Goal: Register for event/course

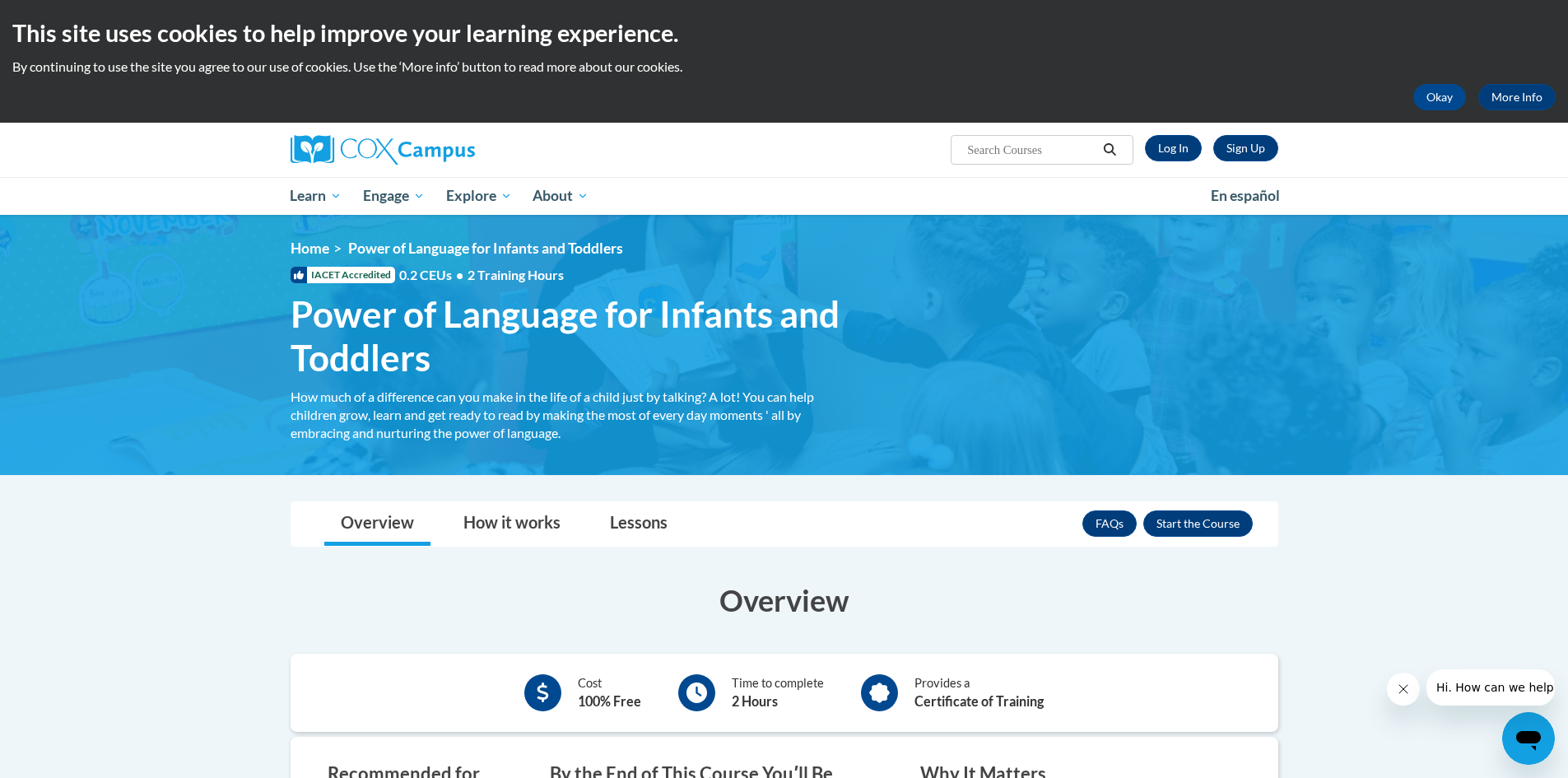
click at [1194, 131] on div "Sign Up Log In Search Search..." at bounding box center [953, 143] width 676 height 42
click at [1176, 150] on link "Log In" at bounding box center [1173, 148] width 57 height 26
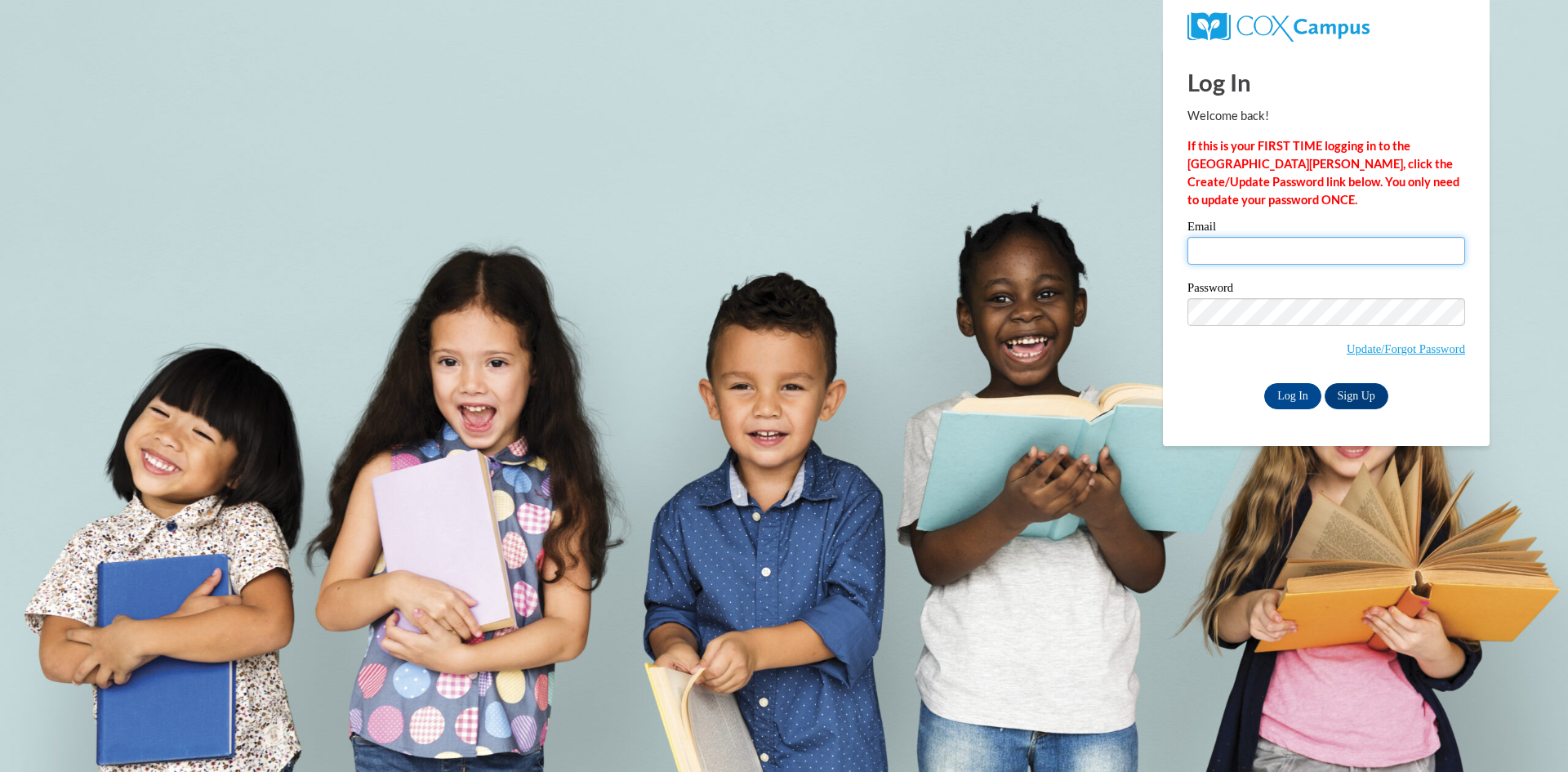
click at [1233, 260] on input "Email" at bounding box center [1325, 251] width 277 height 28
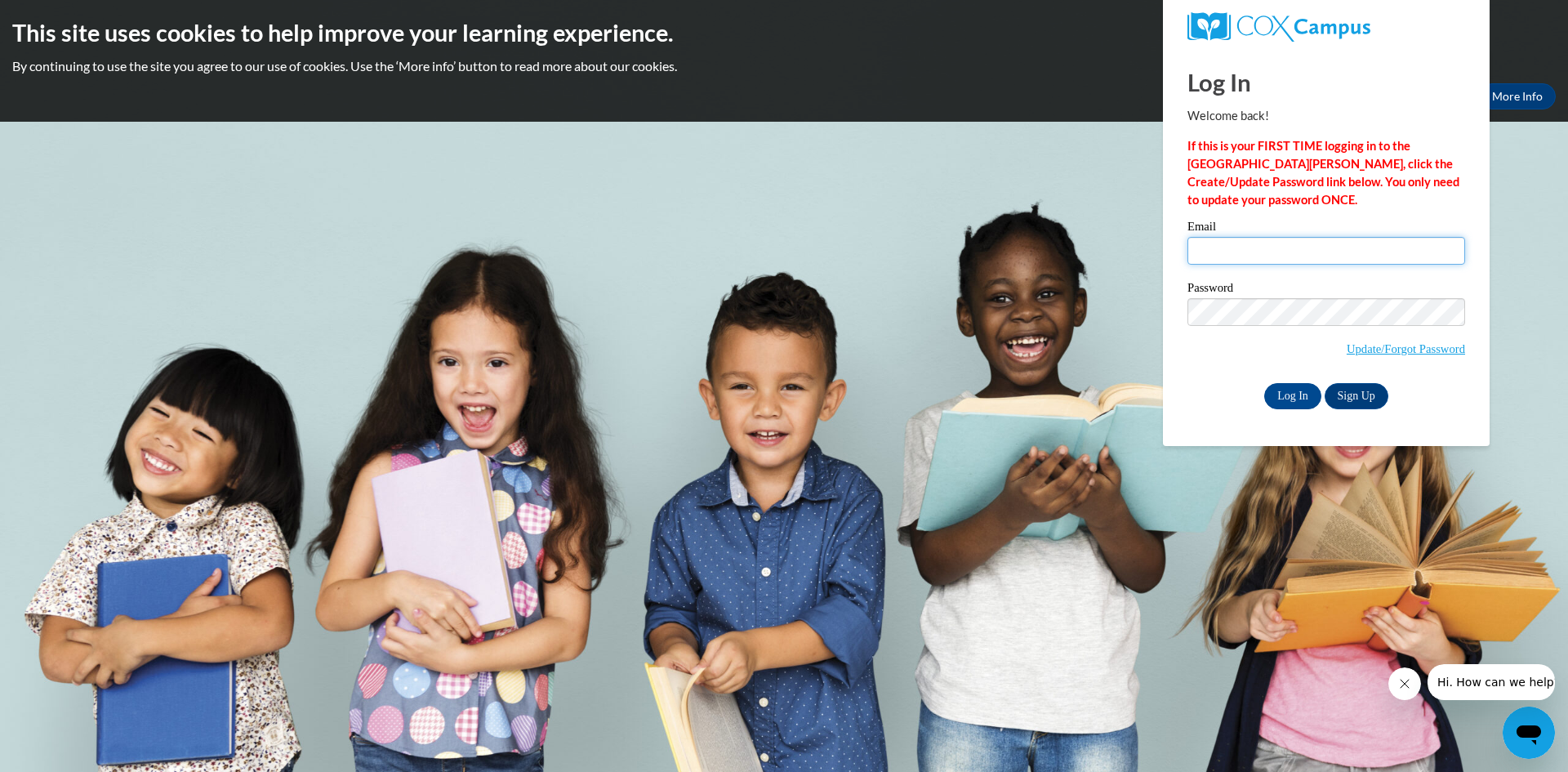
click at [1239, 253] on input "Email" at bounding box center [1325, 251] width 277 height 28
click at [1364, 398] on link "Sign Up" at bounding box center [1356, 396] width 64 height 26
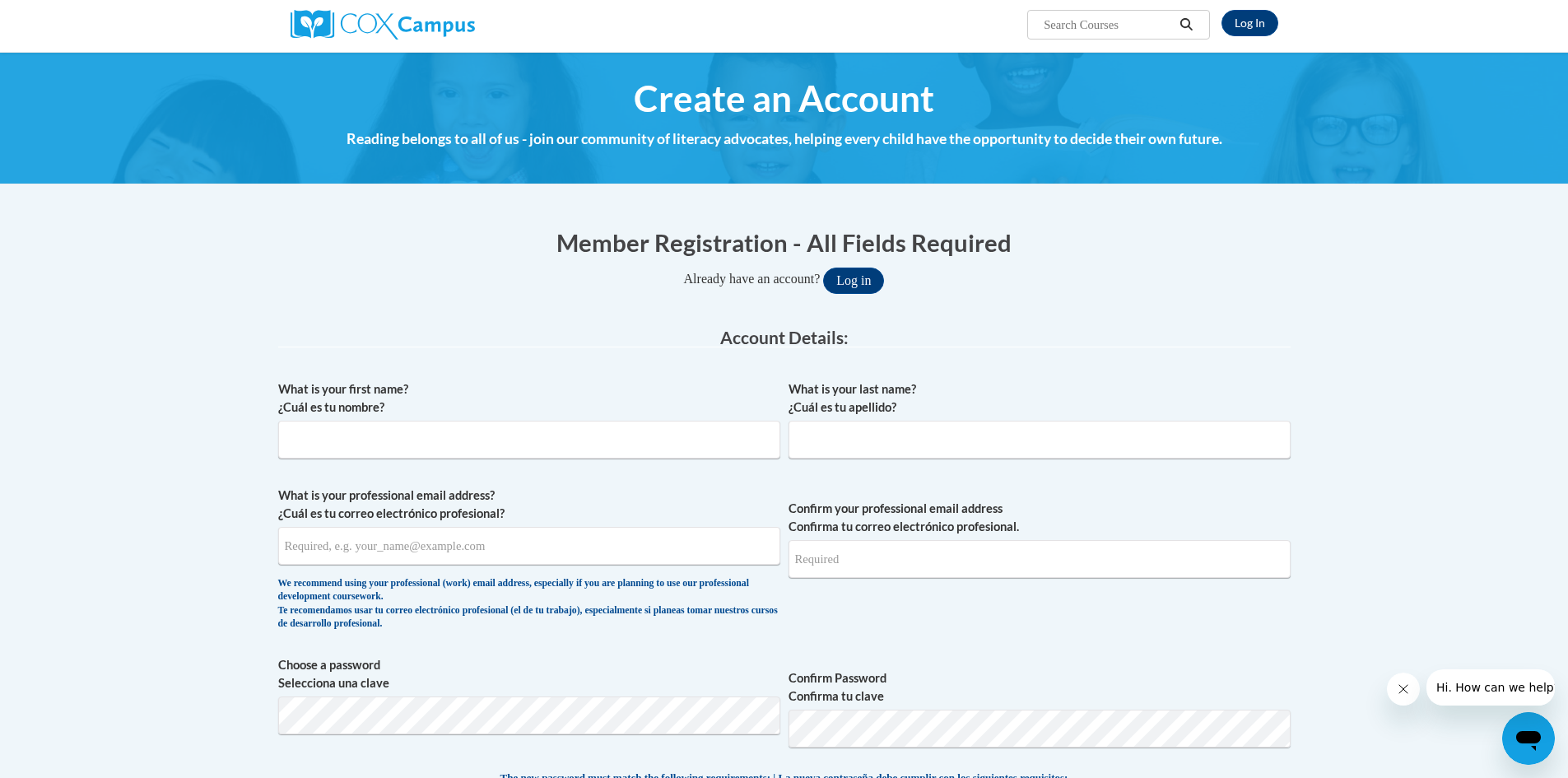
scroll to position [164, 0]
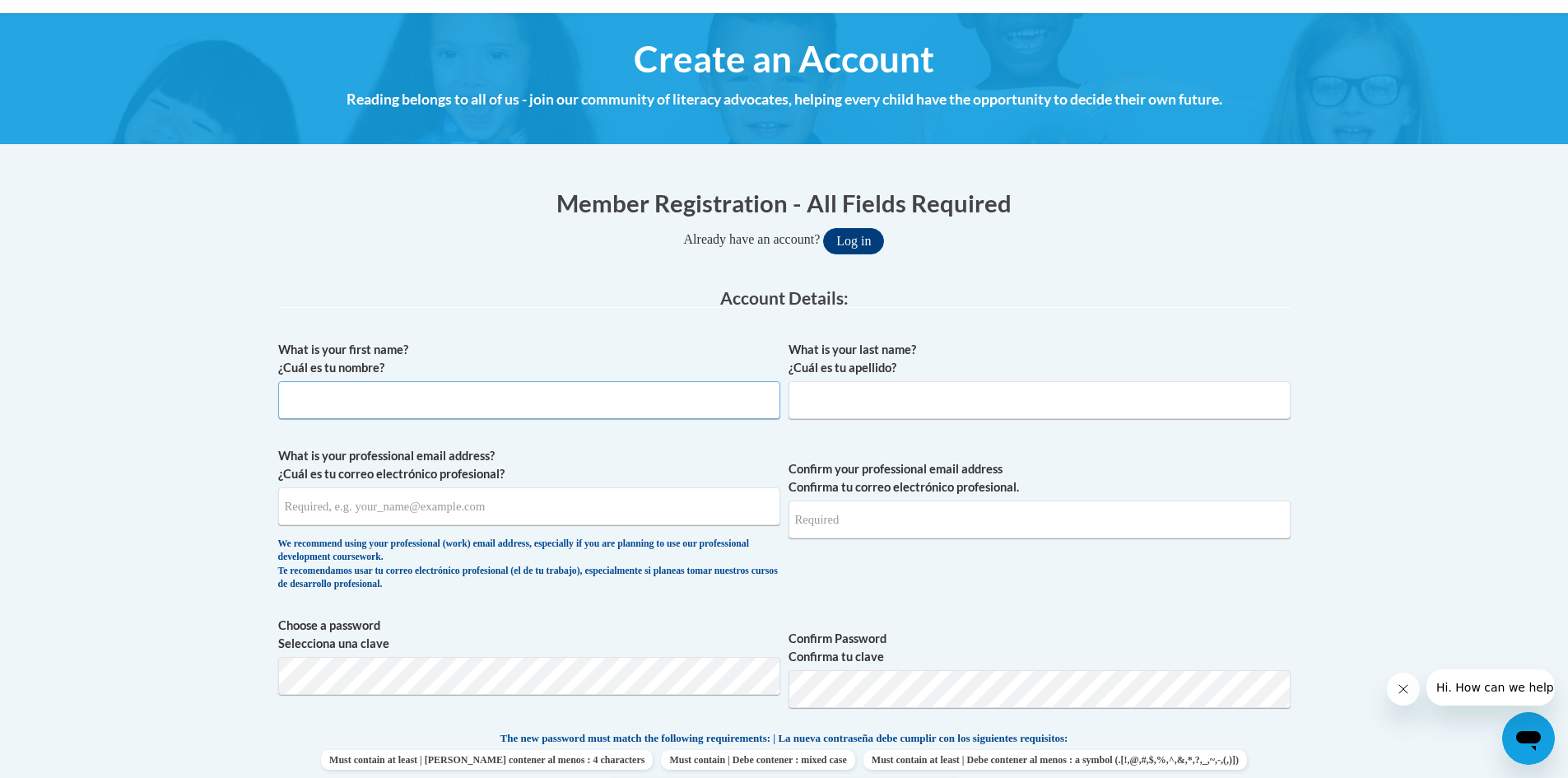
click at [395, 408] on input "What is your first name? ¿Cuál es tu nombre?" at bounding box center [529, 400] width 502 height 38
type input "[PERSON_NAME]"
click at [866, 409] on input "What is your last name? ¿Cuál es tu apellido?" at bounding box center [1040, 400] width 502 height 38
type input "Showers"
click at [595, 522] on input "What is your professional email address? ¿Cuál es tu correo electrónico profesi…" at bounding box center [529, 506] width 502 height 38
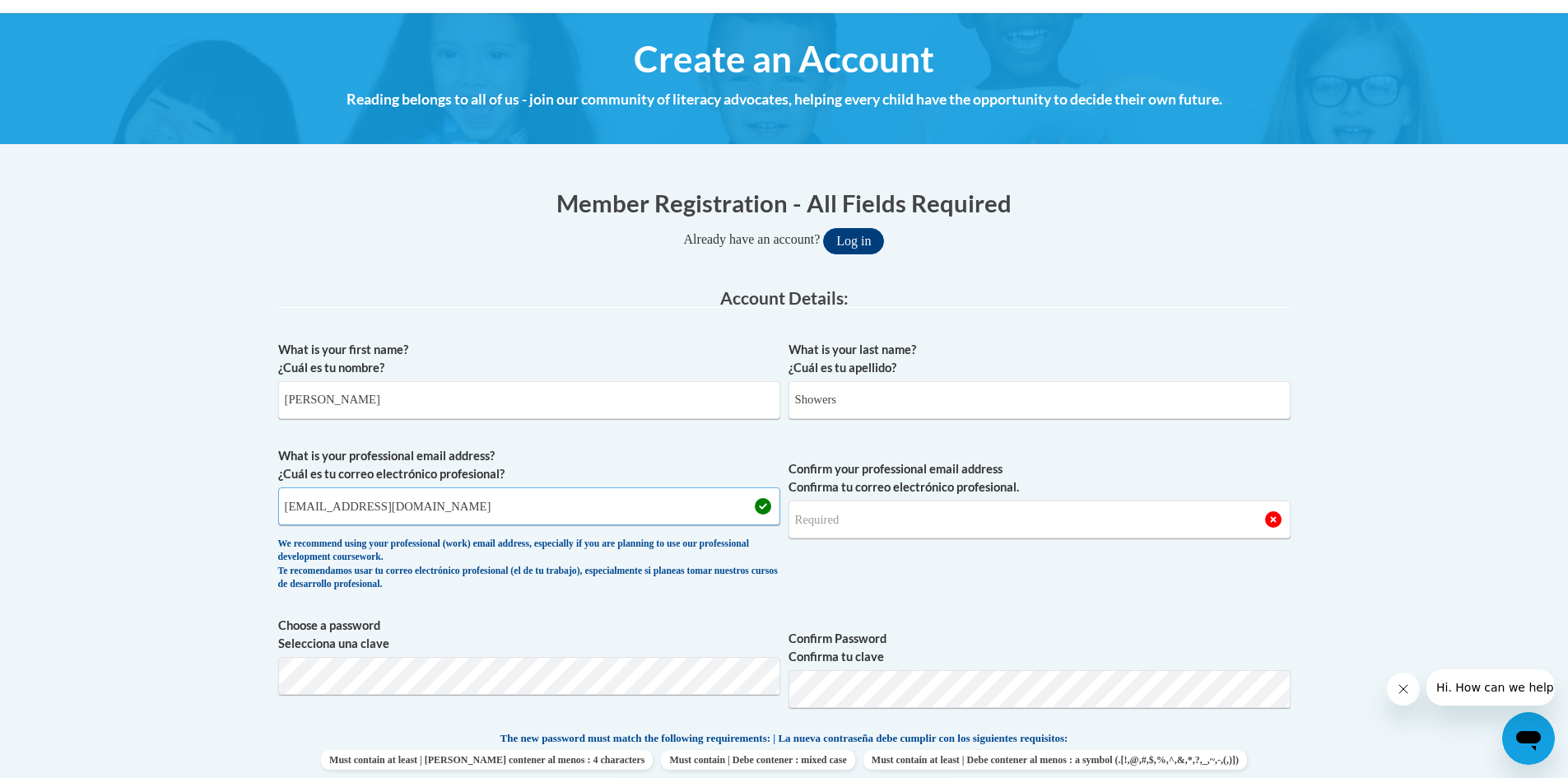
type input "showersashley@gmail.com"
click at [842, 515] on input "Confirm your professional email address Confirma tu correo electrónico profesio…" at bounding box center [1040, 519] width 502 height 38
type input "[EMAIL_ADDRESS][DOMAIN_NAME]"
click at [886, 573] on span "Confirm your professional email address Confirma tu correo electrónico profesio…" at bounding box center [1040, 522] width 502 height 152
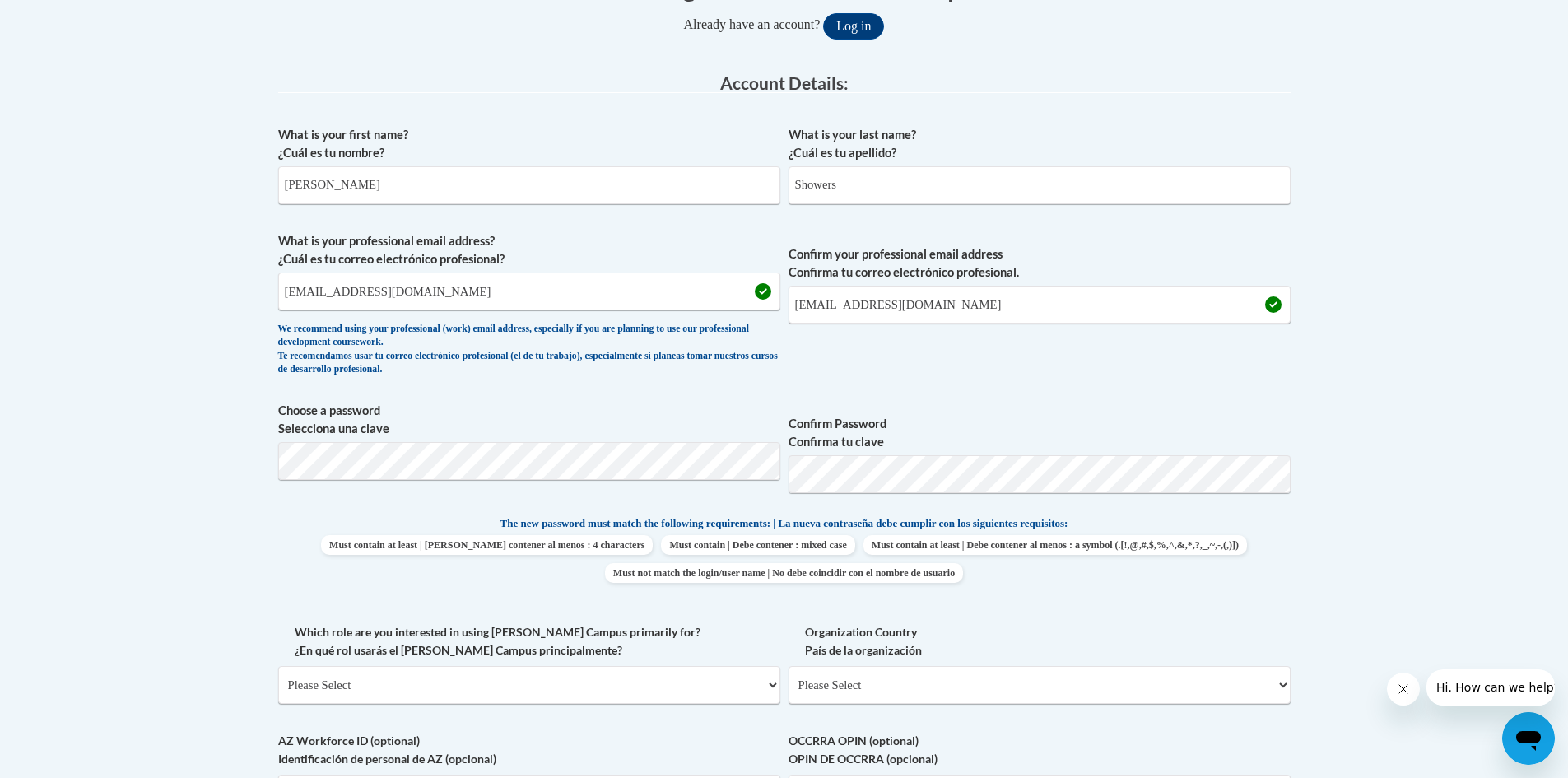
scroll to position [412, 0]
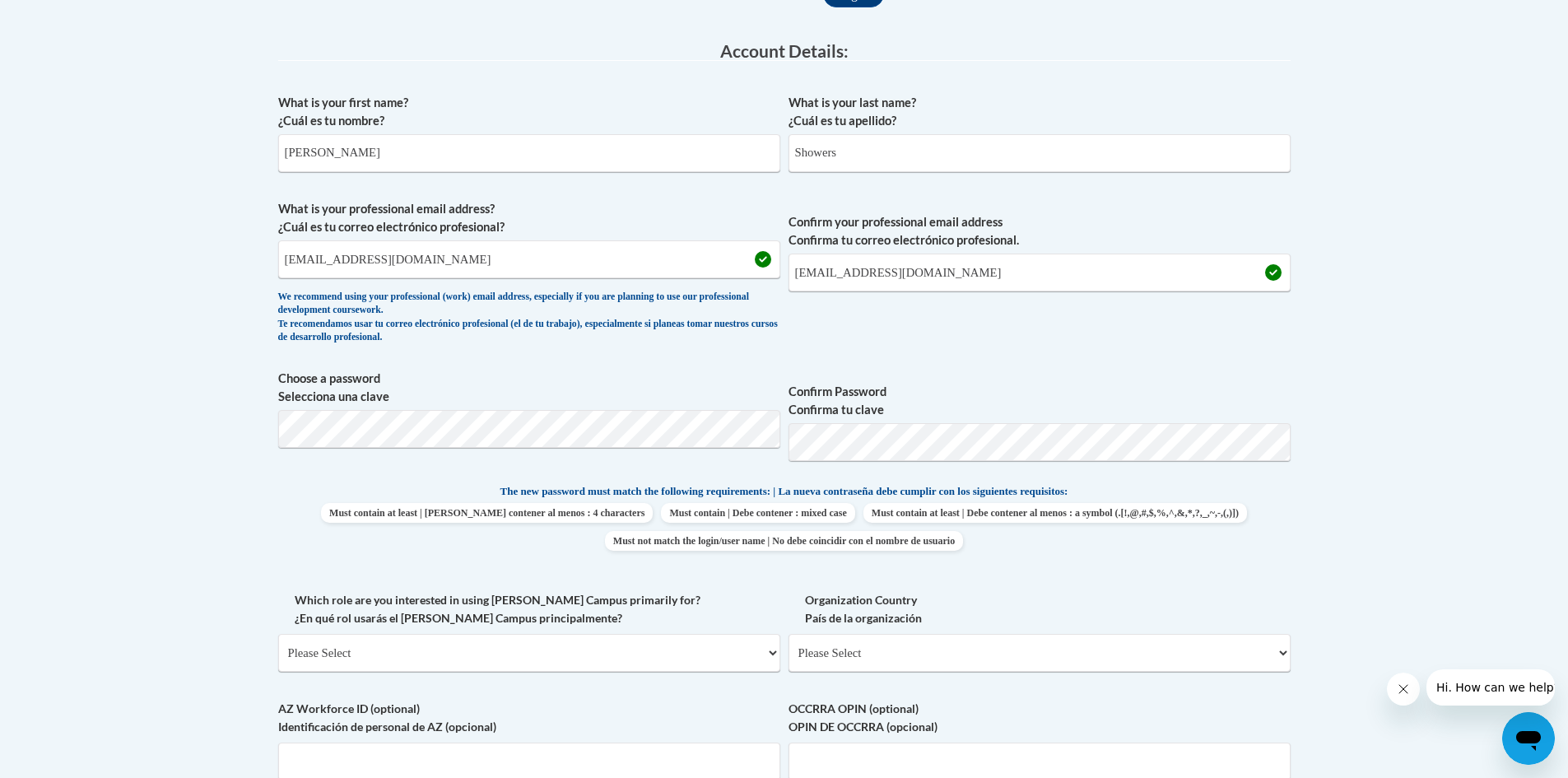
click at [279, 509] on span "Must contain at least | Debe contener al menos : 4 characters Must contain | De…" at bounding box center [785, 527] width 1013 height 48
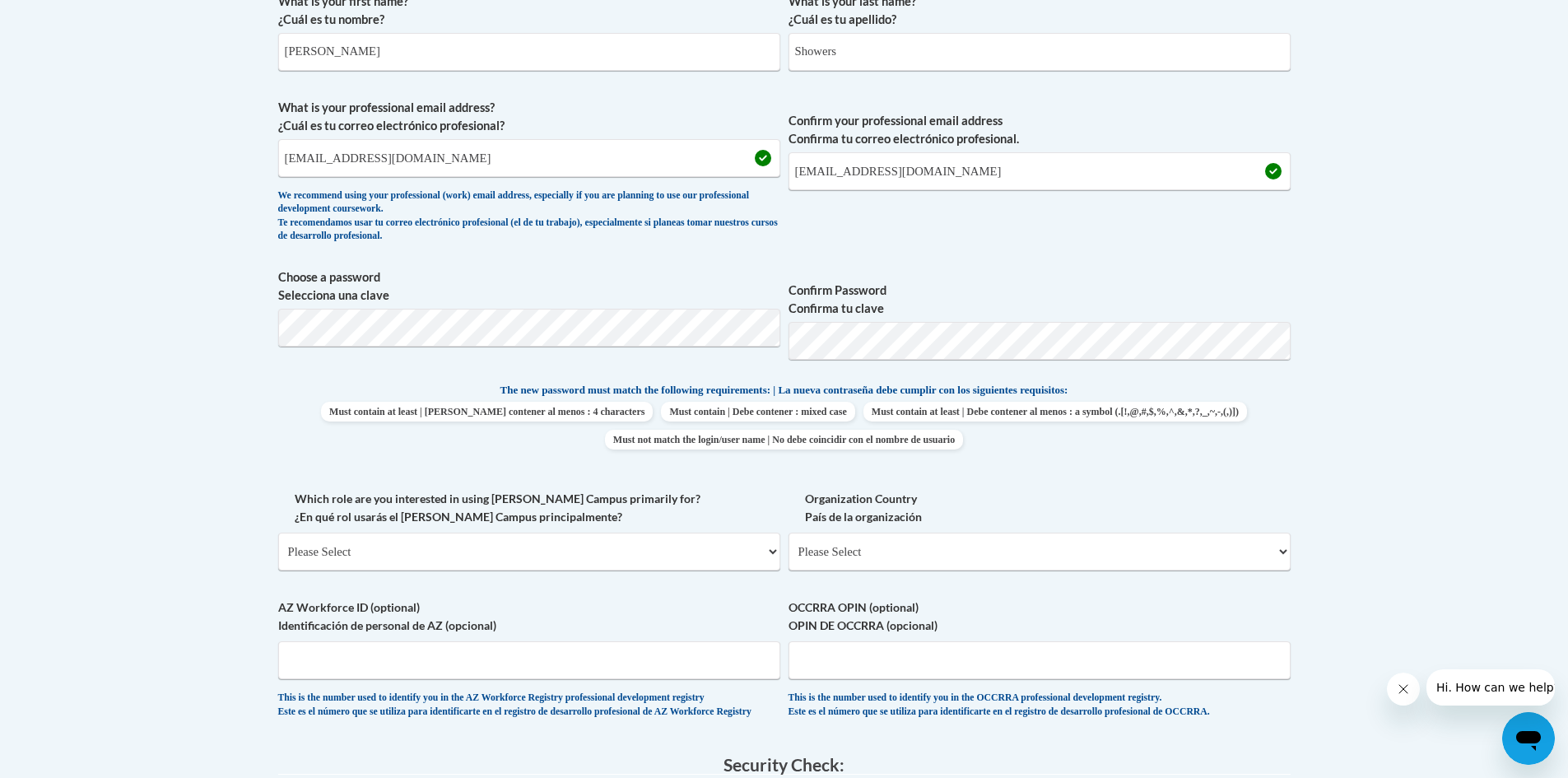
scroll to position [493, 0]
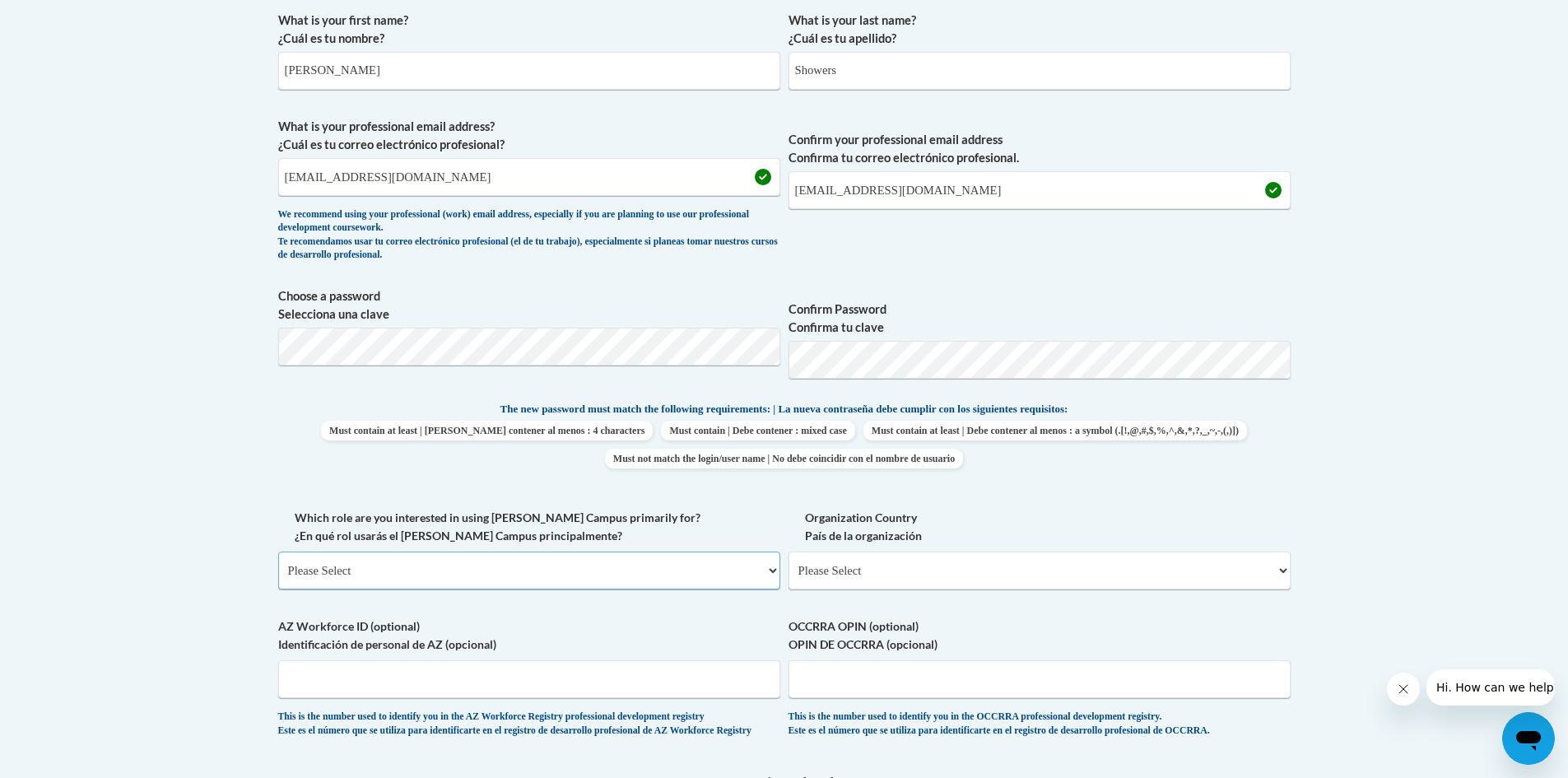
click at [769, 572] on select "Please Select College/University | Colegio/Universidad Community/Nonprofit Part…" at bounding box center [529, 570] width 502 height 38
select select "fbf2d438-af2f-41f8-98f1-81c410e29de3"
click at [279, 551] on select "Please Select College/University | Colegio/Universidad Community/Nonprofit Part…" at bounding box center [529, 570] width 502 height 38
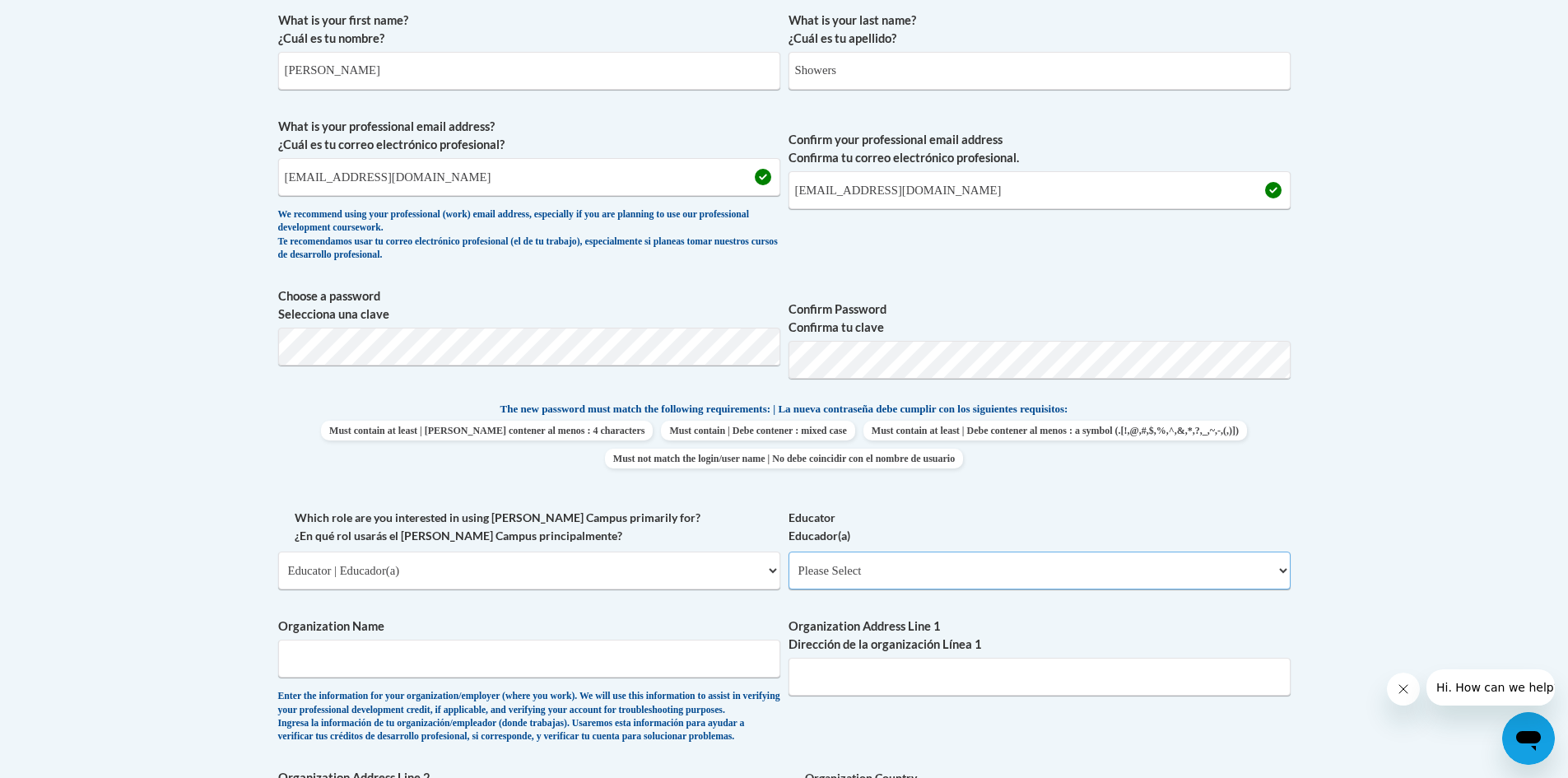
click at [930, 568] on select "Please Select Early Learning/Daycare Teacher/Family Home Care Provider | Maestr…" at bounding box center [1040, 570] width 502 height 38
select select "5e2af403-4f2c-4e49-a02f-103e55d7b75b"
click at [789, 551] on select "Please Select Early Learning/Daycare Teacher/Family Home Care Provider | Maestr…" at bounding box center [1040, 570] width 502 height 38
click at [455, 658] on input "Organization Name" at bounding box center [529, 659] width 502 height 38
type input "A"
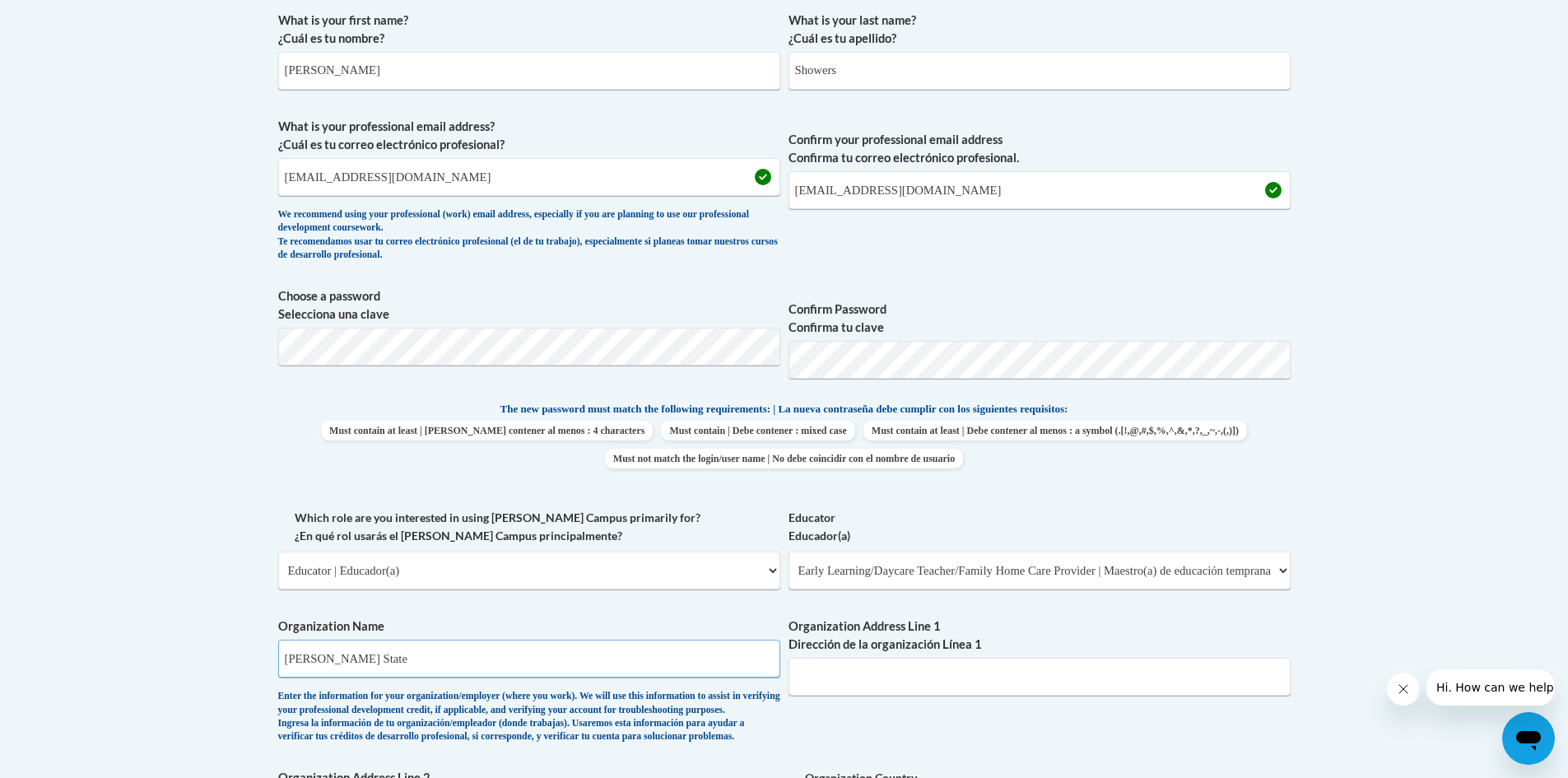
type input "[PERSON_NAME] State"
click at [823, 682] on input "Organization Address Line 1 Dirección de la organización Línea 1" at bounding box center [1040, 677] width 502 height 38
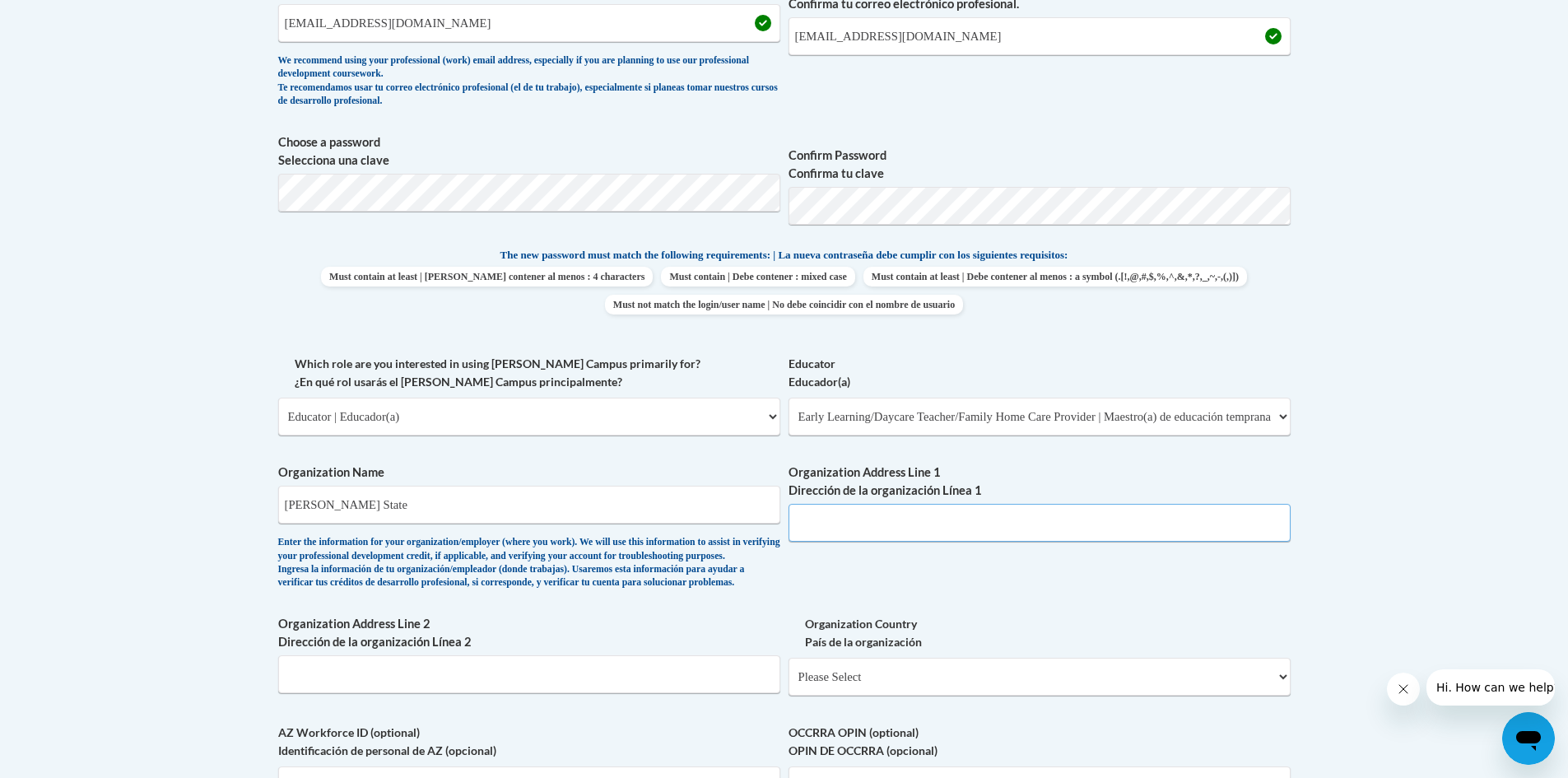
scroll to position [659, 0]
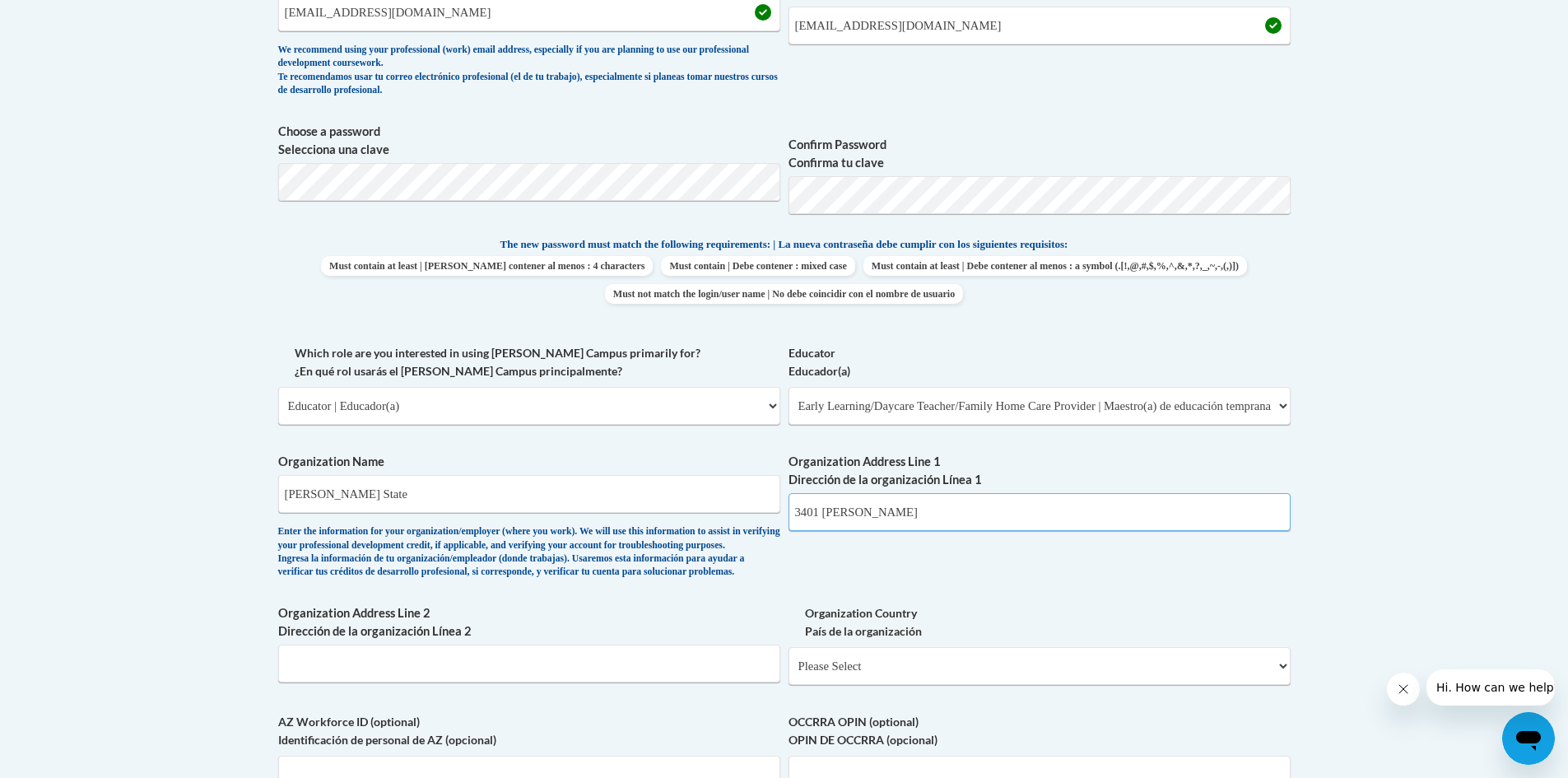
type input "3401 Martin Luther King Jr"
click at [988, 556] on div "What is your first name? ¿Cuál es tu nombre? [PERSON_NAME] What is your last na…" at bounding box center [785, 344] width 1013 height 1011
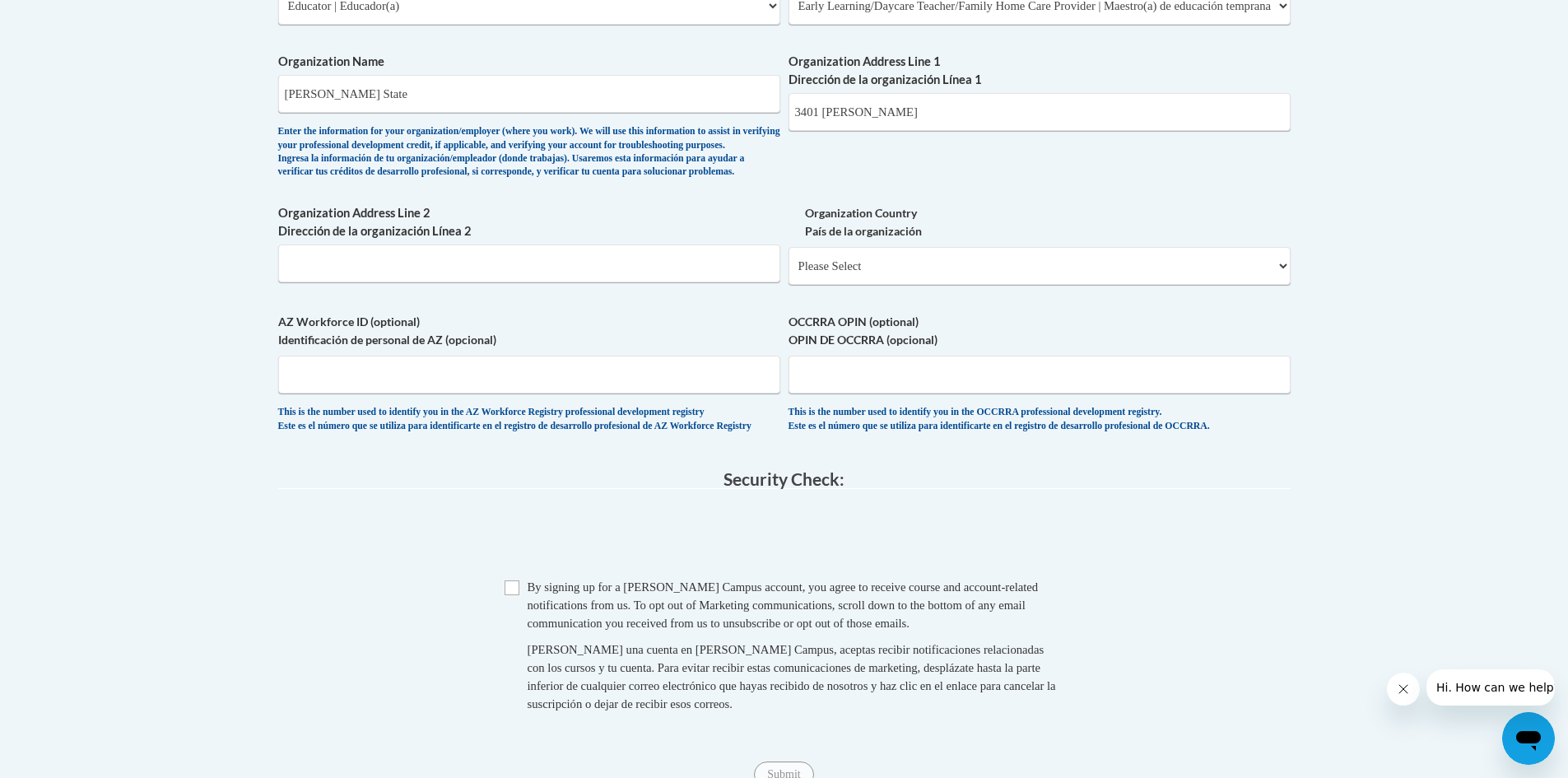
scroll to position [1070, 0]
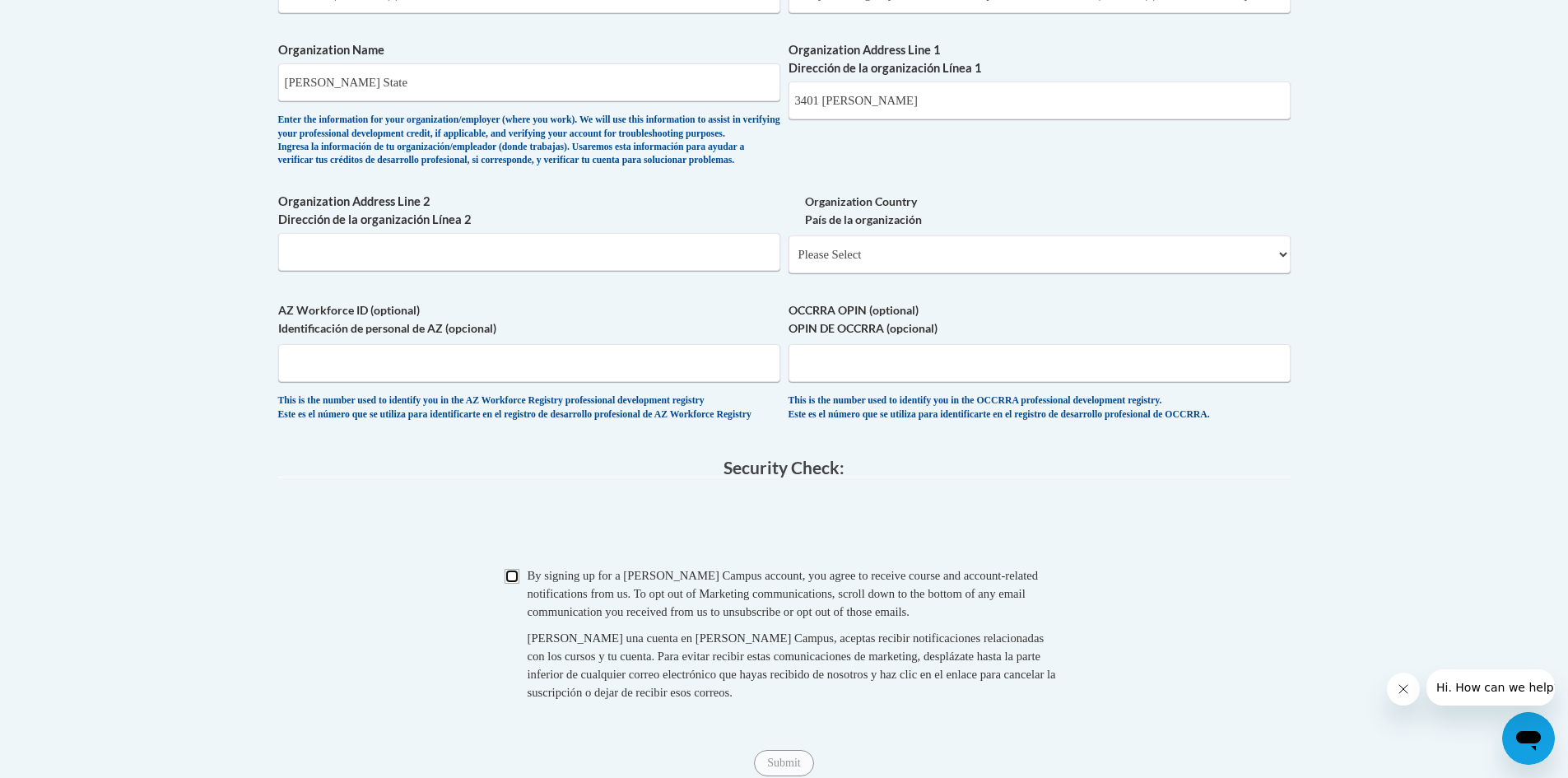
click at [518, 584] on input "Checkbox" at bounding box center [511, 576] width 15 height 15
checkbox input "true"
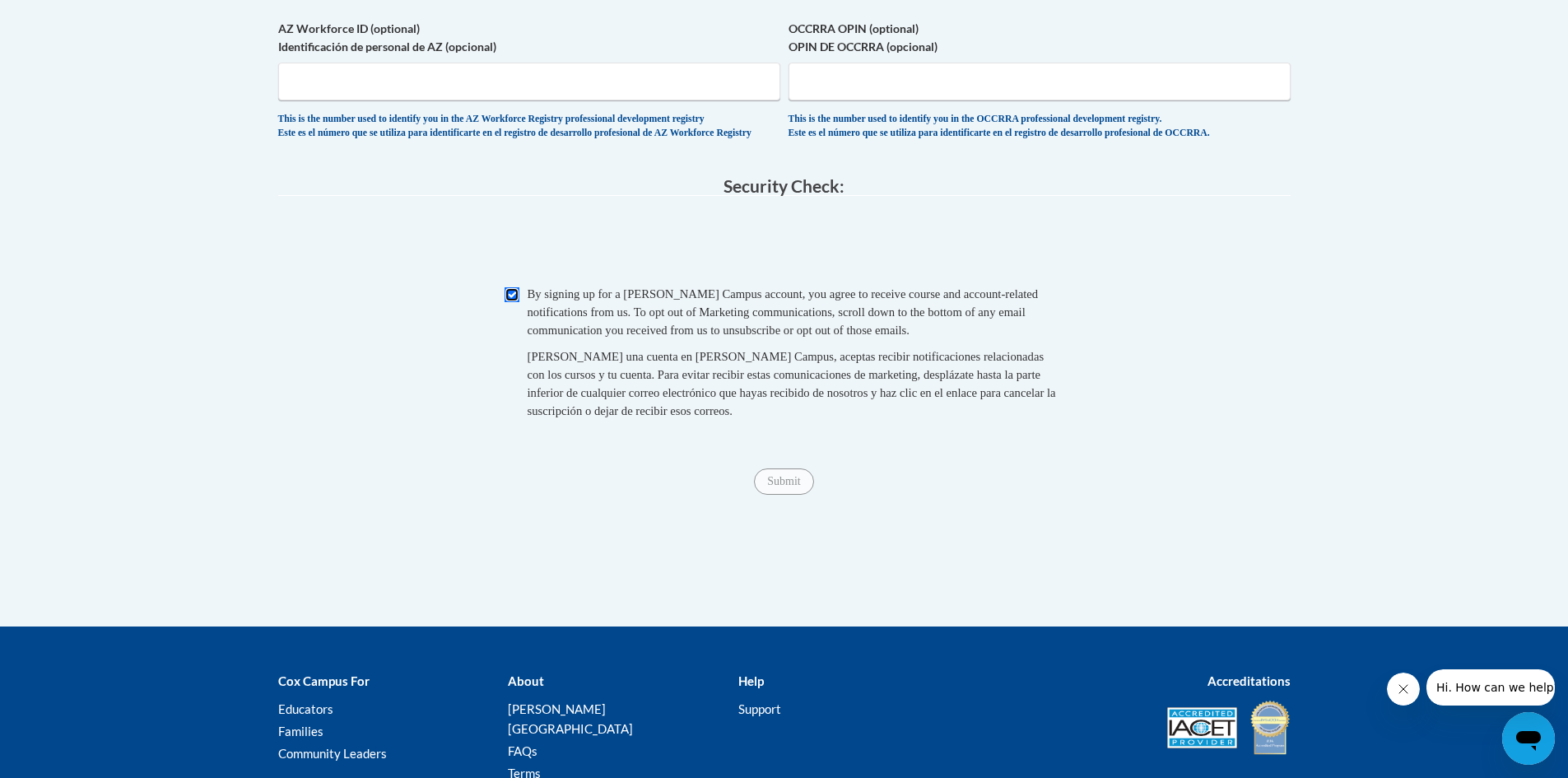
scroll to position [1481, 0]
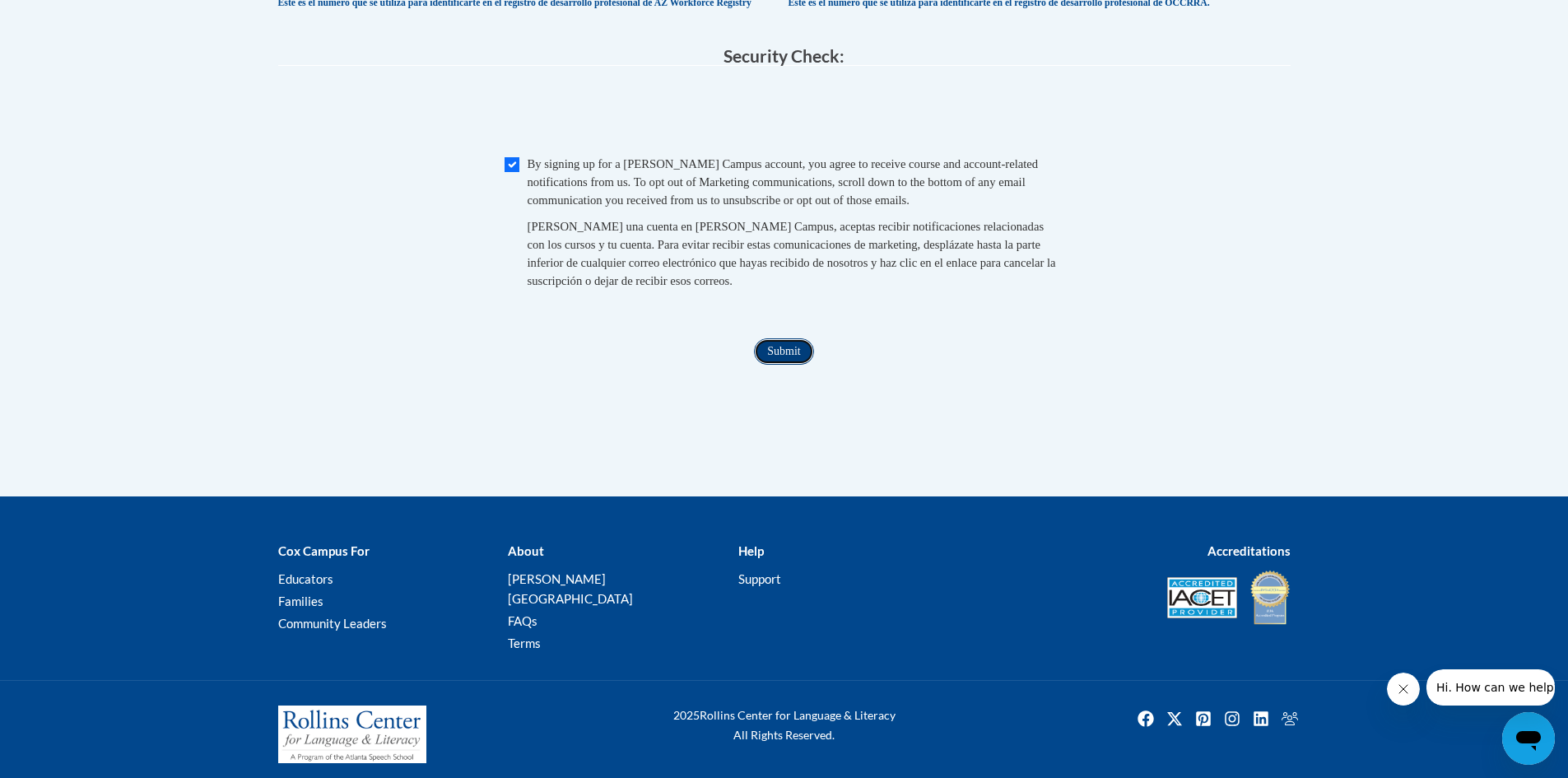
click at [792, 365] on input "Submit" at bounding box center [784, 351] width 60 height 26
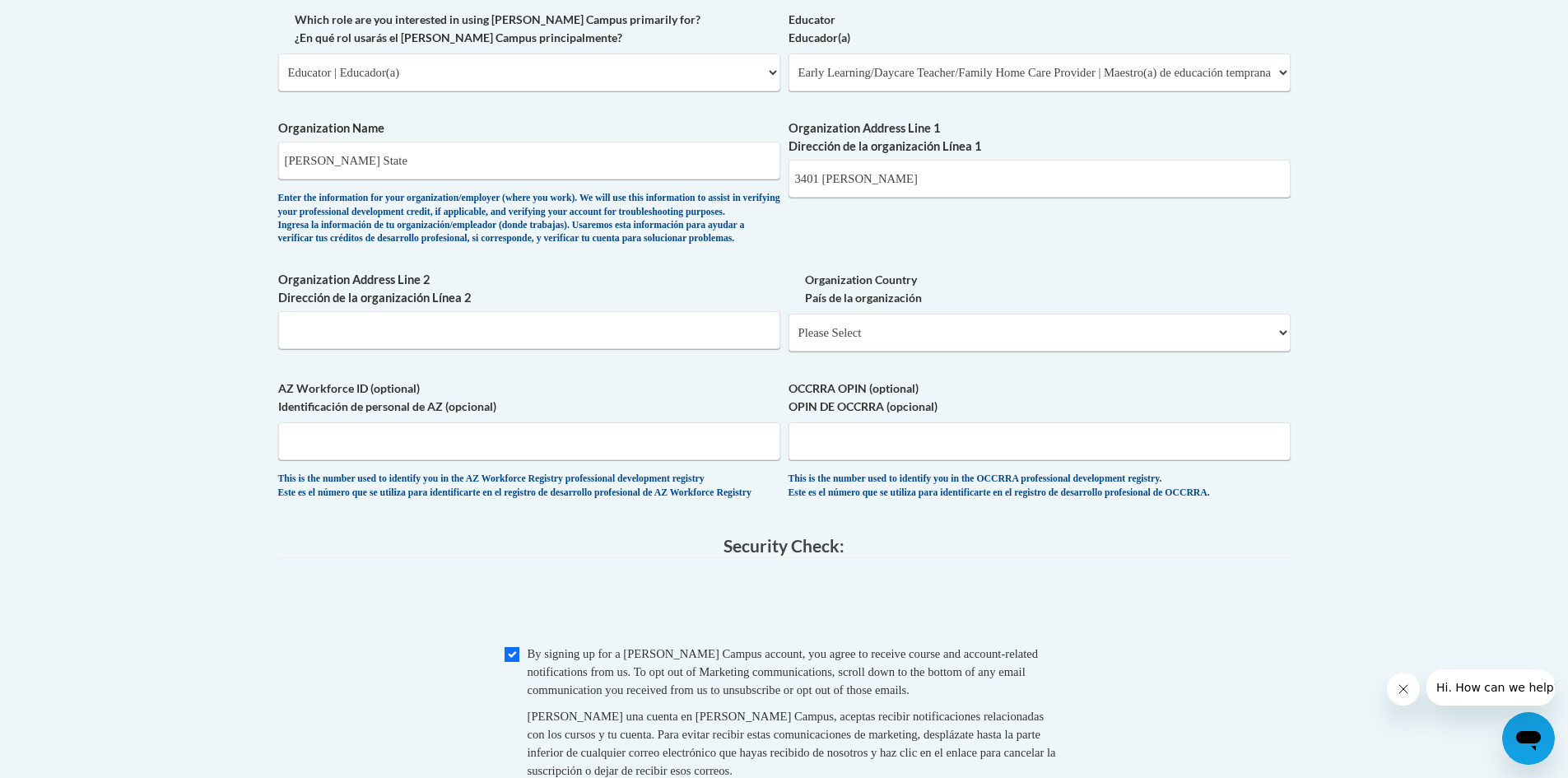
scroll to position [1070, 0]
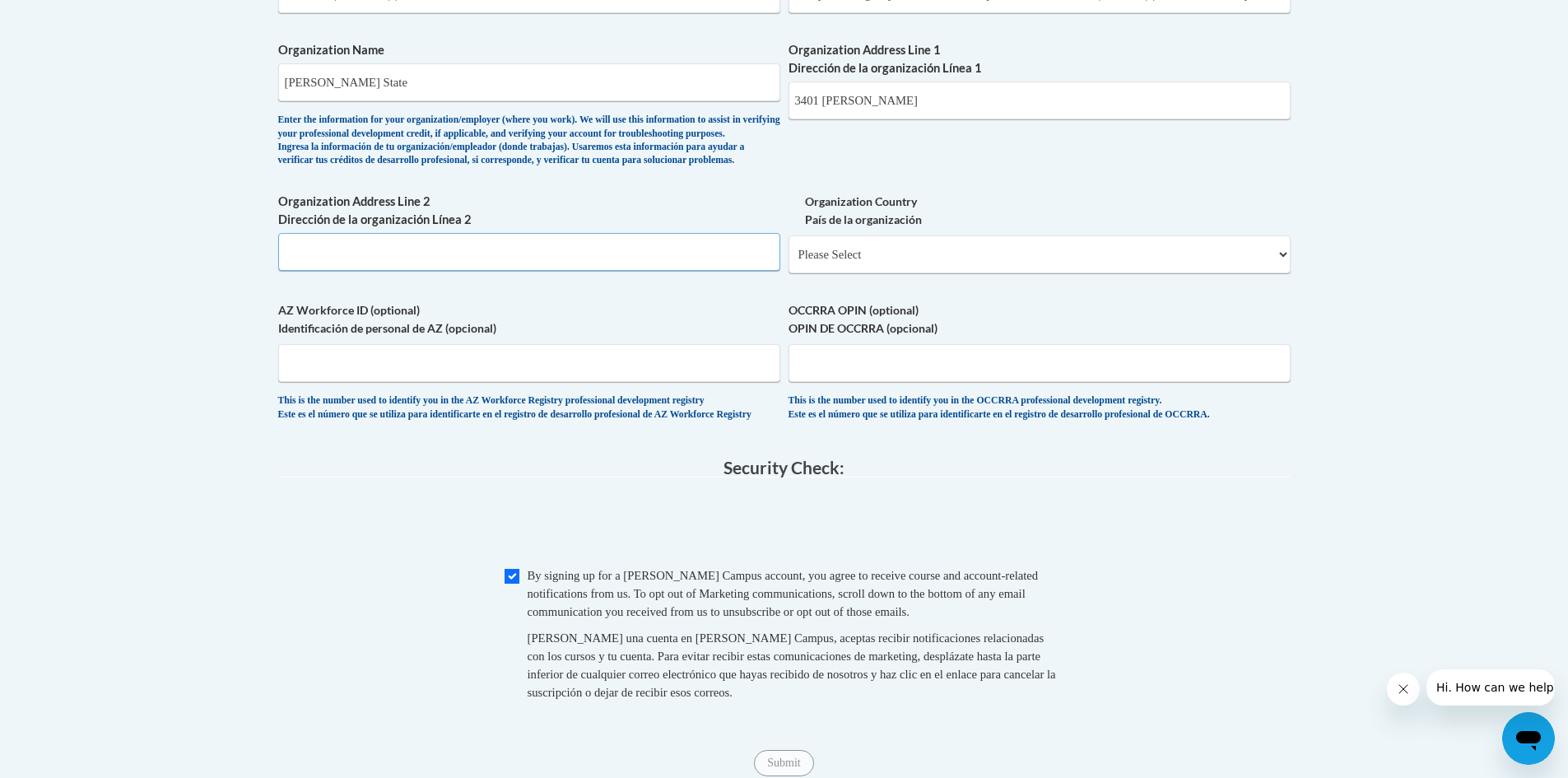
click at [508, 262] on input "Organization Address Line 2 Dirección de la organización Línea 2" at bounding box center [529, 252] width 502 height 38
click at [923, 274] on select "Please Select [GEOGRAPHIC_DATA] | [GEOGRAPHIC_DATA] Outside of [GEOGRAPHIC_DATA…" at bounding box center [1040, 255] width 502 height 38
select select "ad49bcad-a171-4b2e-b99c-48b446064914"
click at [789, 262] on select "Please Select [GEOGRAPHIC_DATA] | [GEOGRAPHIC_DATA] Outside of [GEOGRAPHIC_DATA…" at bounding box center [1040, 255] width 502 height 38
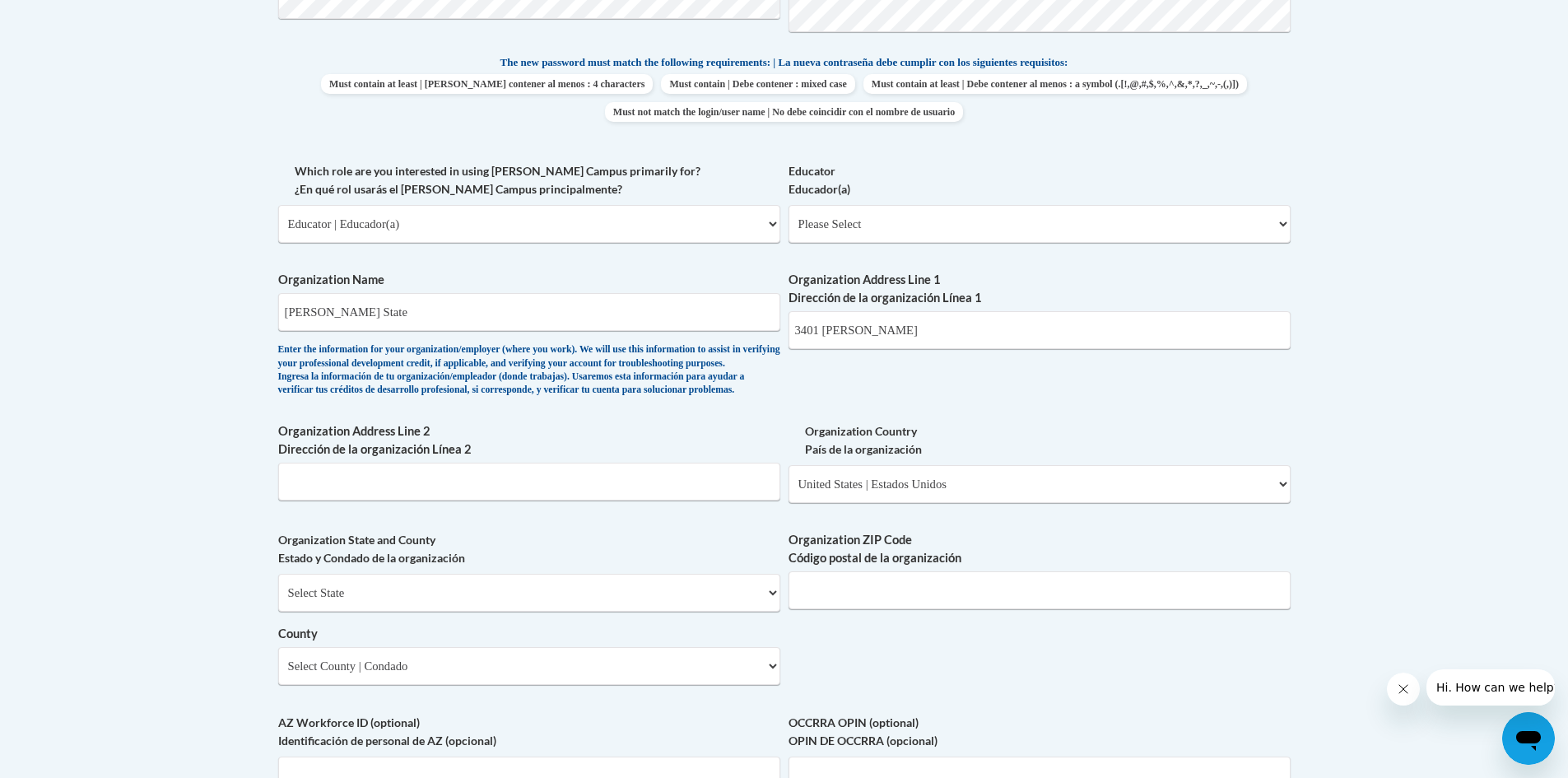
scroll to position [823, 0]
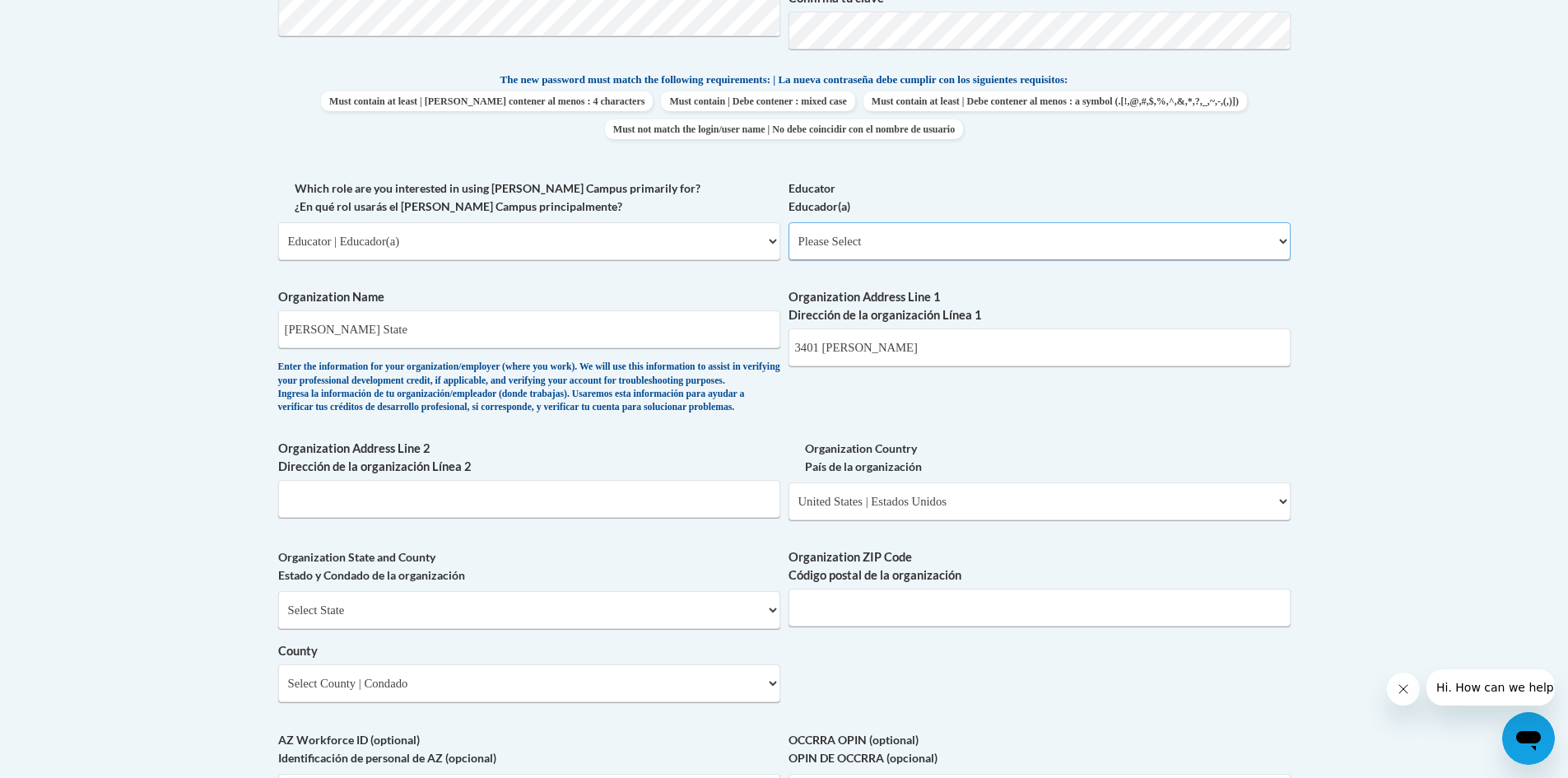
click at [1275, 235] on select "Please Select Early Learning/Daycare Teacher/Family Home Care Provider | Maestr…" at bounding box center [1040, 241] width 502 height 38
select select "5e2af403-4f2c-4e49-a02f-103e55d7b75b"
click at [789, 222] on select "Please Select Early Learning/Daycare Teacher/Family Home Care Provider | Maestr…" at bounding box center [1040, 241] width 502 height 38
click at [1287, 520] on select "Please Select [GEOGRAPHIC_DATA] | [GEOGRAPHIC_DATA] Outside of [GEOGRAPHIC_DATA…" at bounding box center [1040, 501] width 502 height 38
select select
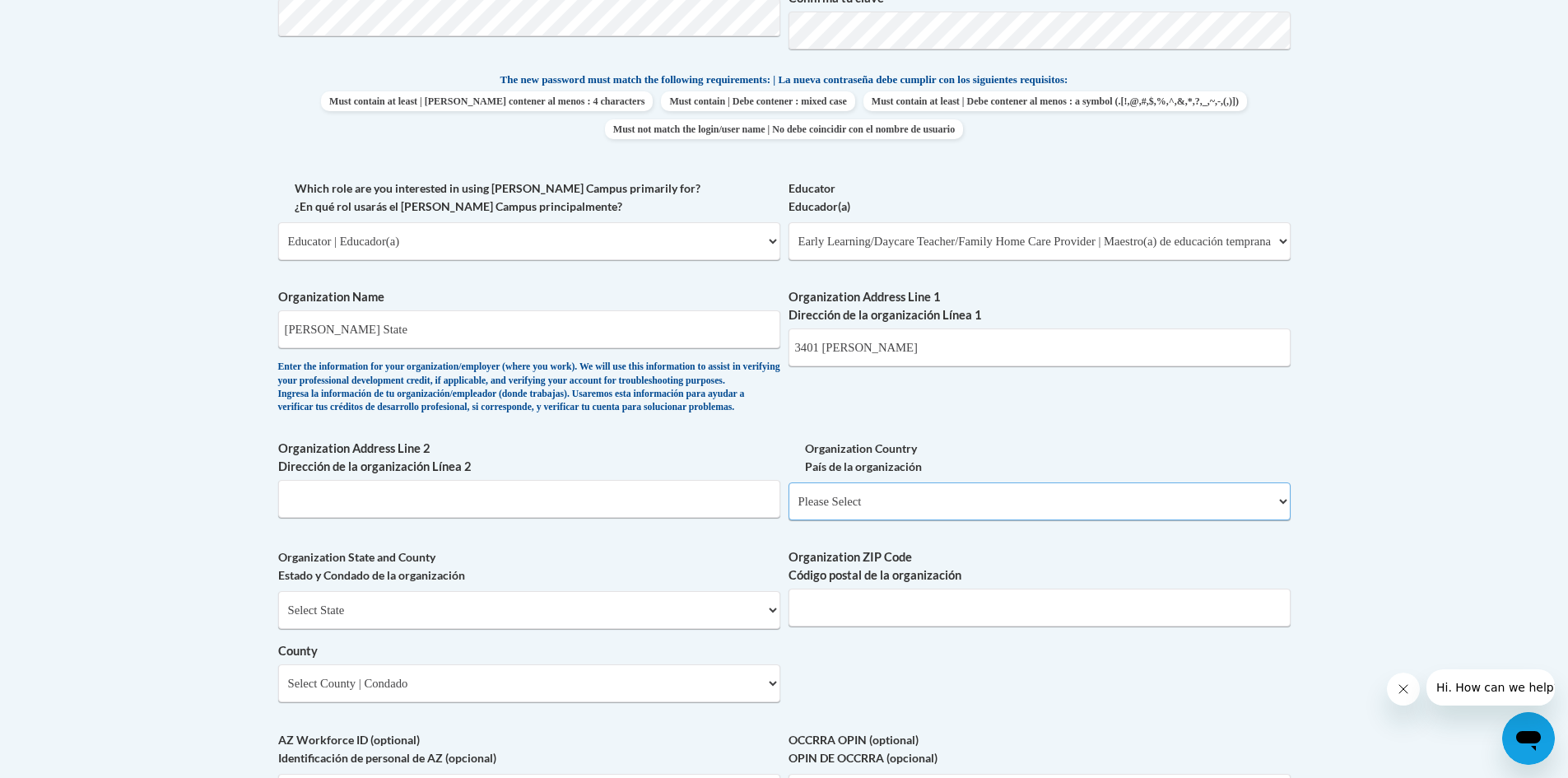
click at [789, 508] on select "Please Select [GEOGRAPHIC_DATA] | [GEOGRAPHIC_DATA] Outside of [GEOGRAPHIC_DATA…" at bounding box center [1040, 501] width 502 height 38
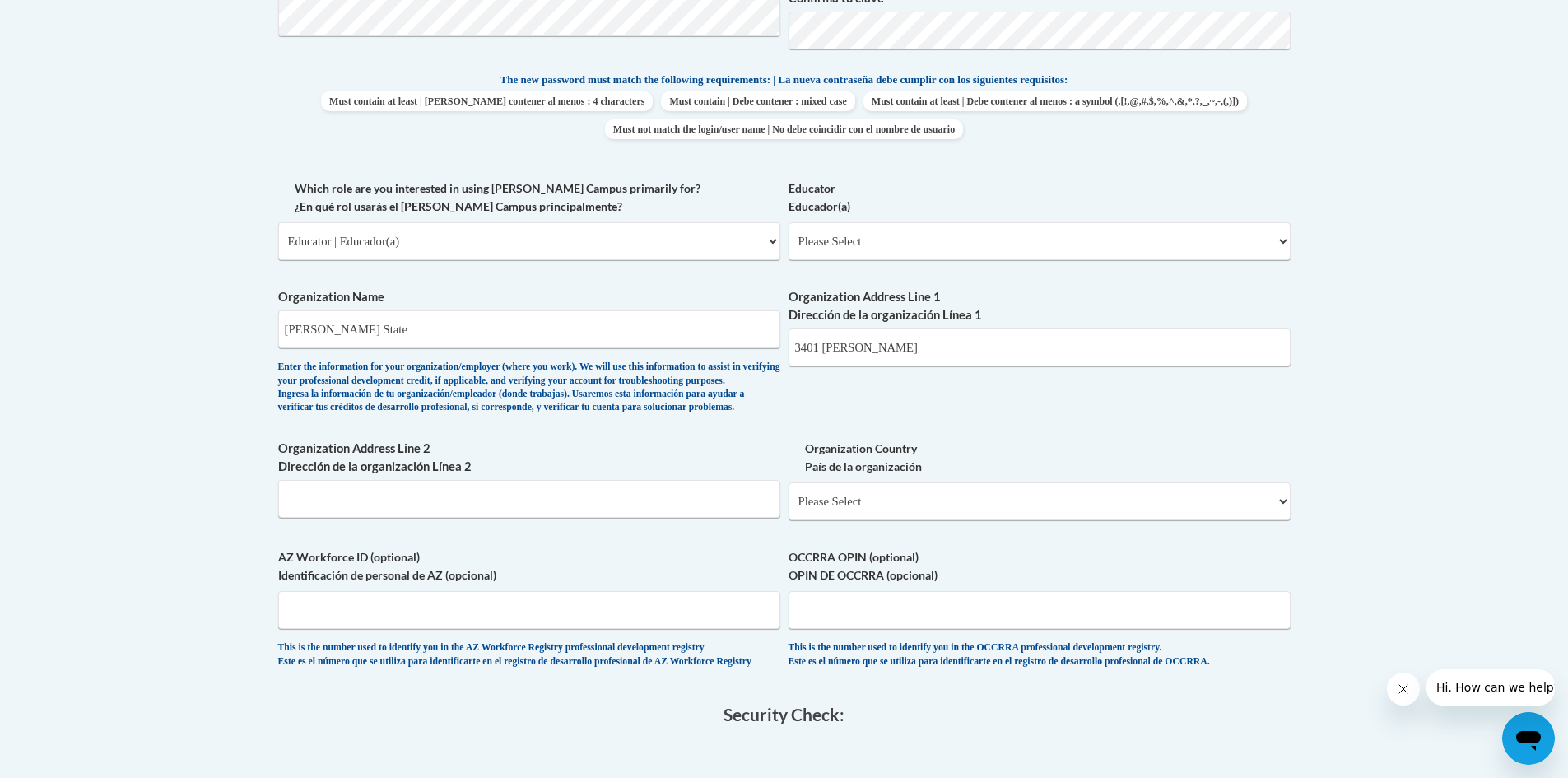
click at [1328, 419] on body "This site uses cookies to help improve your learning experience. By continuing …" at bounding box center [784, 311] width 1568 height 2269
click at [1266, 228] on select "Please Select Early Learning/Daycare Teacher/Family Home Care Provider | Maestr…" at bounding box center [1040, 241] width 502 height 38
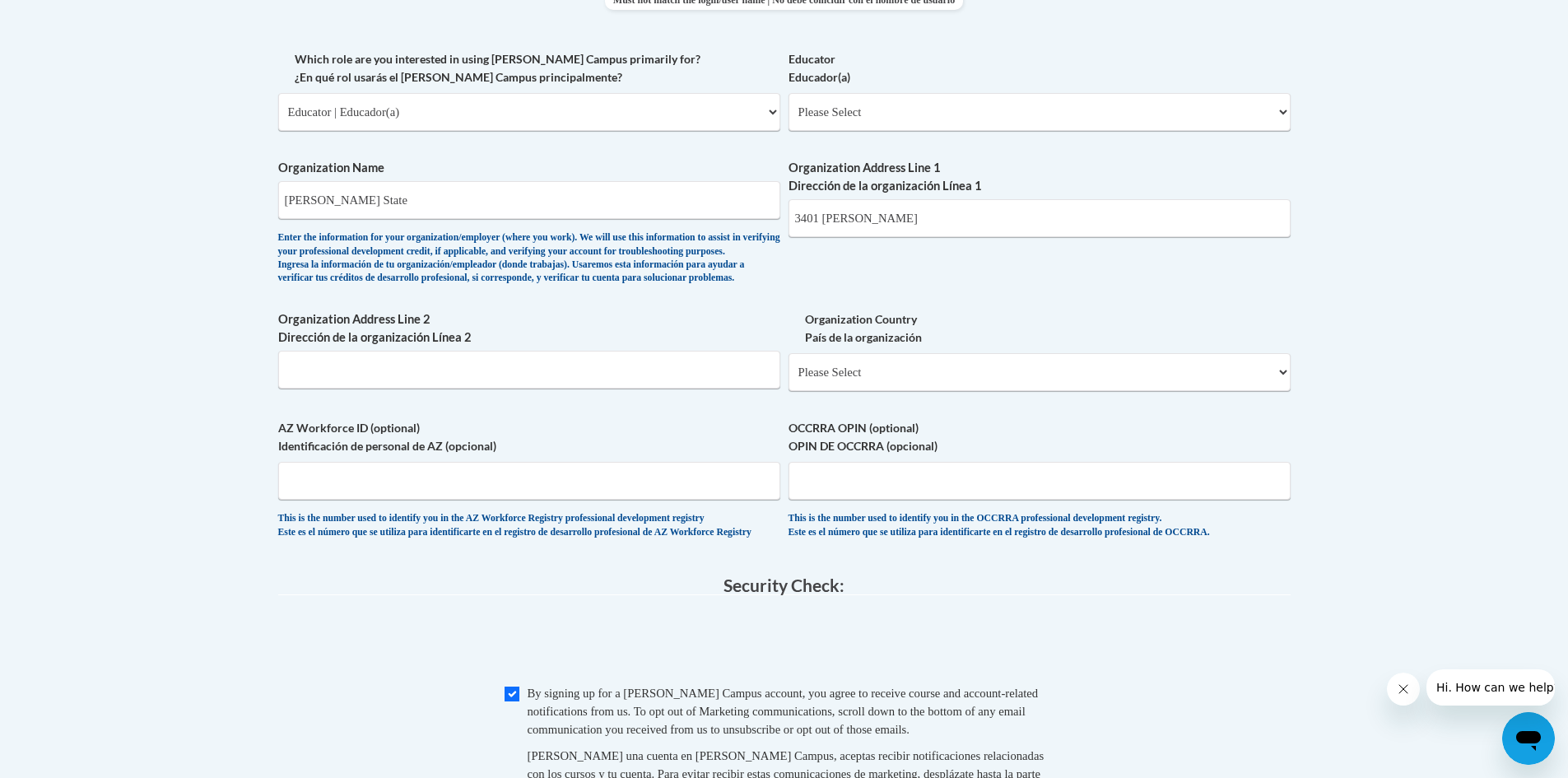
scroll to position [843, 0]
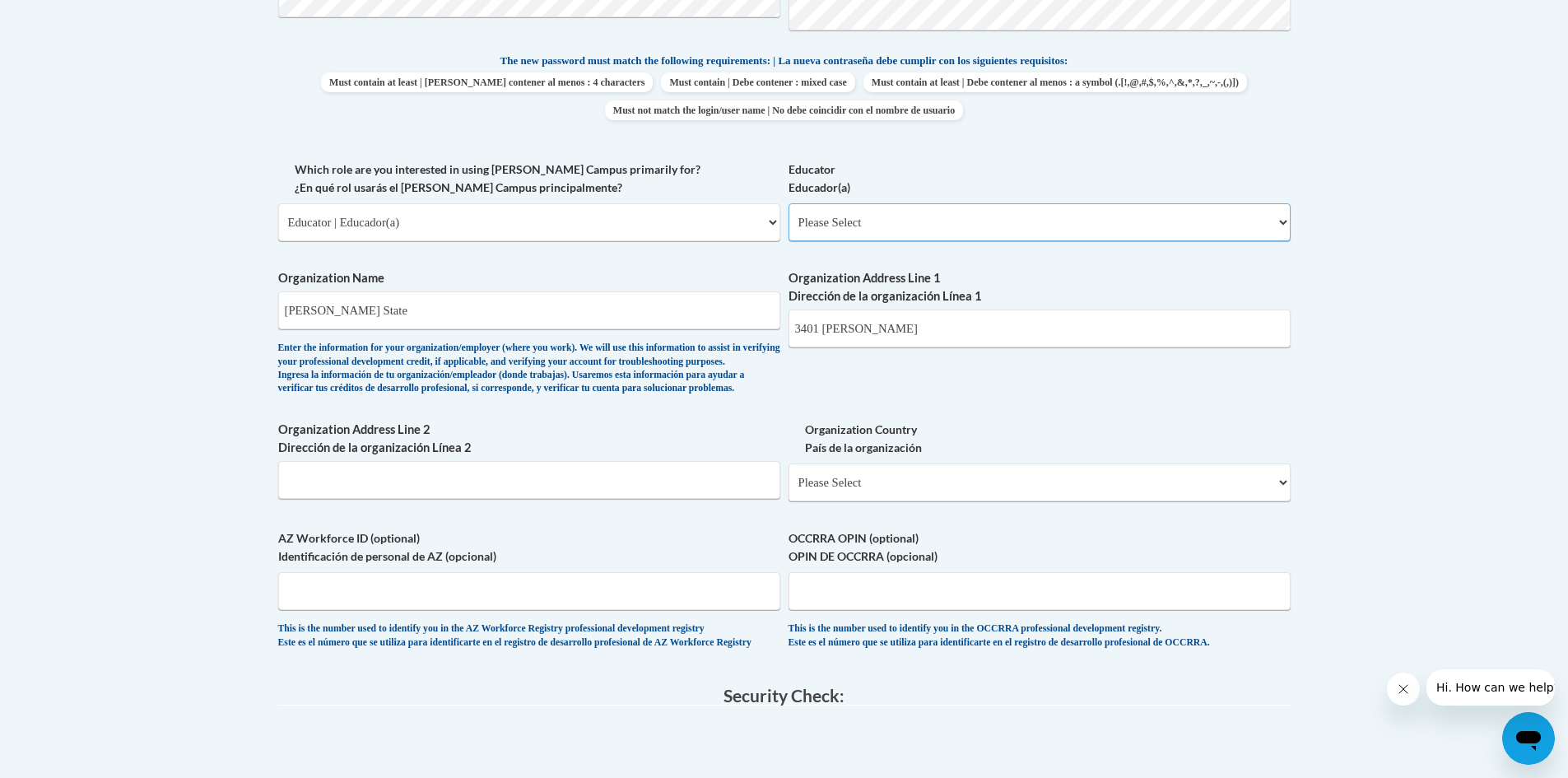
click at [1286, 216] on select "Please Select Early Learning/Daycare Teacher/Family Home Care Provider | Maestr…" at bounding box center [1040, 222] width 502 height 38
select select "5e2af403-4f2c-4e49-a02f-103e55d7b75b"
click at [789, 203] on select "Please Select Early Learning/Daycare Teacher/Family Home Care Provider | Maestr…" at bounding box center [1040, 222] width 502 height 38
click at [1358, 302] on body "This site uses cookies to help improve your learning experience. By continuing …" at bounding box center [784, 292] width 1568 height 2269
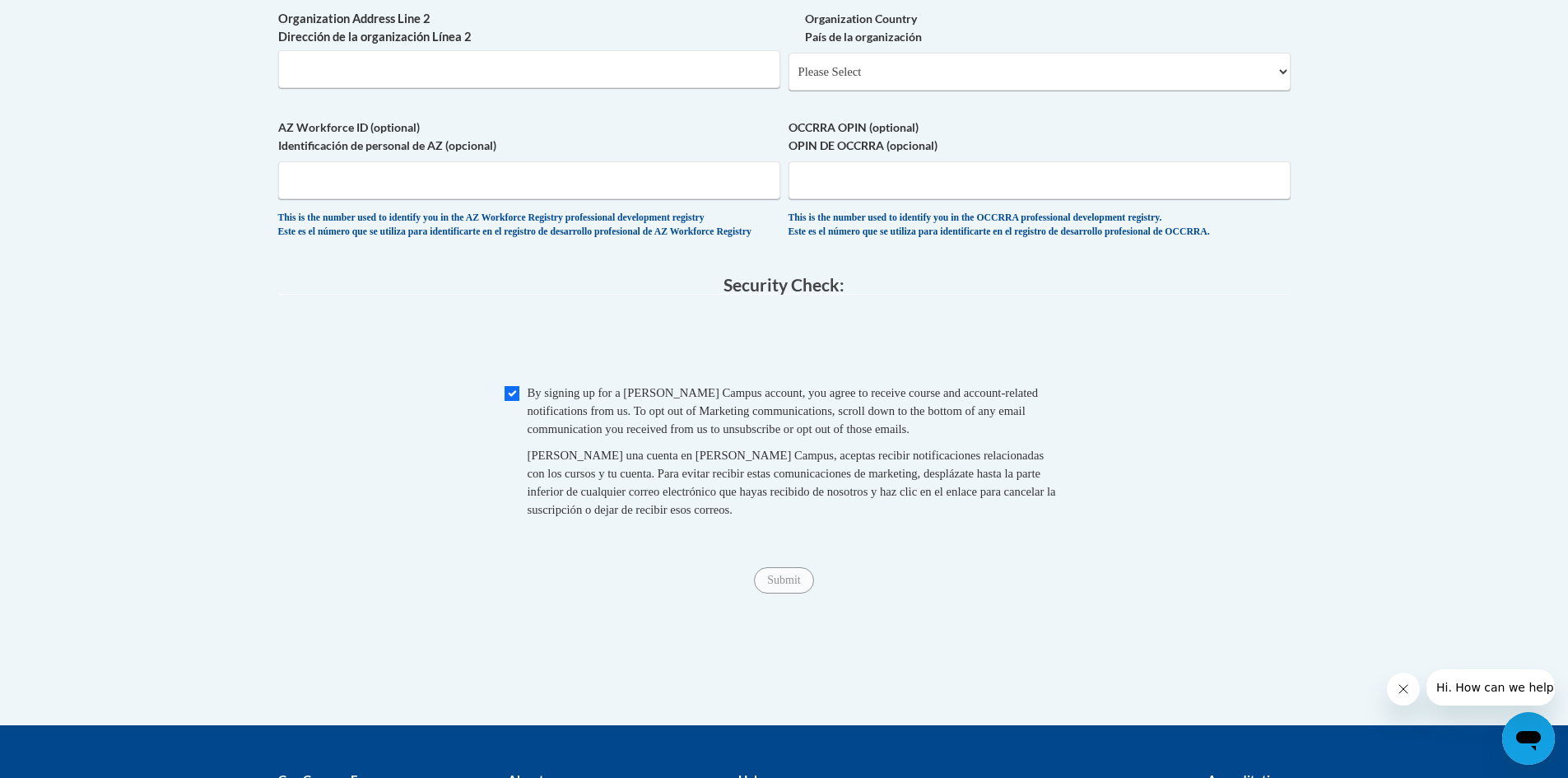
scroll to position [1254, 0]
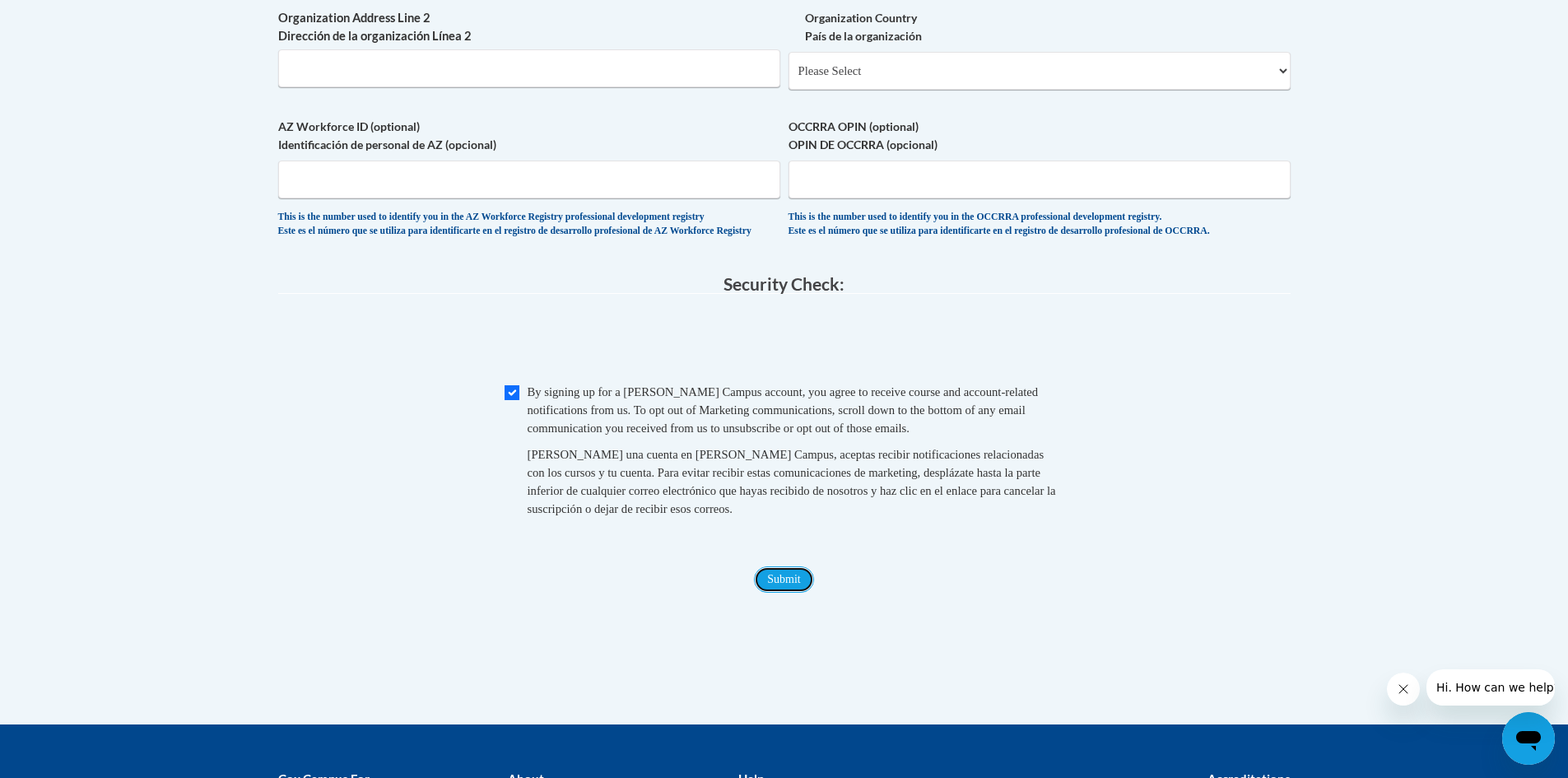
click at [787, 593] on input "Submit" at bounding box center [784, 579] width 60 height 26
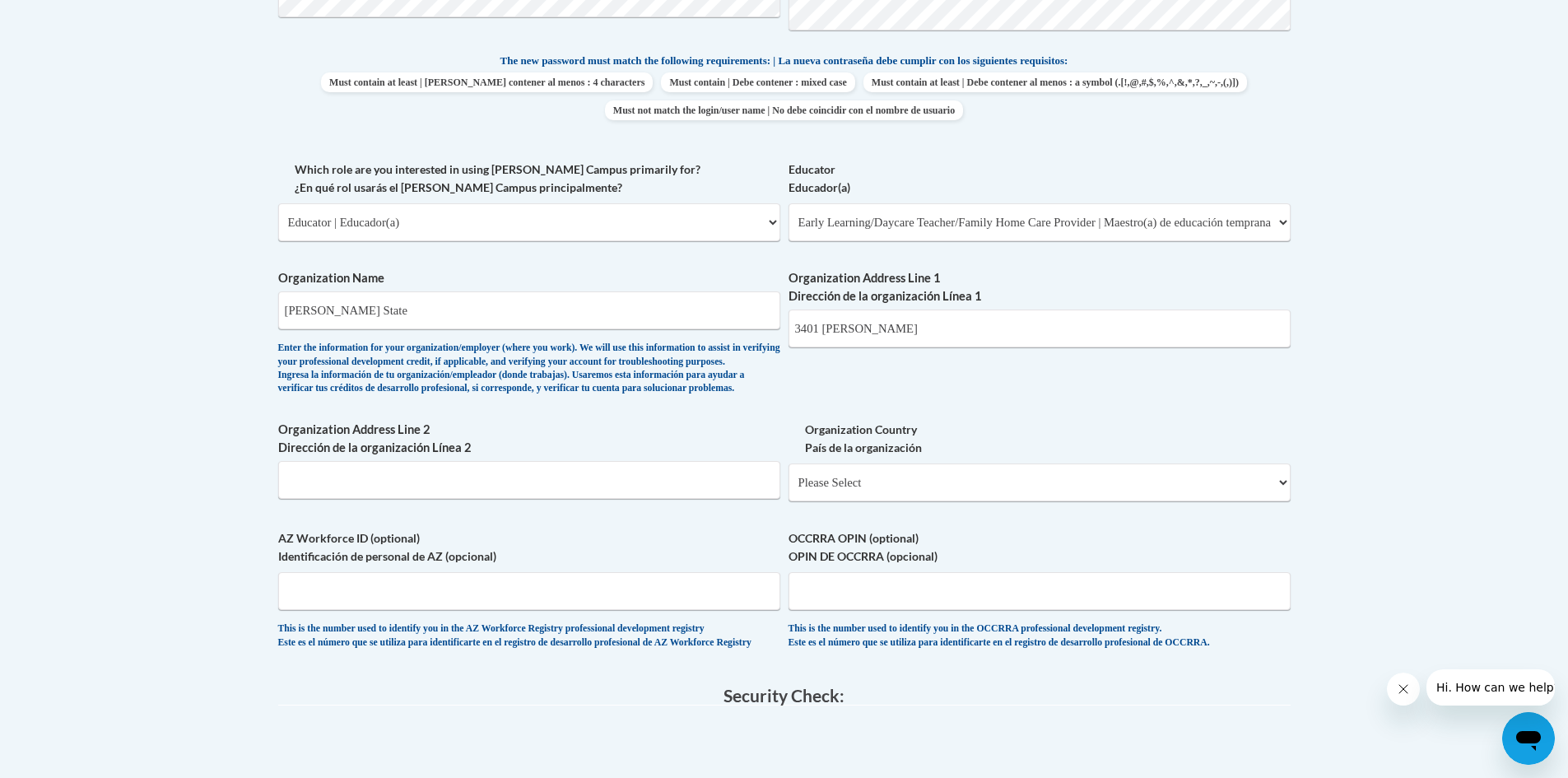
scroll to position [760, 0]
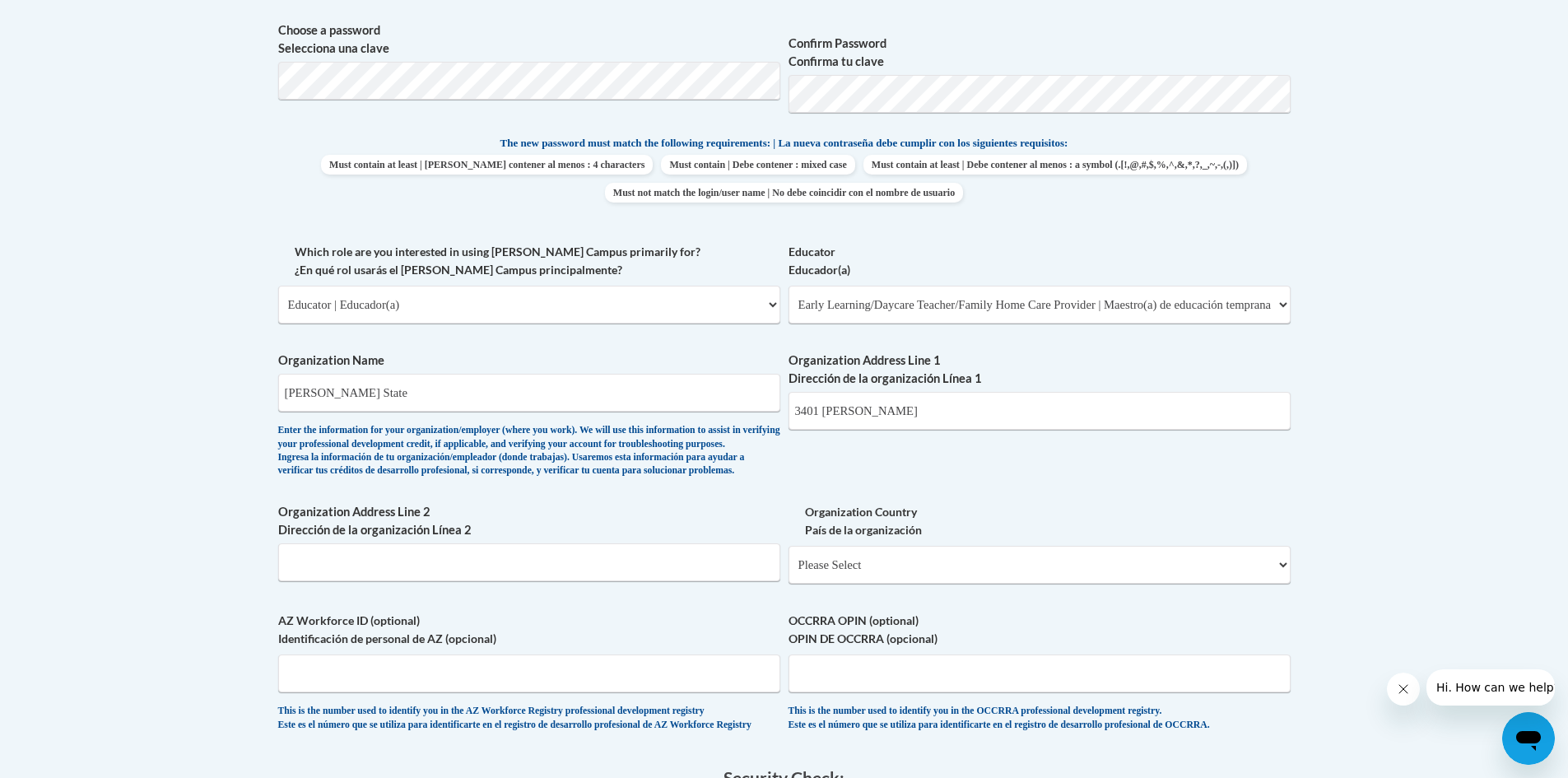
click at [891, 228] on div "What is your first name? ¿Cuál es tu nombre? [PERSON_NAME] What is your last na…" at bounding box center [785, 243] width 1013 height 1011
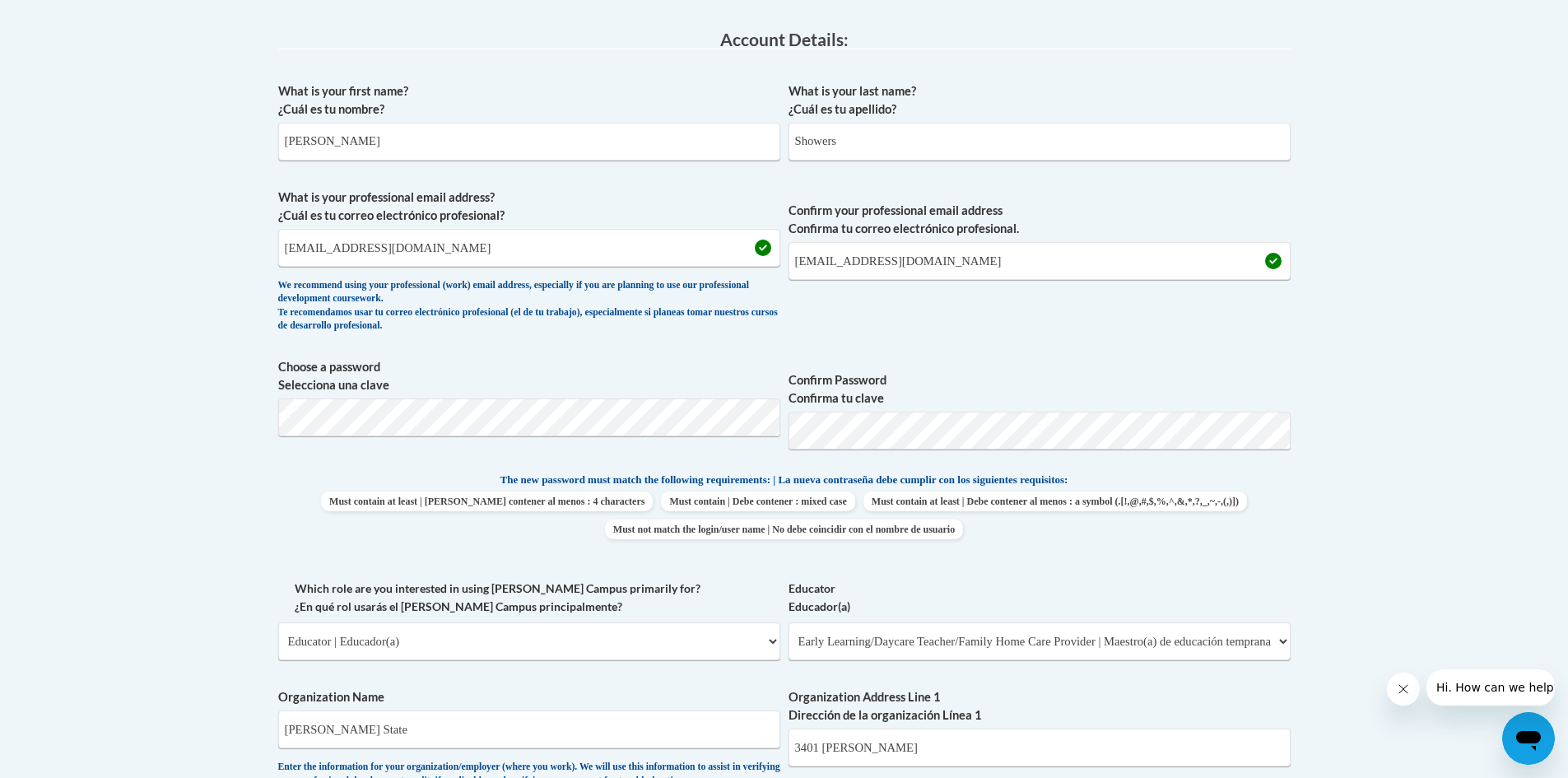
scroll to position [431, 0]
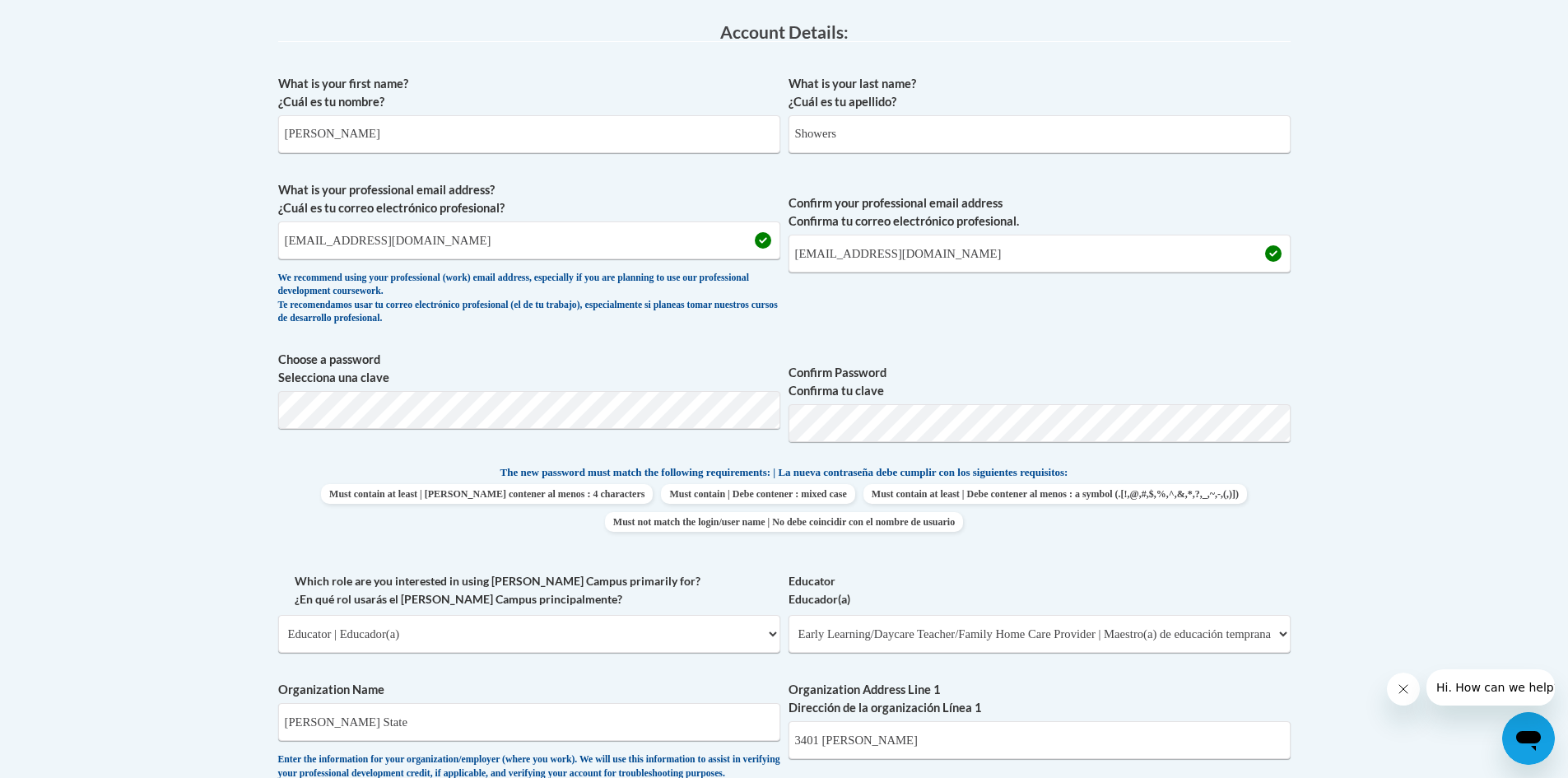
click at [1410, 495] on body "This site uses cookies to help improve your learning experience. By continuing …" at bounding box center [784, 703] width 1568 height 2269
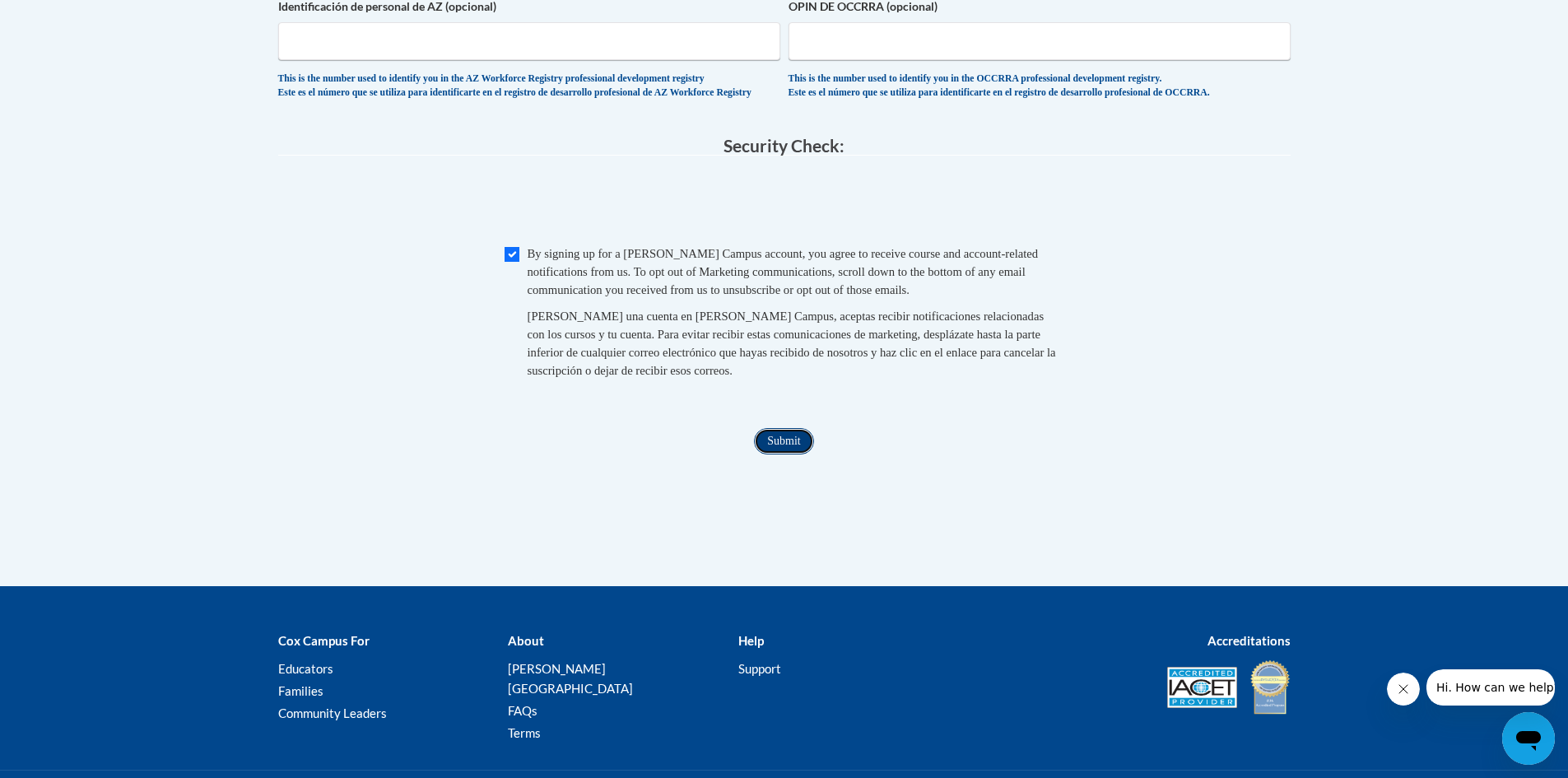
click at [787, 455] on input "Submit" at bounding box center [784, 441] width 60 height 26
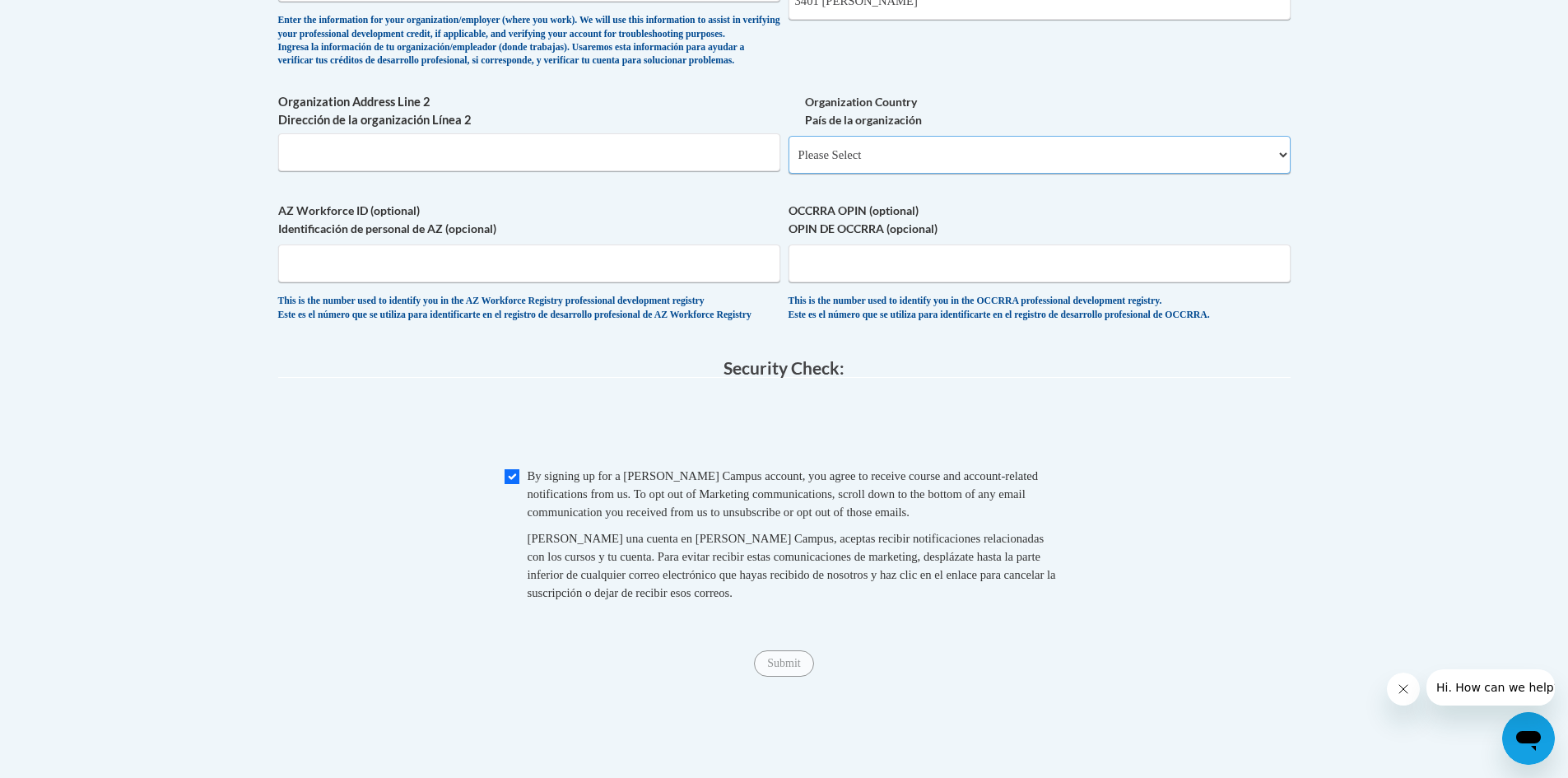
scroll to position [1168, 0]
click at [1265, 175] on select "Please Select [GEOGRAPHIC_DATA] | [GEOGRAPHIC_DATA] Outside of [GEOGRAPHIC_DATA…" at bounding box center [1040, 156] width 502 height 38
select select "ad49bcad-a171-4b2e-b99c-48b446064914"
click at [789, 164] on select "Please Select [GEOGRAPHIC_DATA] | [GEOGRAPHIC_DATA] Outside of [GEOGRAPHIC_DATA…" at bounding box center [1040, 156] width 502 height 38
select select
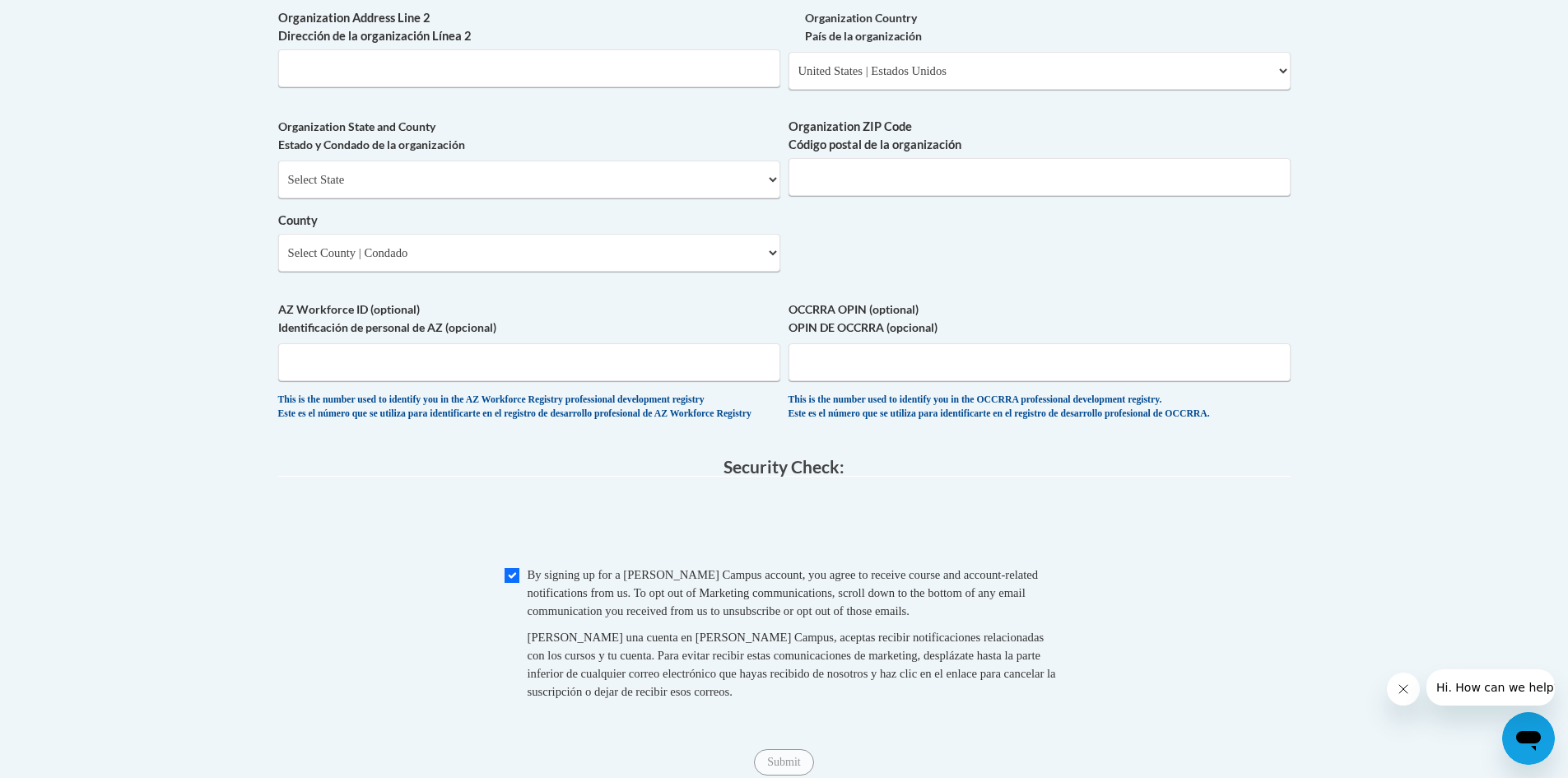
scroll to position [1251, 0]
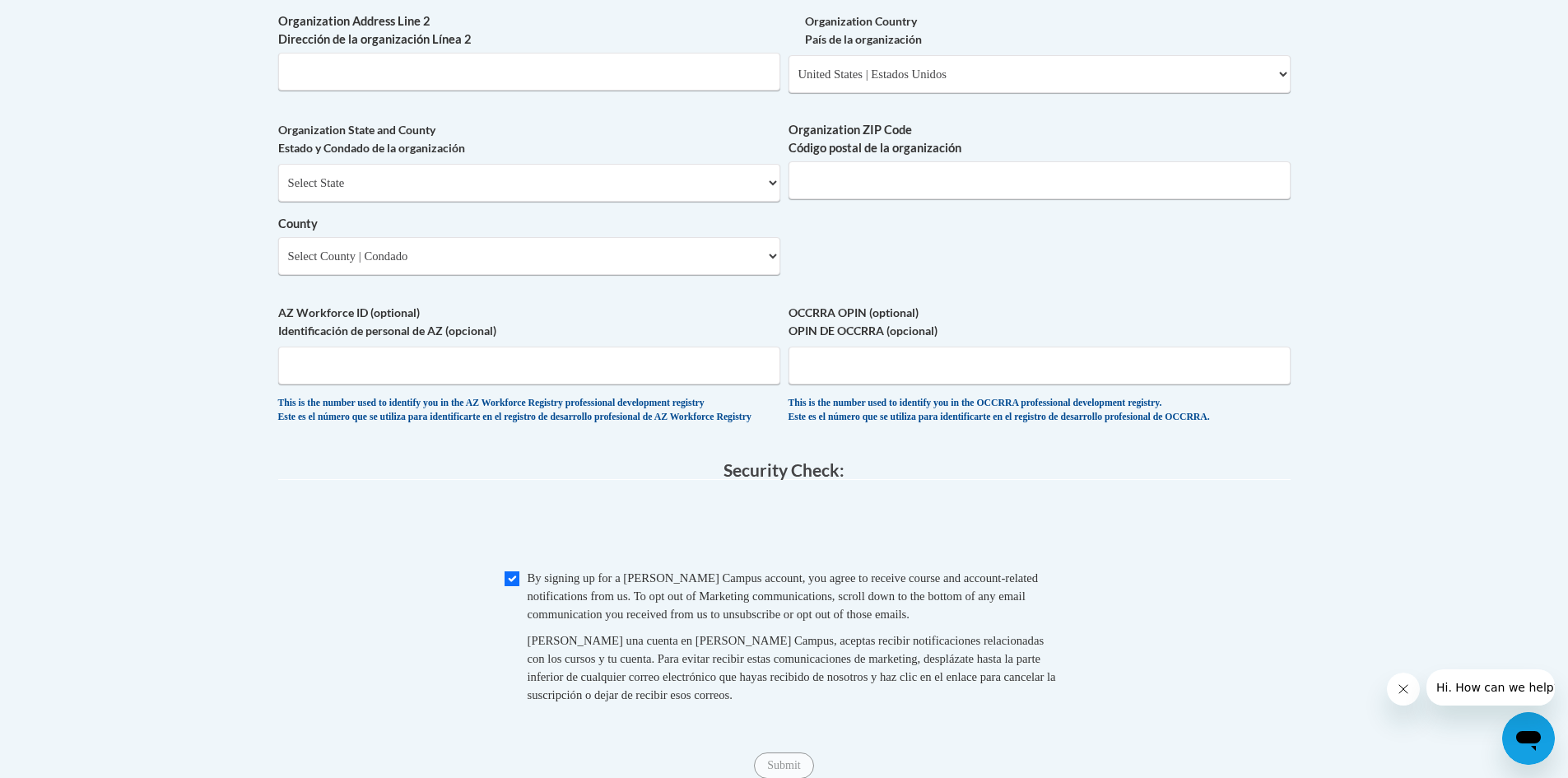
click at [491, 288] on div "Organization State and County Estado y Condado de la organización Select State …" at bounding box center [529, 204] width 502 height 166
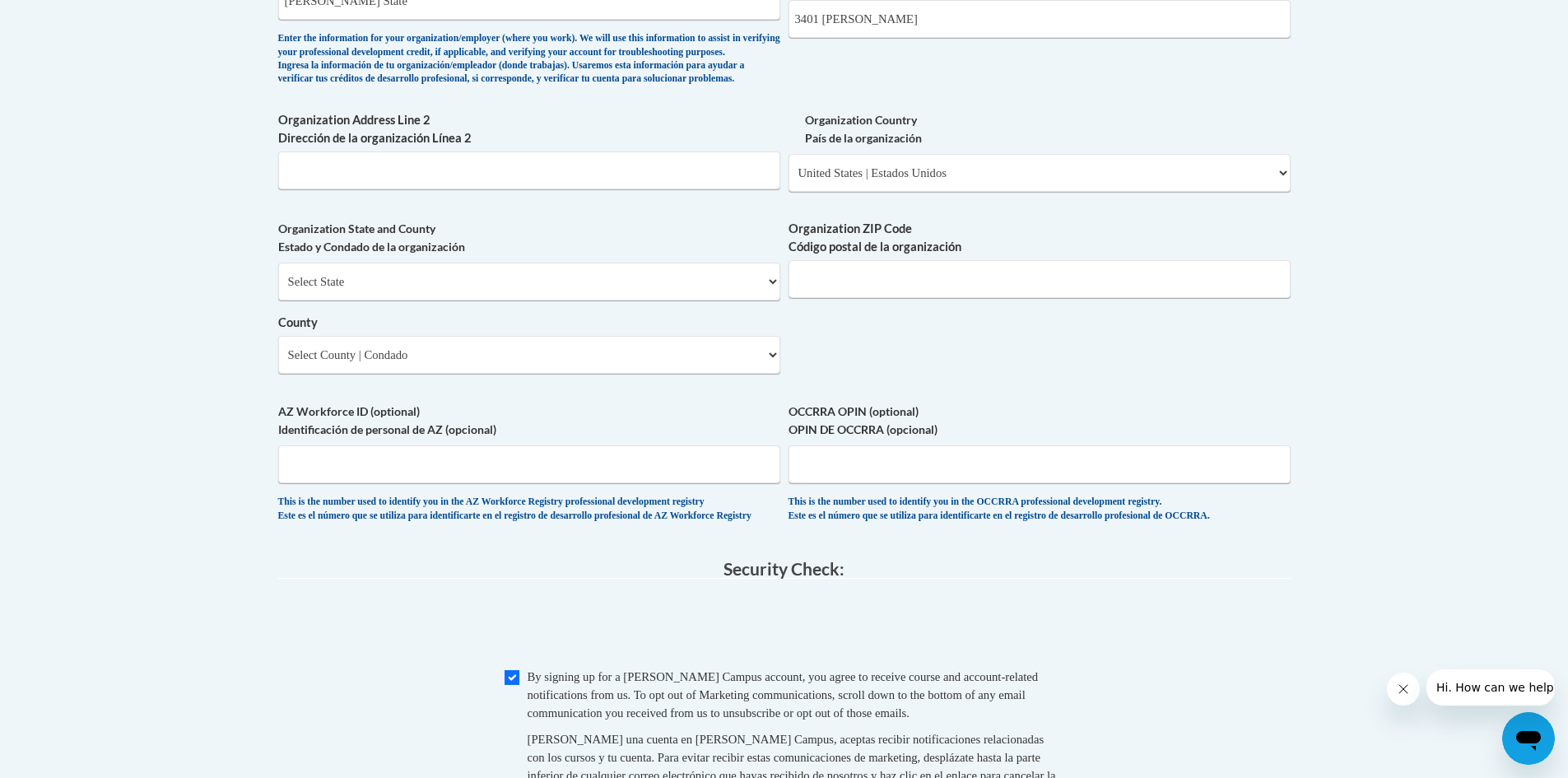
scroll to position [1168, 0]
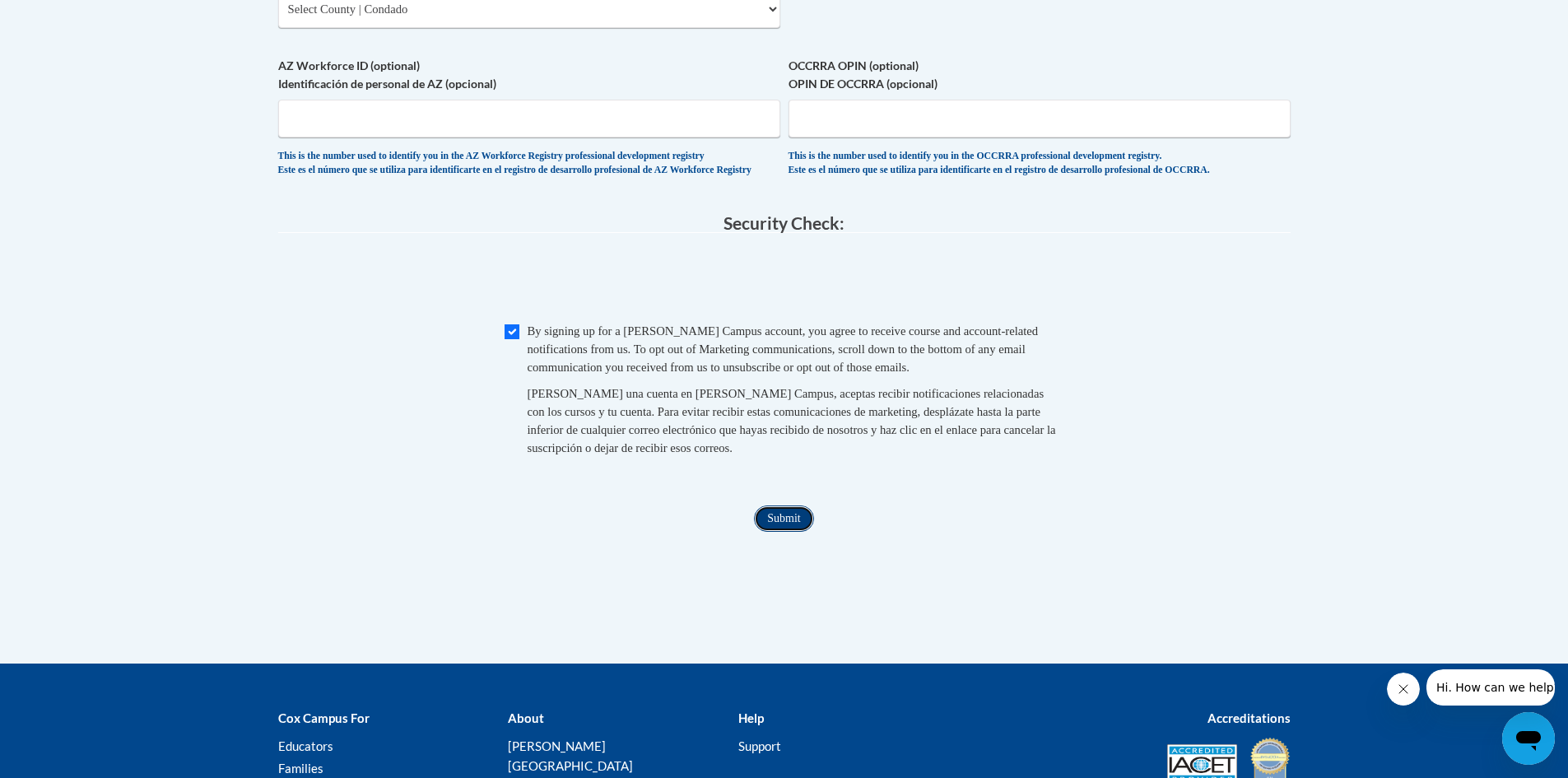
click at [783, 532] on input "Submit" at bounding box center [784, 518] width 60 height 26
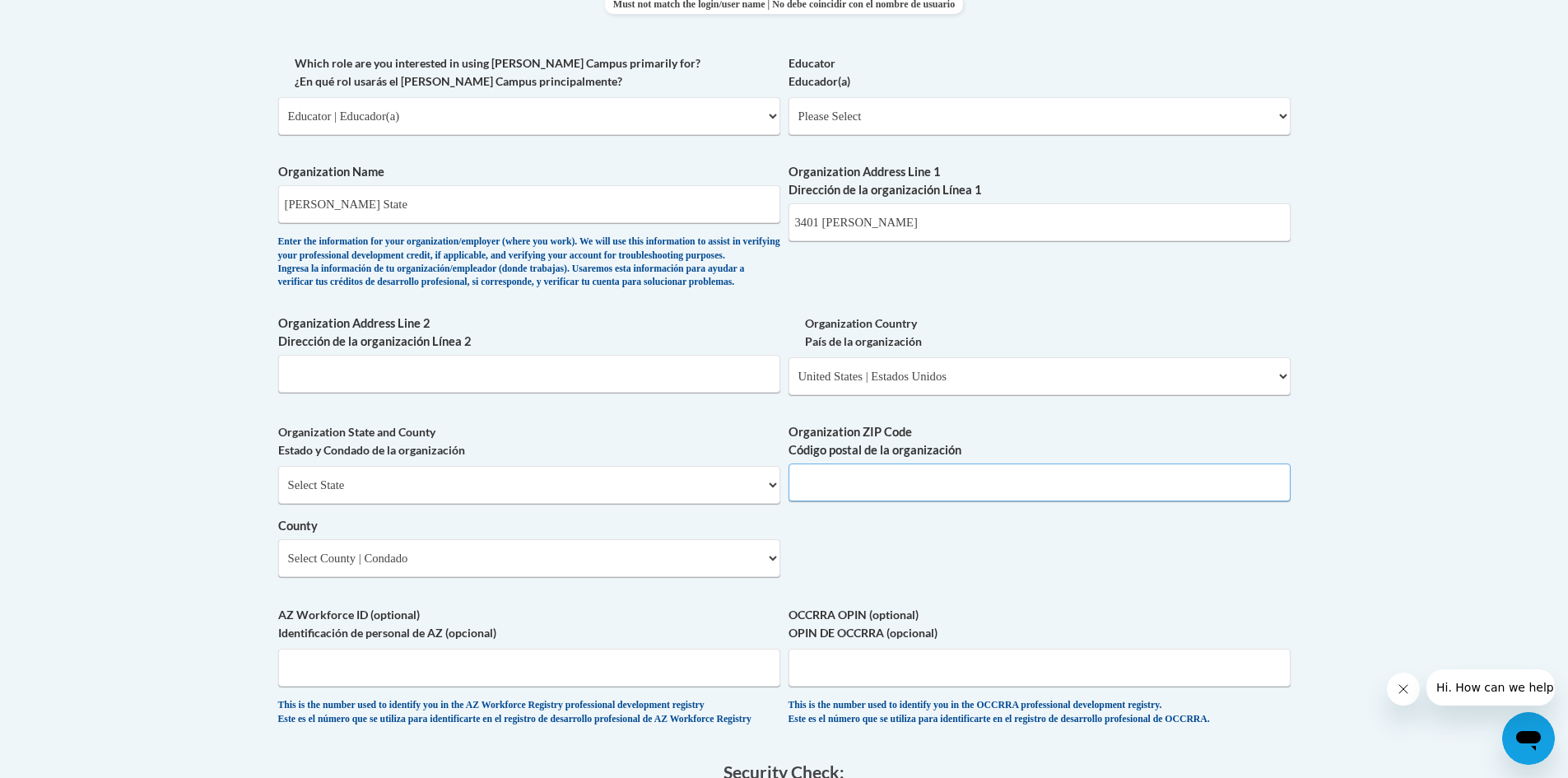
scroll to position [945, 0]
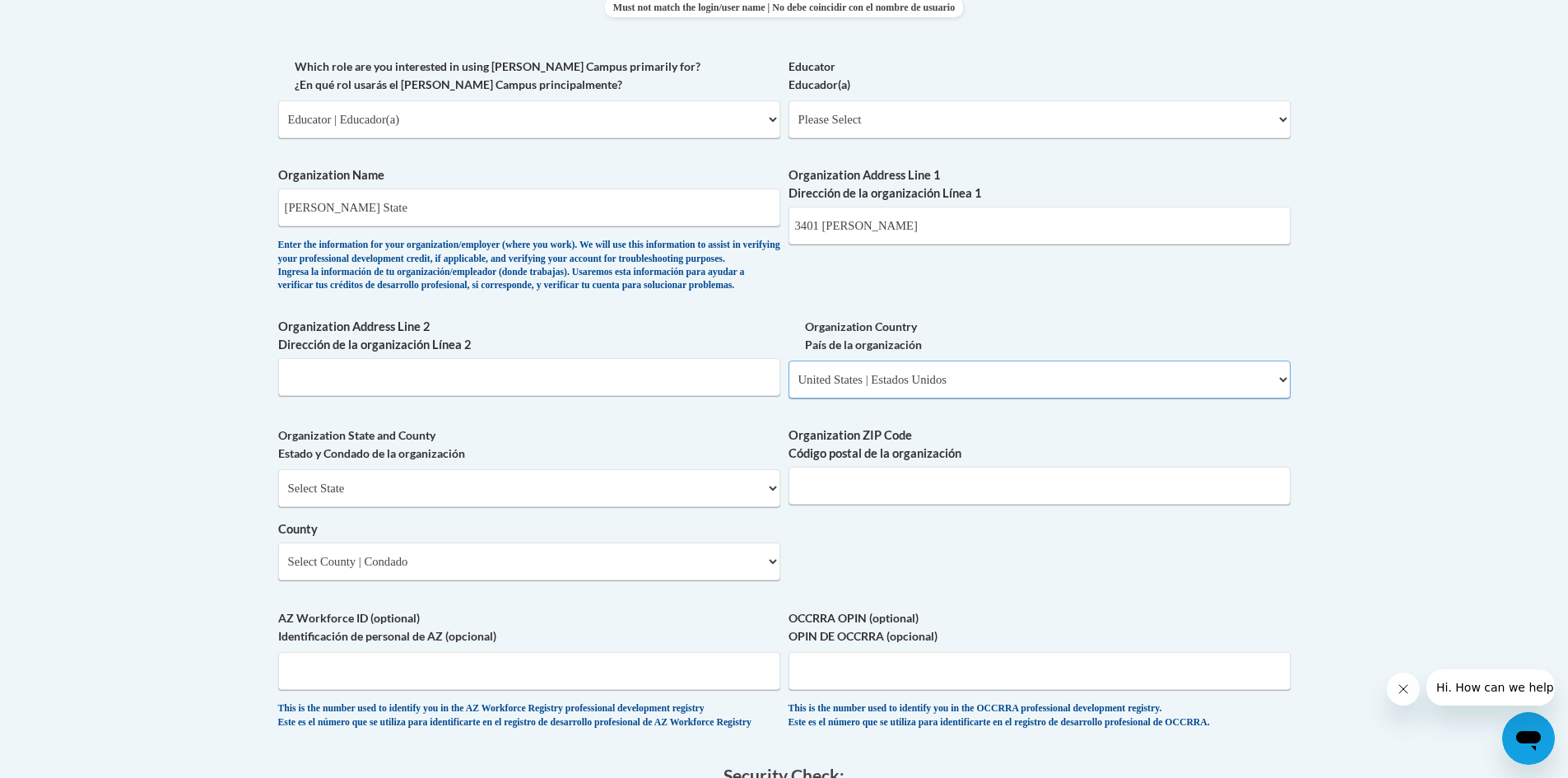
click at [1267, 397] on select "Please Select [GEOGRAPHIC_DATA] | [GEOGRAPHIC_DATA] Outside of [GEOGRAPHIC_DATA…" at bounding box center [1040, 379] width 502 height 38
select select
click at [789, 387] on select "Please Select [GEOGRAPHIC_DATA] | [GEOGRAPHIC_DATA] Outside of [GEOGRAPHIC_DATA…" at bounding box center [1040, 379] width 502 height 38
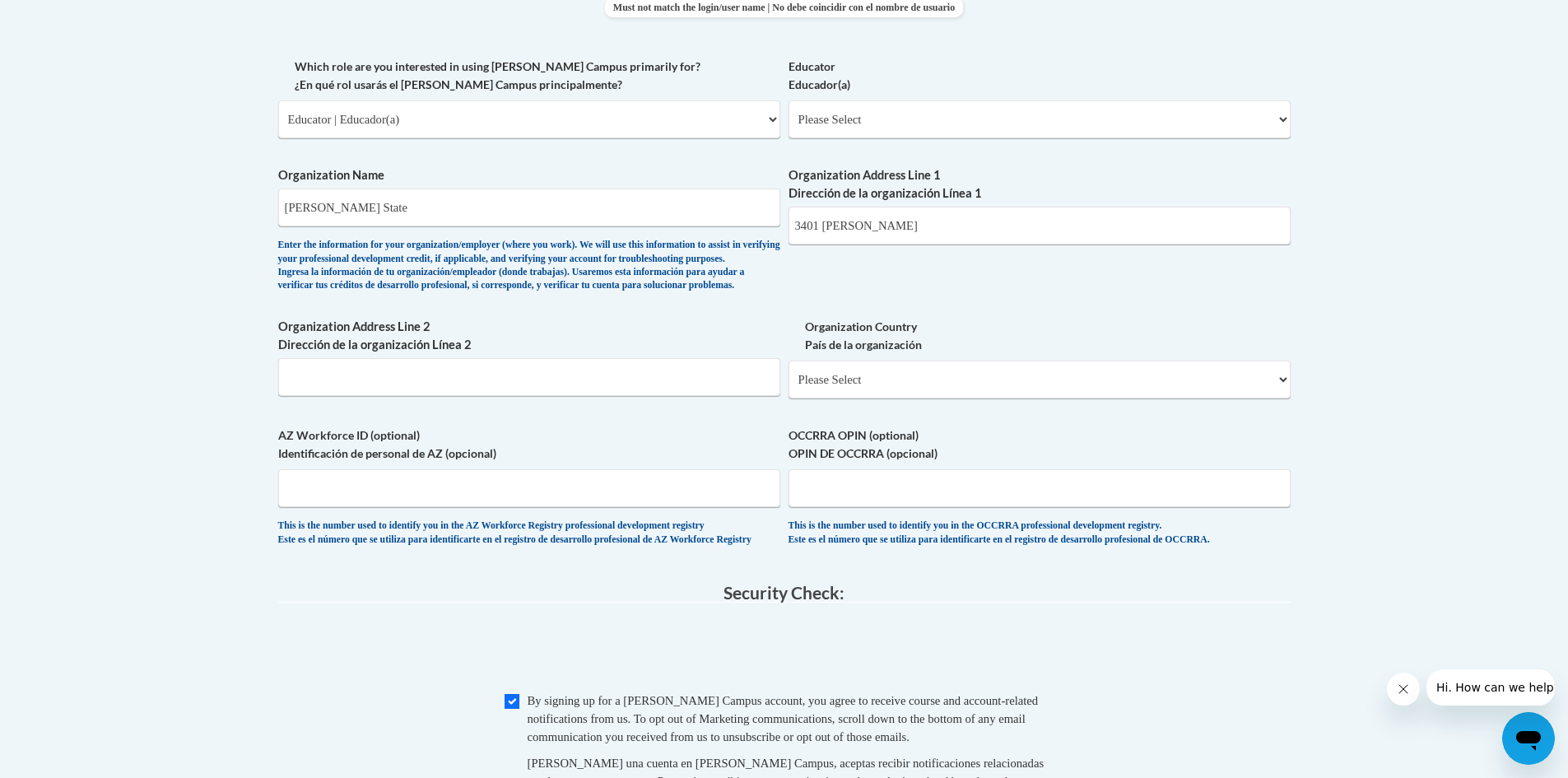
click at [1064, 546] on div "This is the number used to identify you in the OCCRRA professional development …" at bounding box center [1040, 532] width 502 height 27
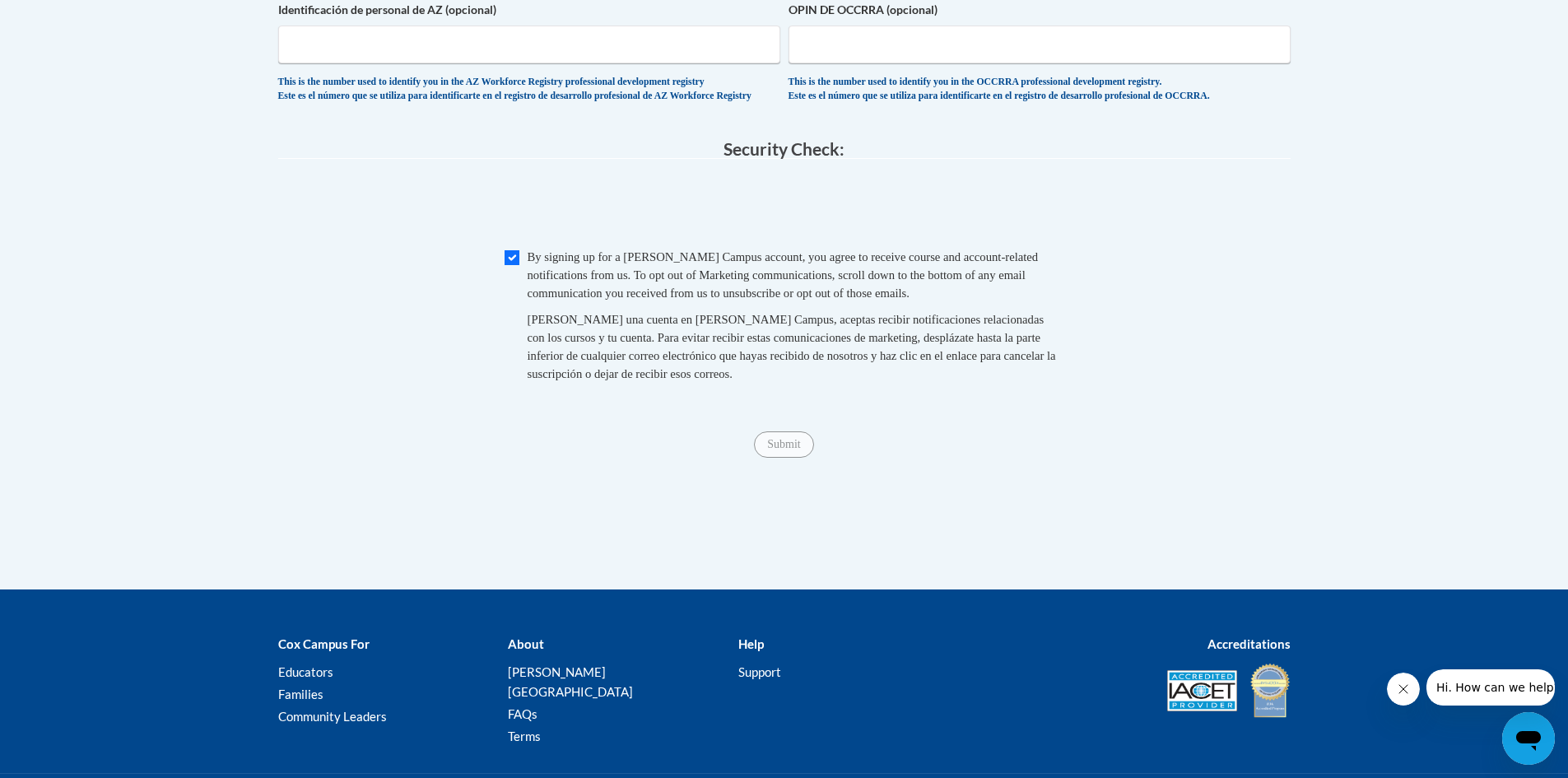
scroll to position [1439, 0]
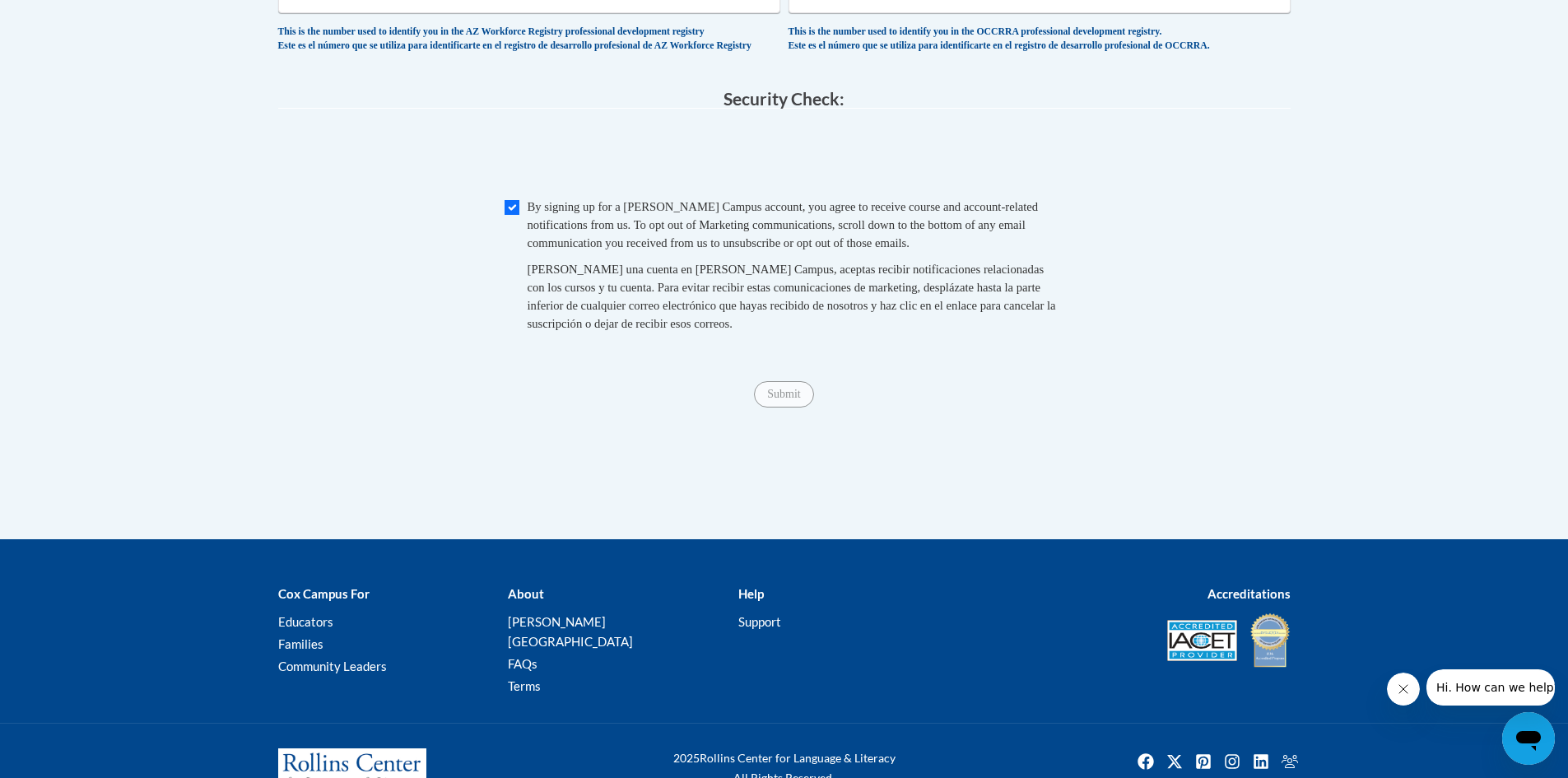
drag, startPoint x: 974, startPoint y: 445, endPoint x: 853, endPoint y: 401, distance: 128.8
click at [946, 408] on div "Submit Submit" at bounding box center [785, 394] width 1013 height 26
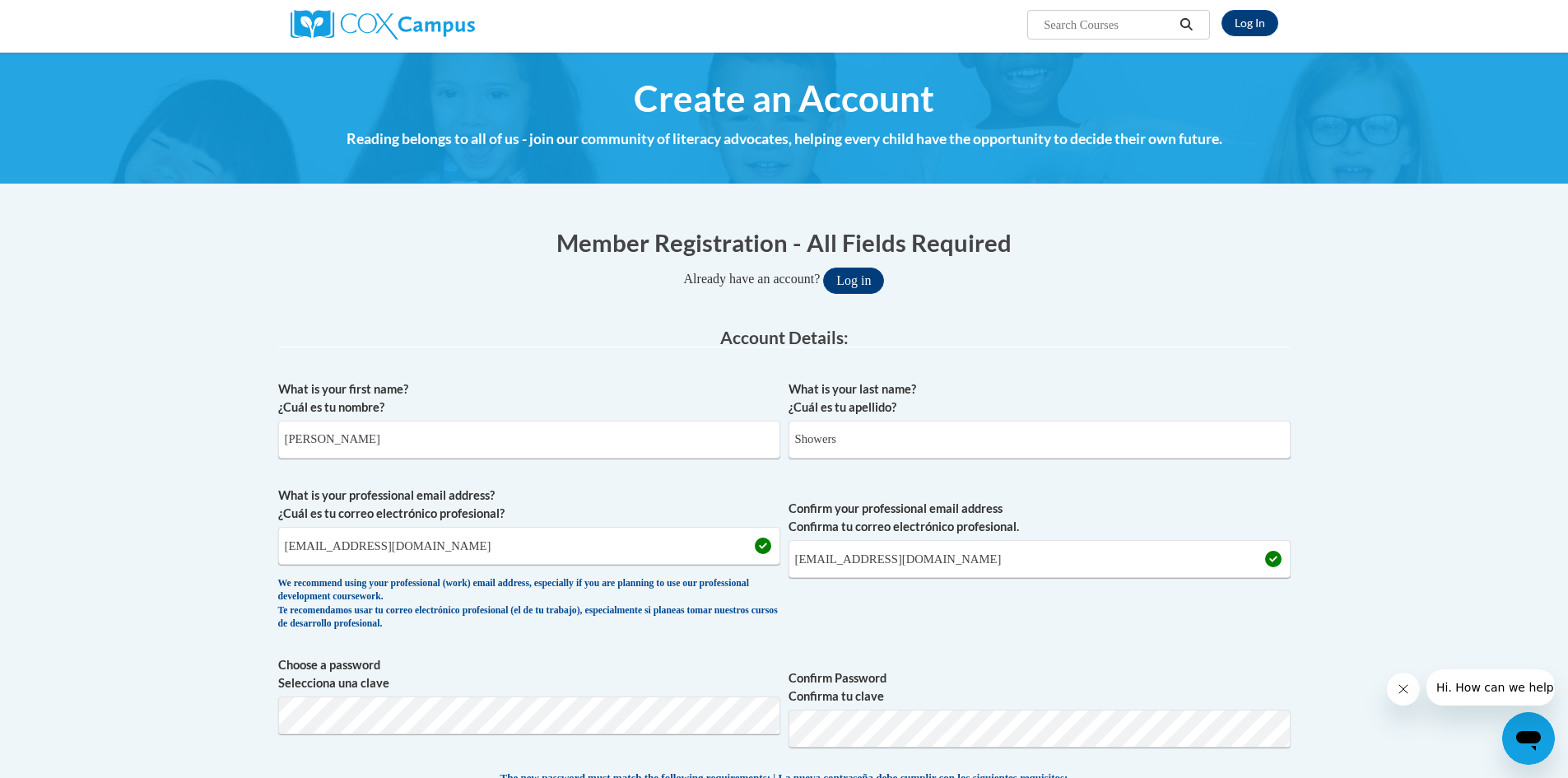
scroll to position [121, 0]
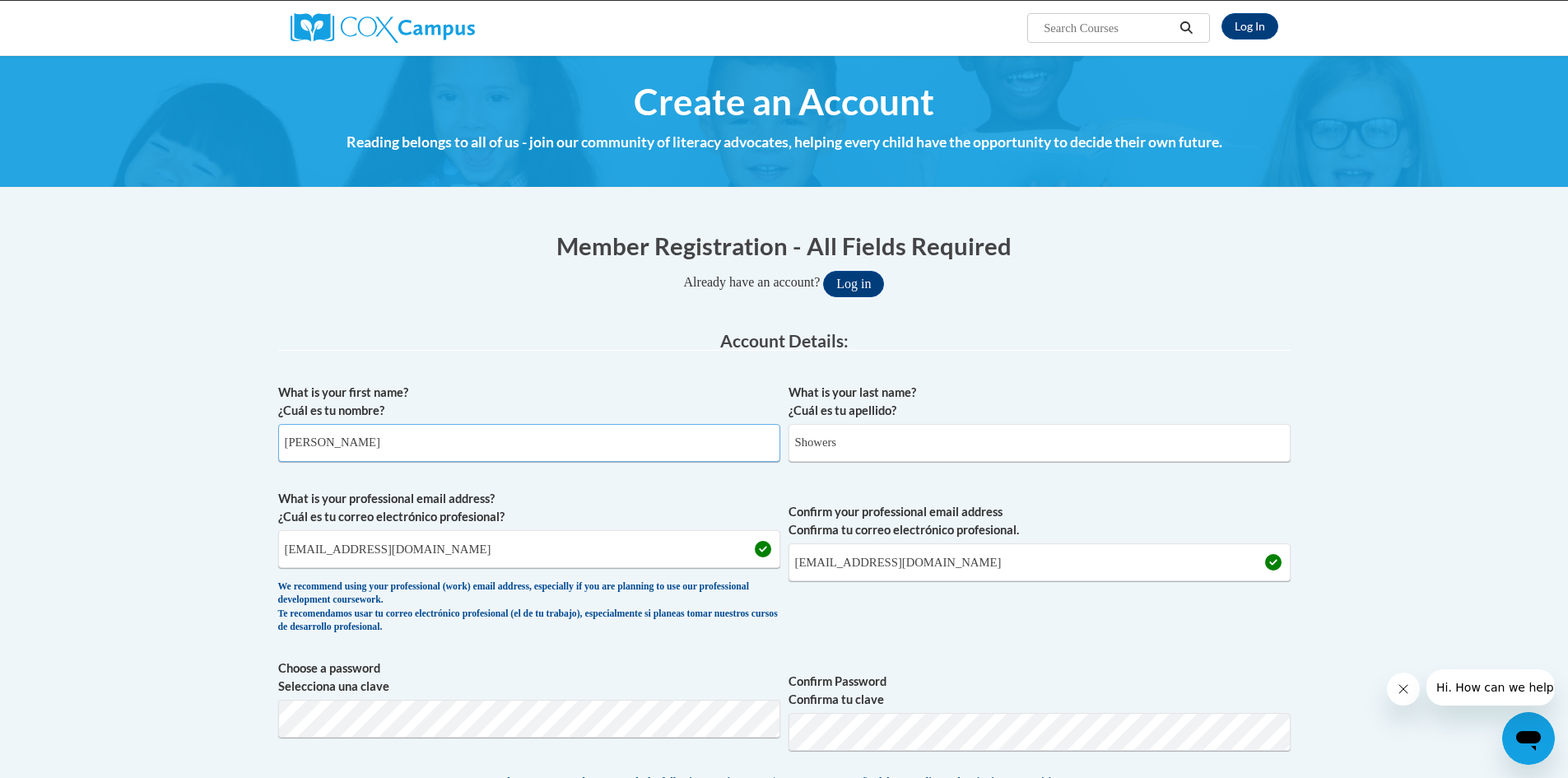
click at [504, 443] on input "[PERSON_NAME]" at bounding box center [529, 443] width 502 height 38
drag, startPoint x: 503, startPoint y: 443, endPoint x: 553, endPoint y: 442, distance: 50.0
click at [548, 443] on input "[PERSON_NAME]" at bounding box center [529, 443] width 502 height 38
click at [875, 436] on input "Showers" at bounding box center [1040, 443] width 502 height 38
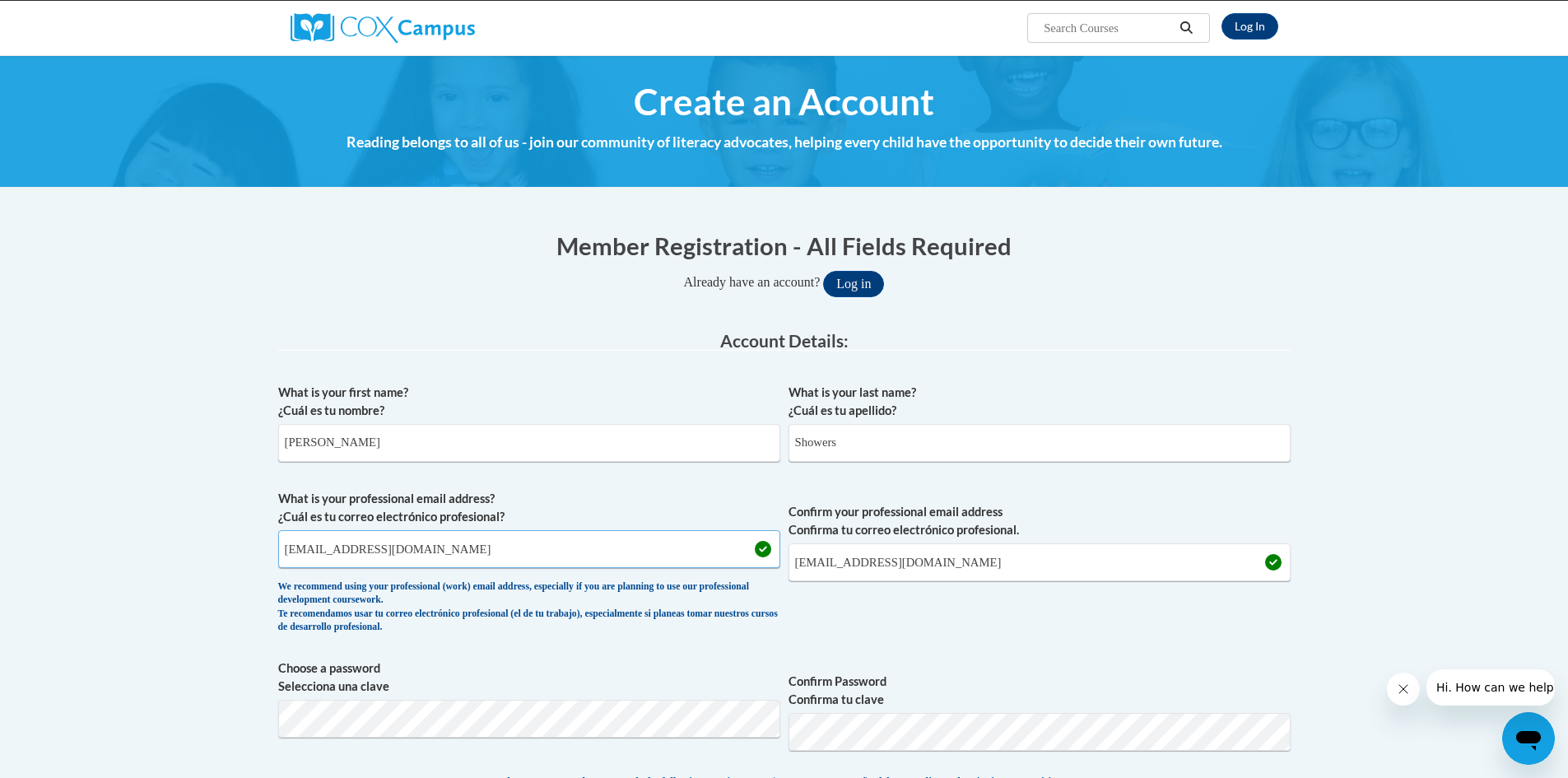
click at [623, 557] on input "[EMAIL_ADDRESS][DOMAIN_NAME]" at bounding box center [529, 549] width 502 height 38
click at [1019, 552] on input "[EMAIL_ADDRESS][DOMAIN_NAME]" at bounding box center [1040, 562] width 502 height 38
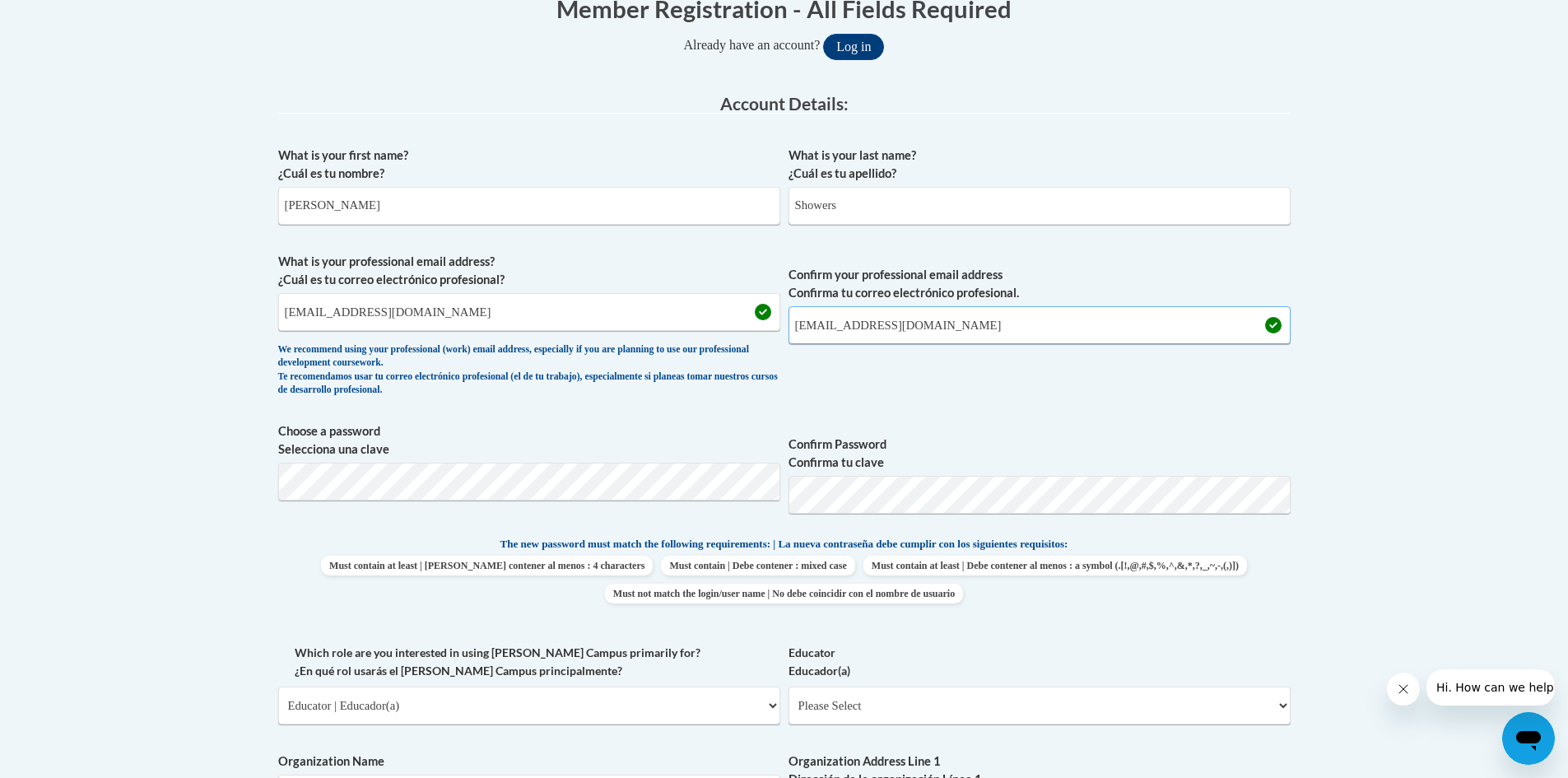
scroll to position [369, 0]
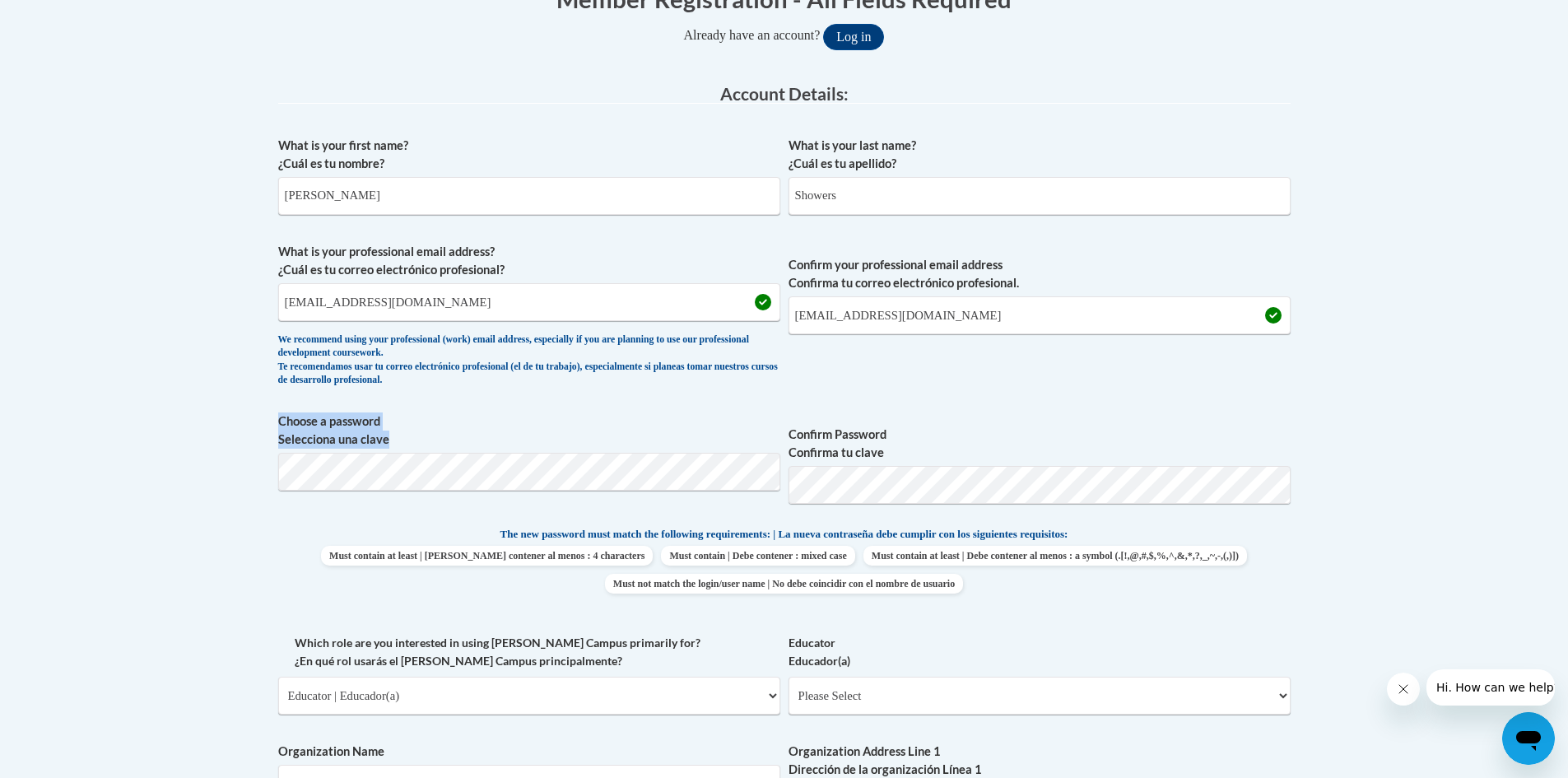
click at [495, 454] on span "Choose a password Selecciona una clave" at bounding box center [529, 465] width 502 height 104
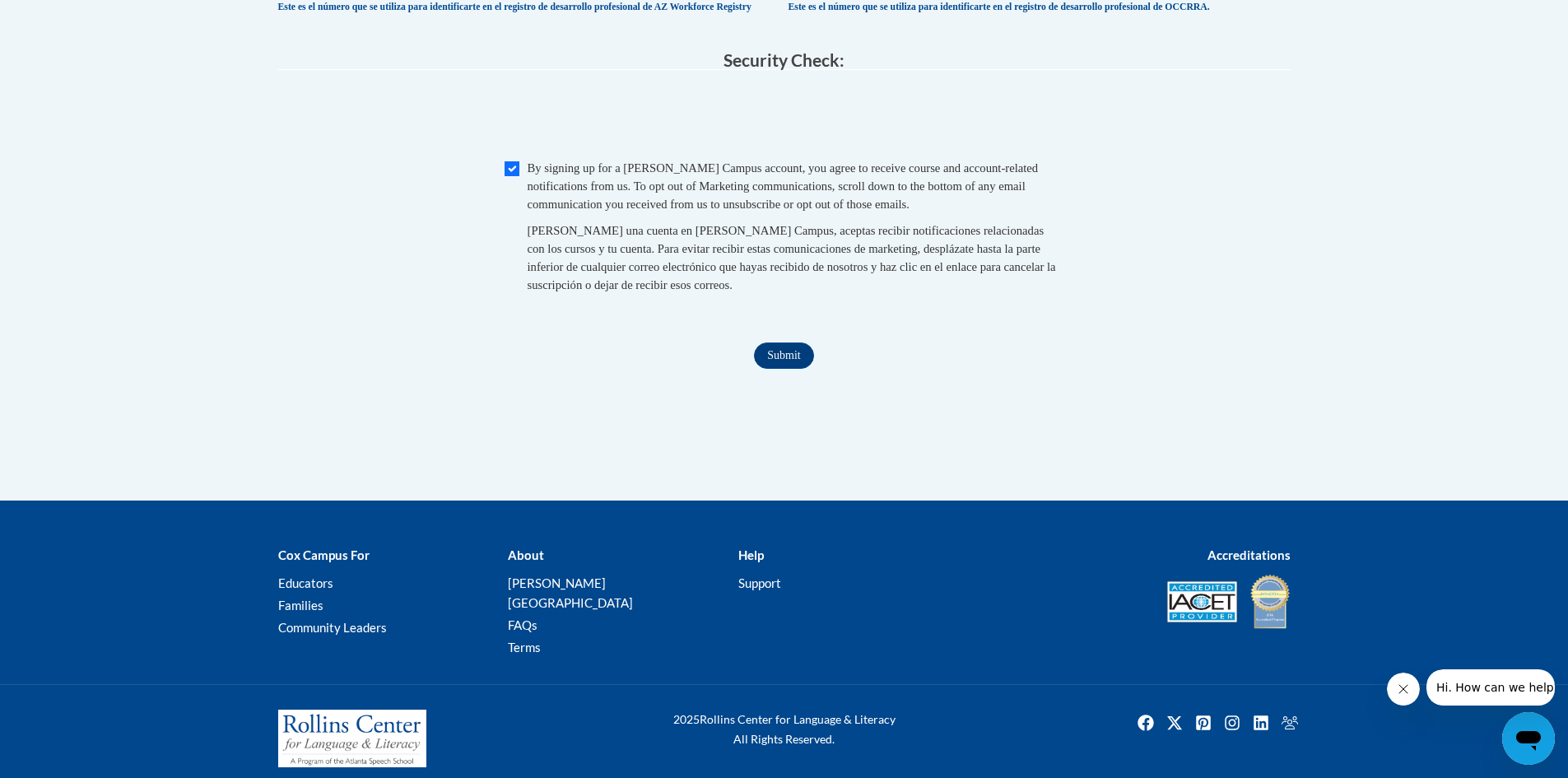
scroll to position [1512, 0]
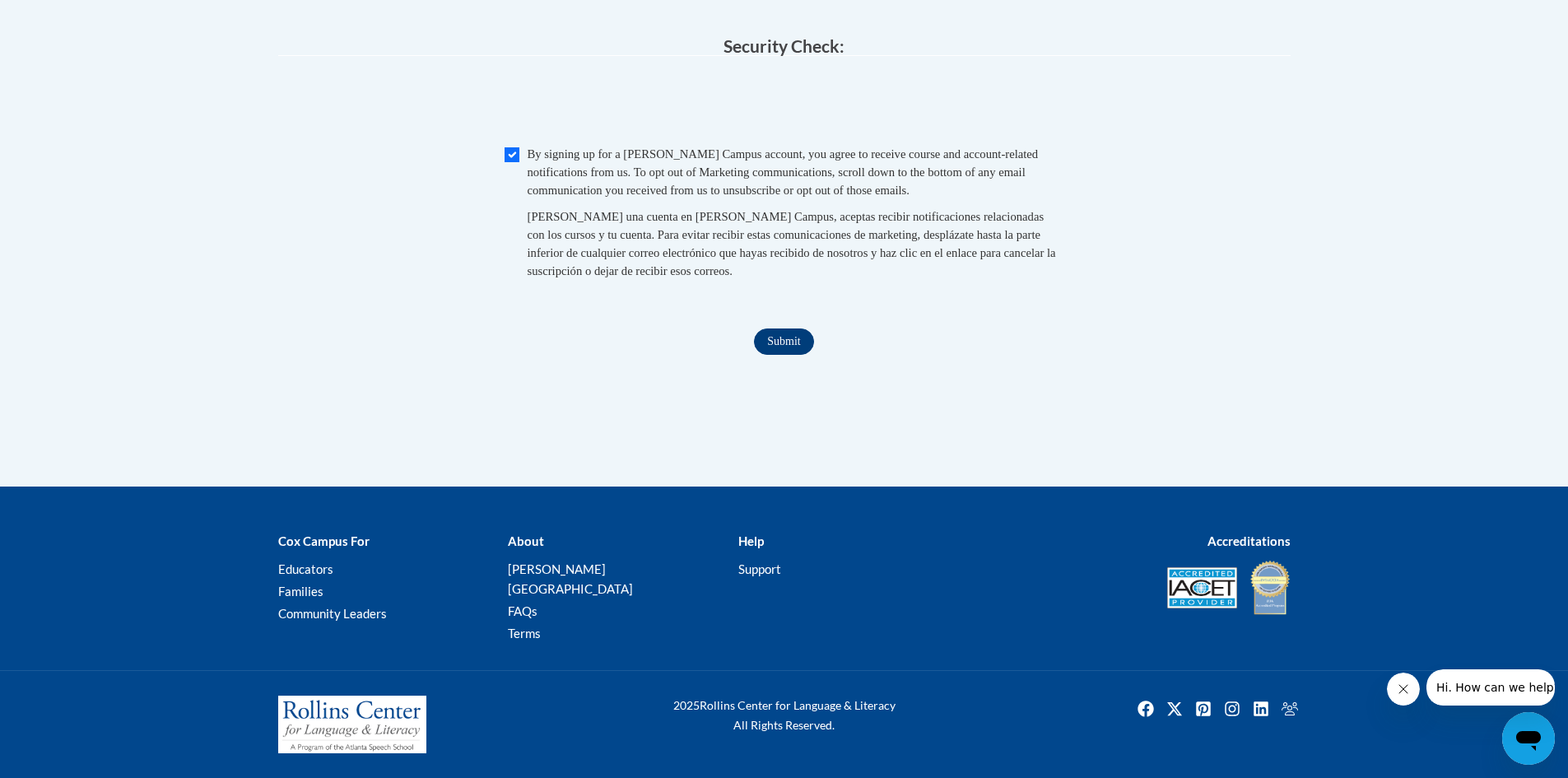
drag, startPoint x: 816, startPoint y: 375, endPoint x: 789, endPoint y: 369, distance: 27.7
click at [781, 355] on input "Submit" at bounding box center [784, 341] width 60 height 26
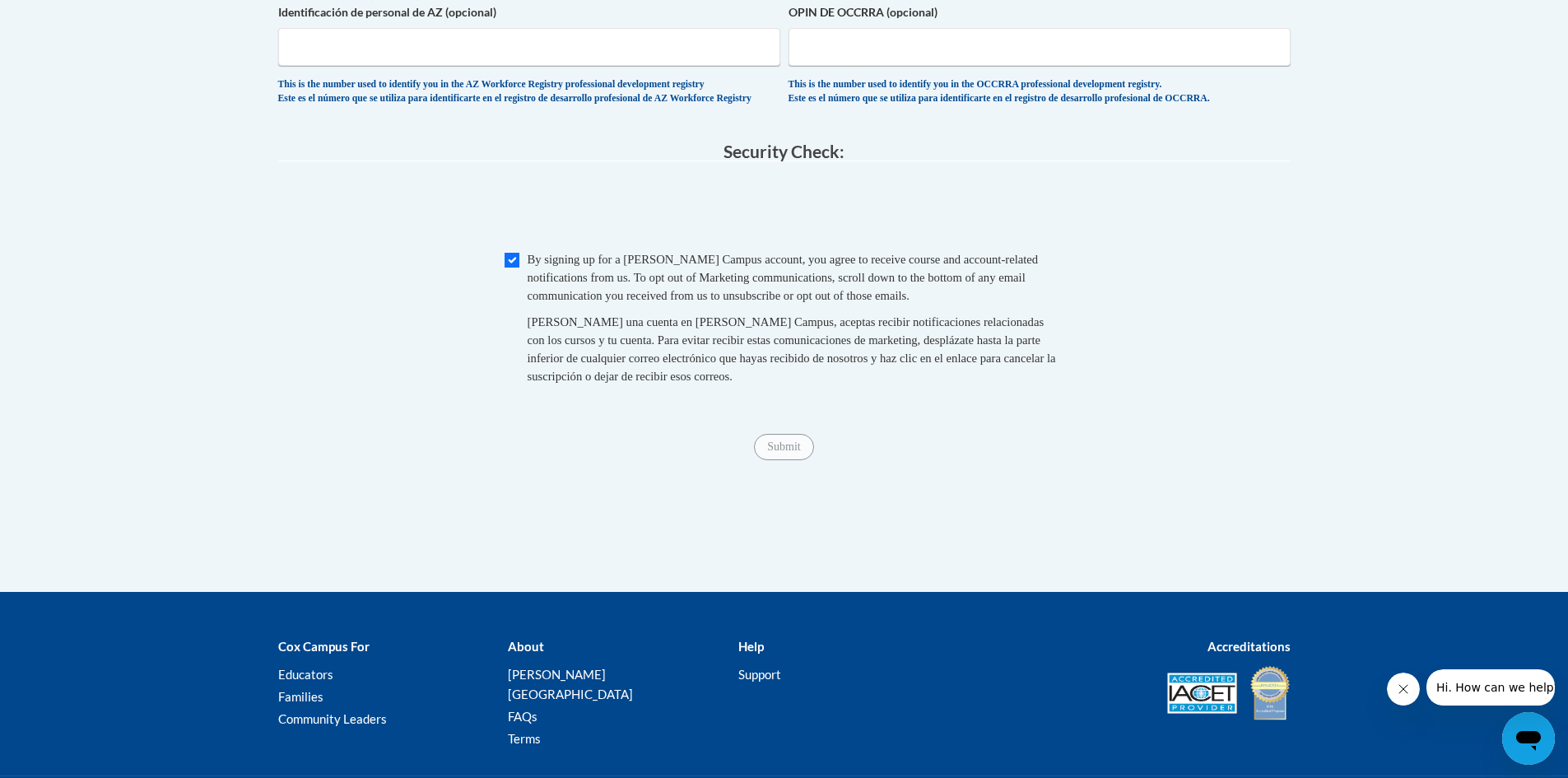
scroll to position [1415, 0]
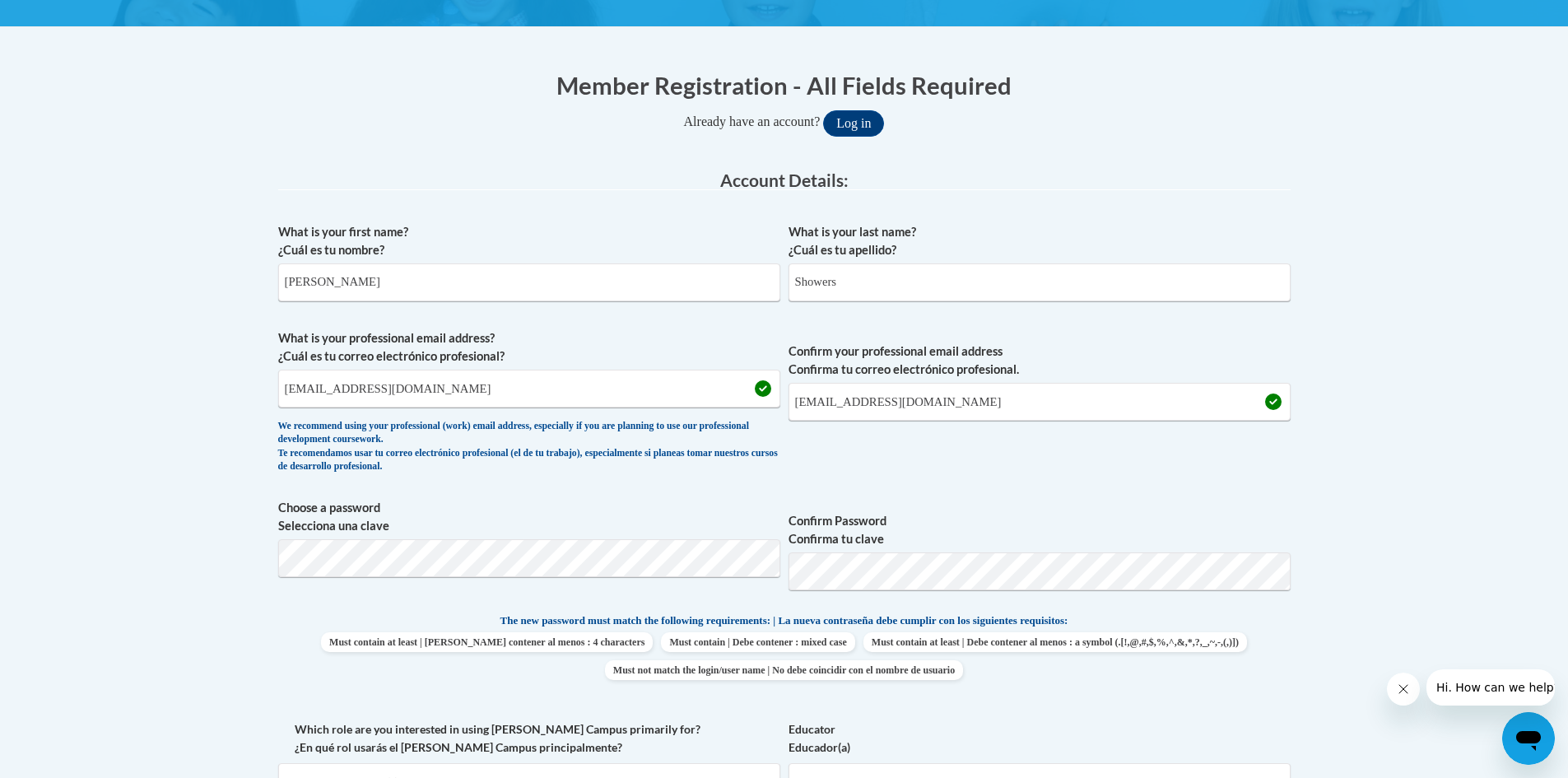
scroll to position [180, 0]
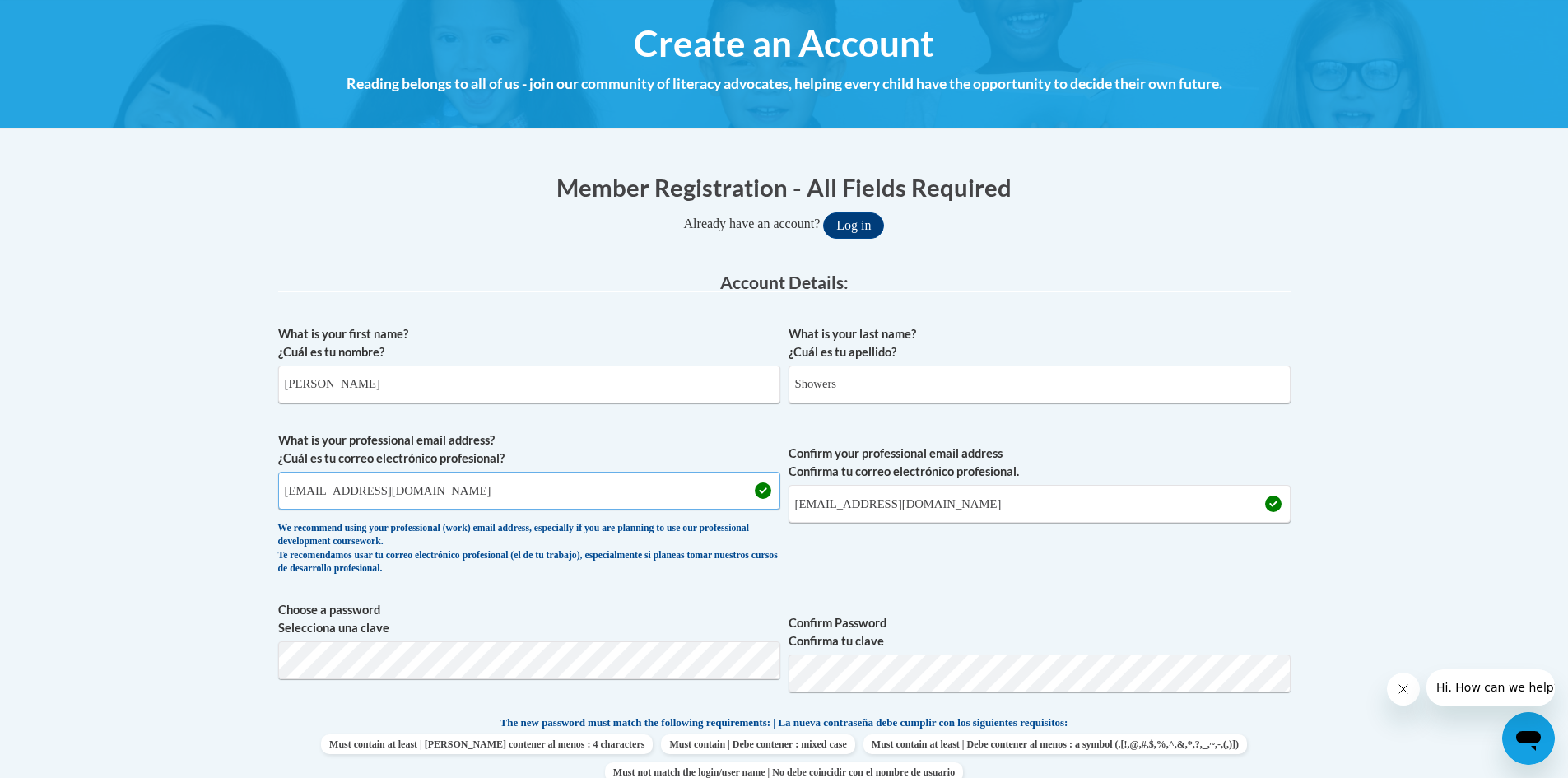
click at [546, 500] on input "[EMAIL_ADDRESS][DOMAIN_NAME]" at bounding box center [529, 490] width 502 height 38
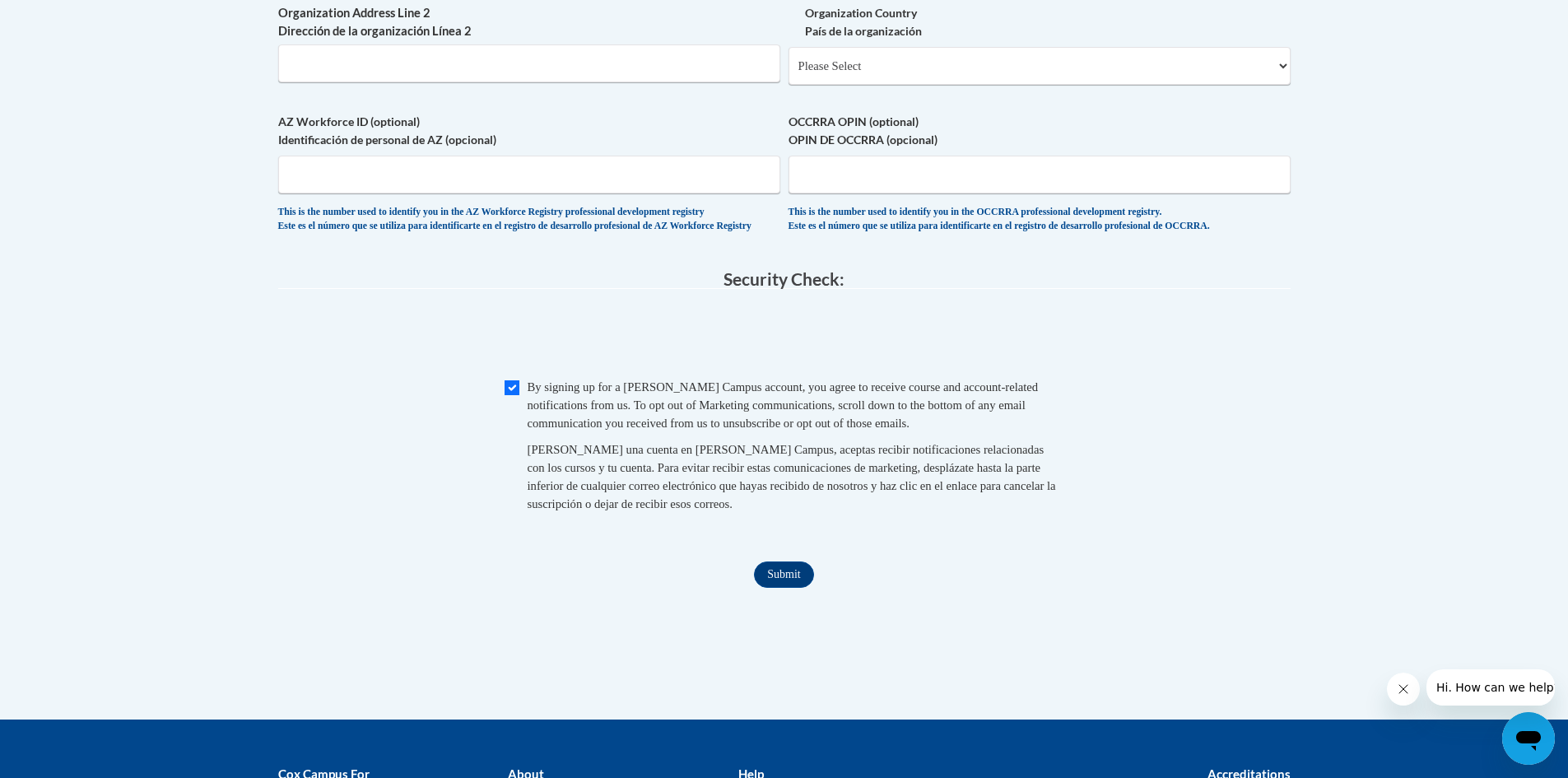
scroll to position [1265, 0]
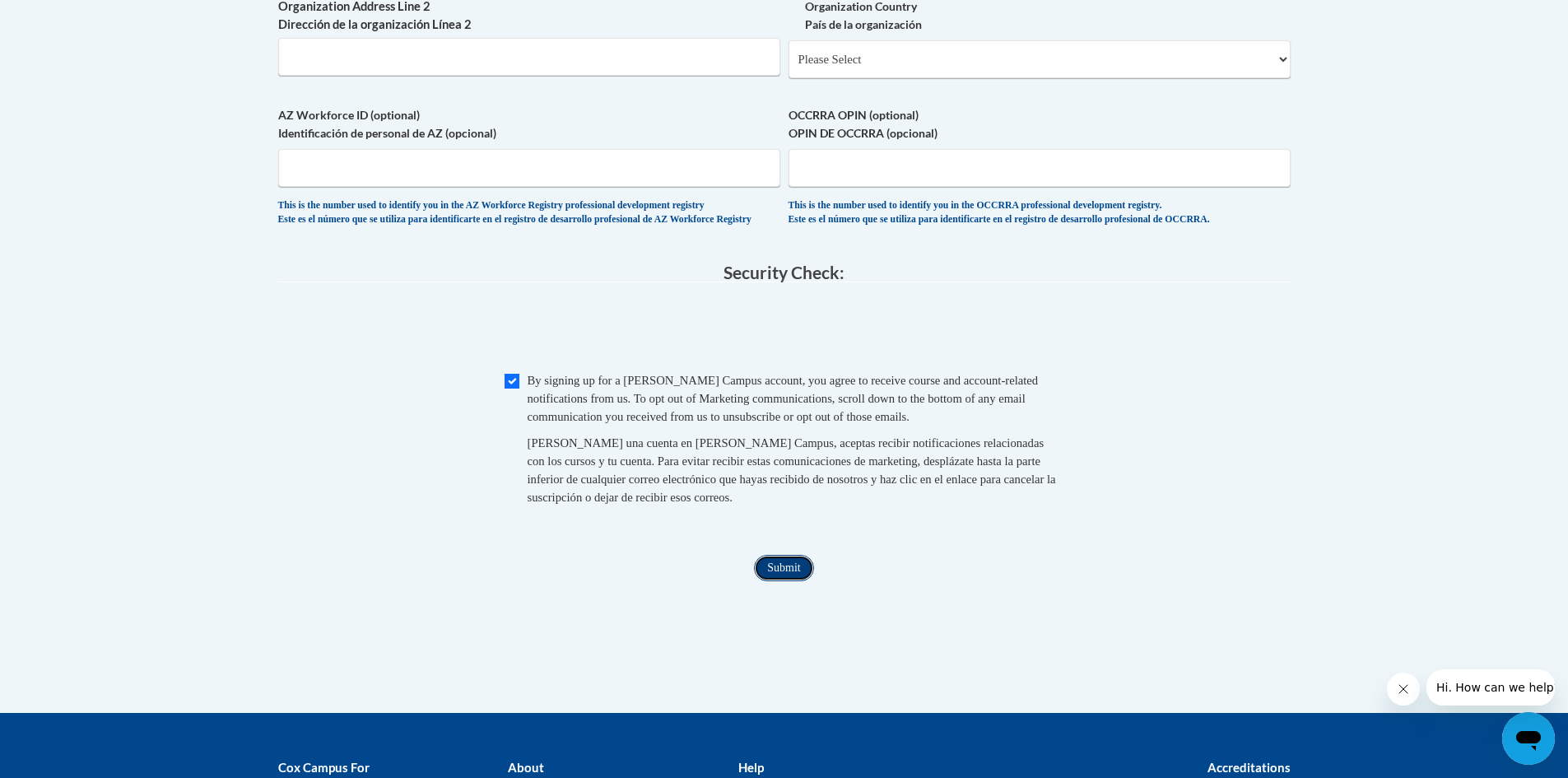
click at [792, 581] on input "Submit" at bounding box center [784, 568] width 60 height 26
click at [1274, 79] on select "Please Select [GEOGRAPHIC_DATA] | [GEOGRAPHIC_DATA] Outside of [GEOGRAPHIC_DATA…" at bounding box center [1040, 60] width 502 height 38
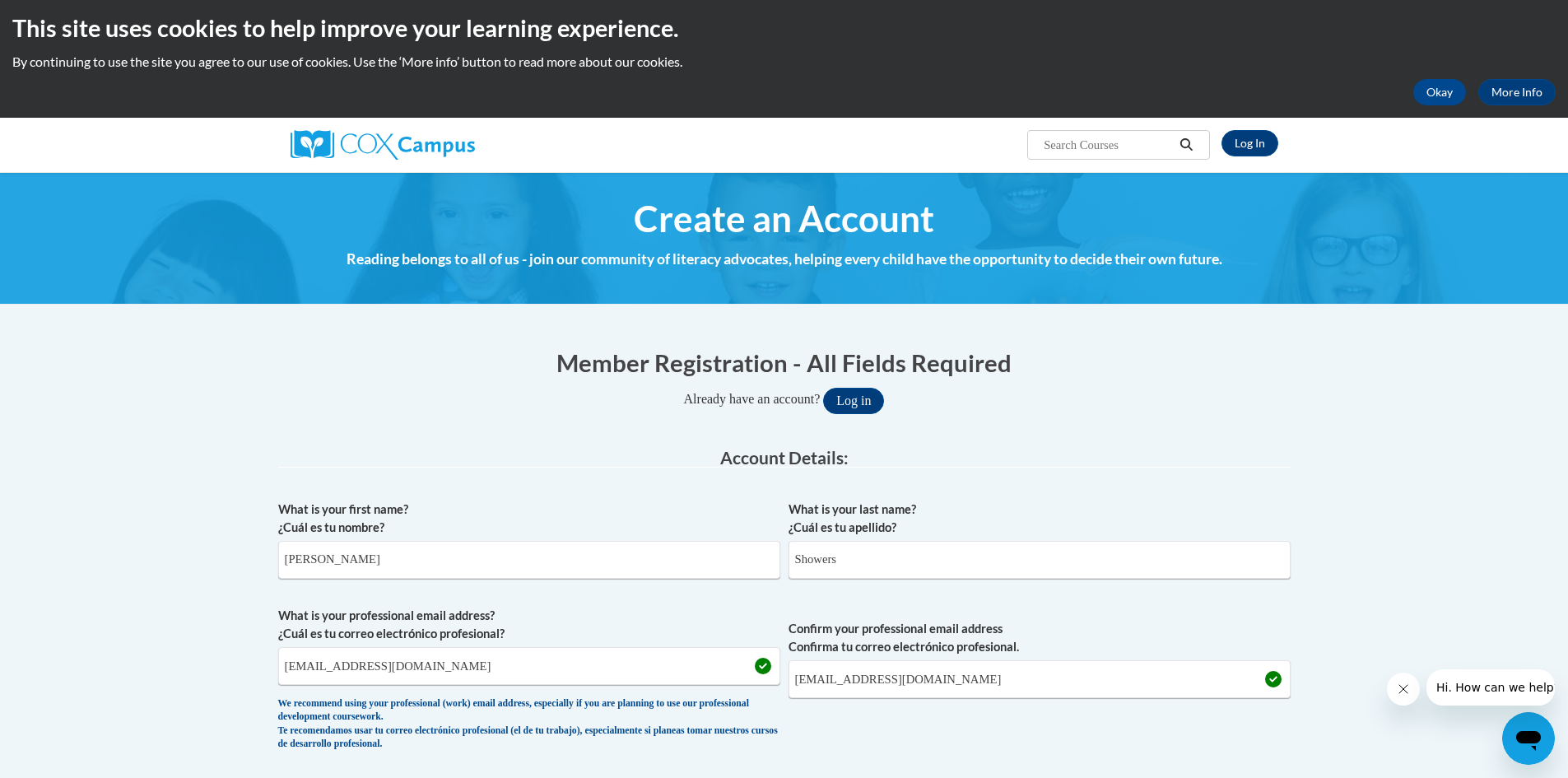
scroll to position [0, 0]
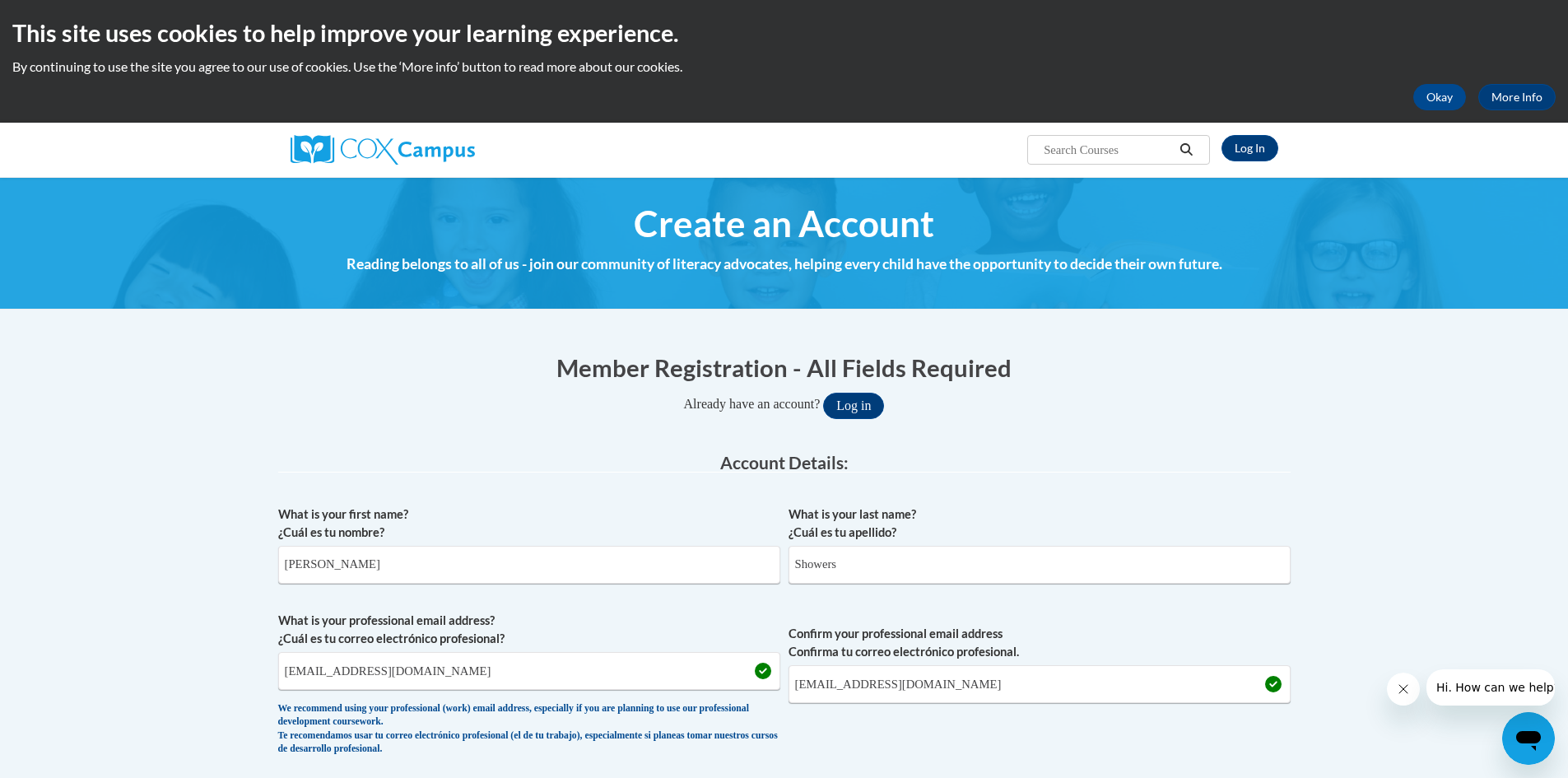
drag, startPoint x: 307, startPoint y: 289, endPoint x: 952, endPoint y: 569, distance: 703.2
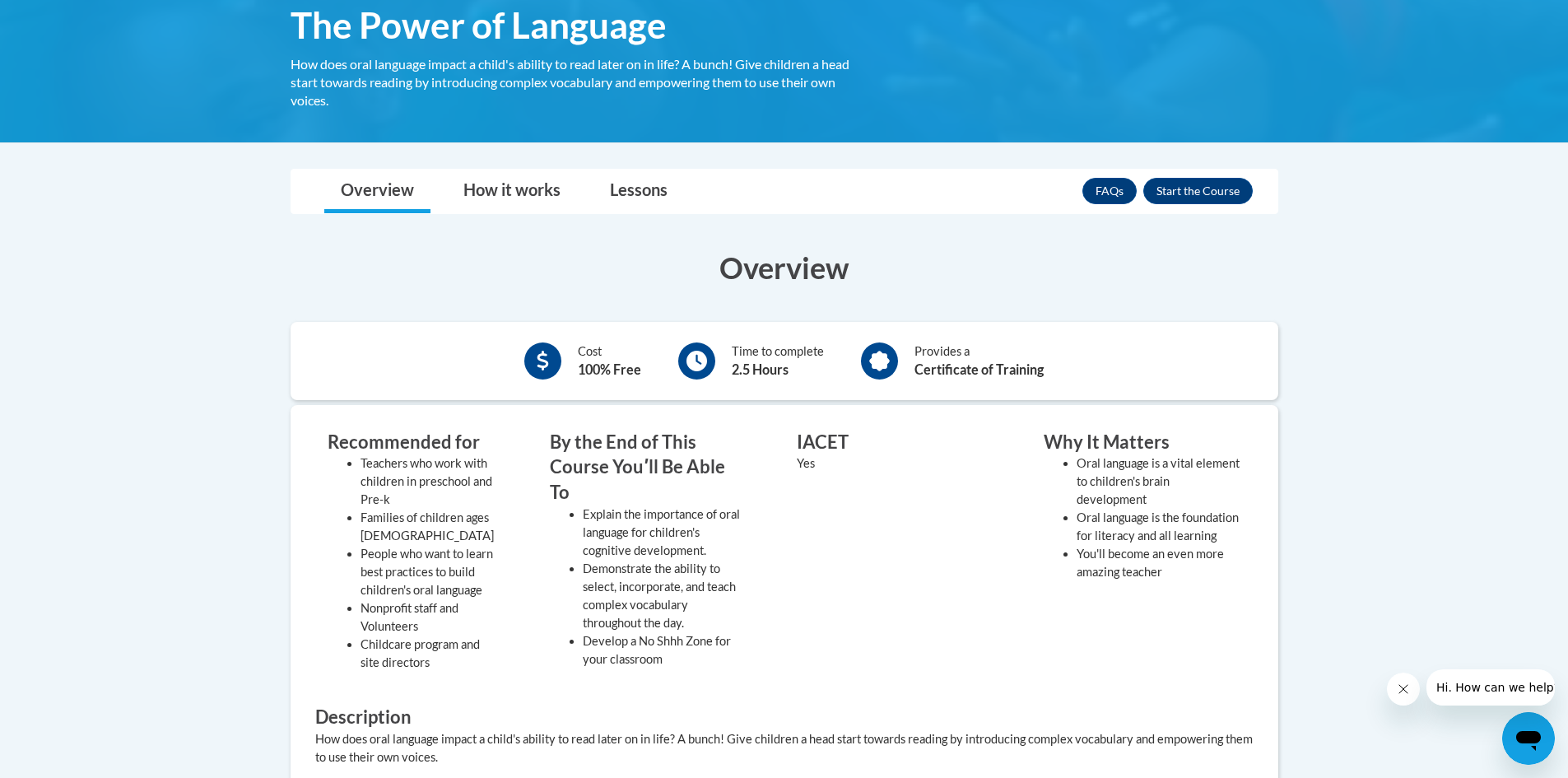
scroll to position [164, 0]
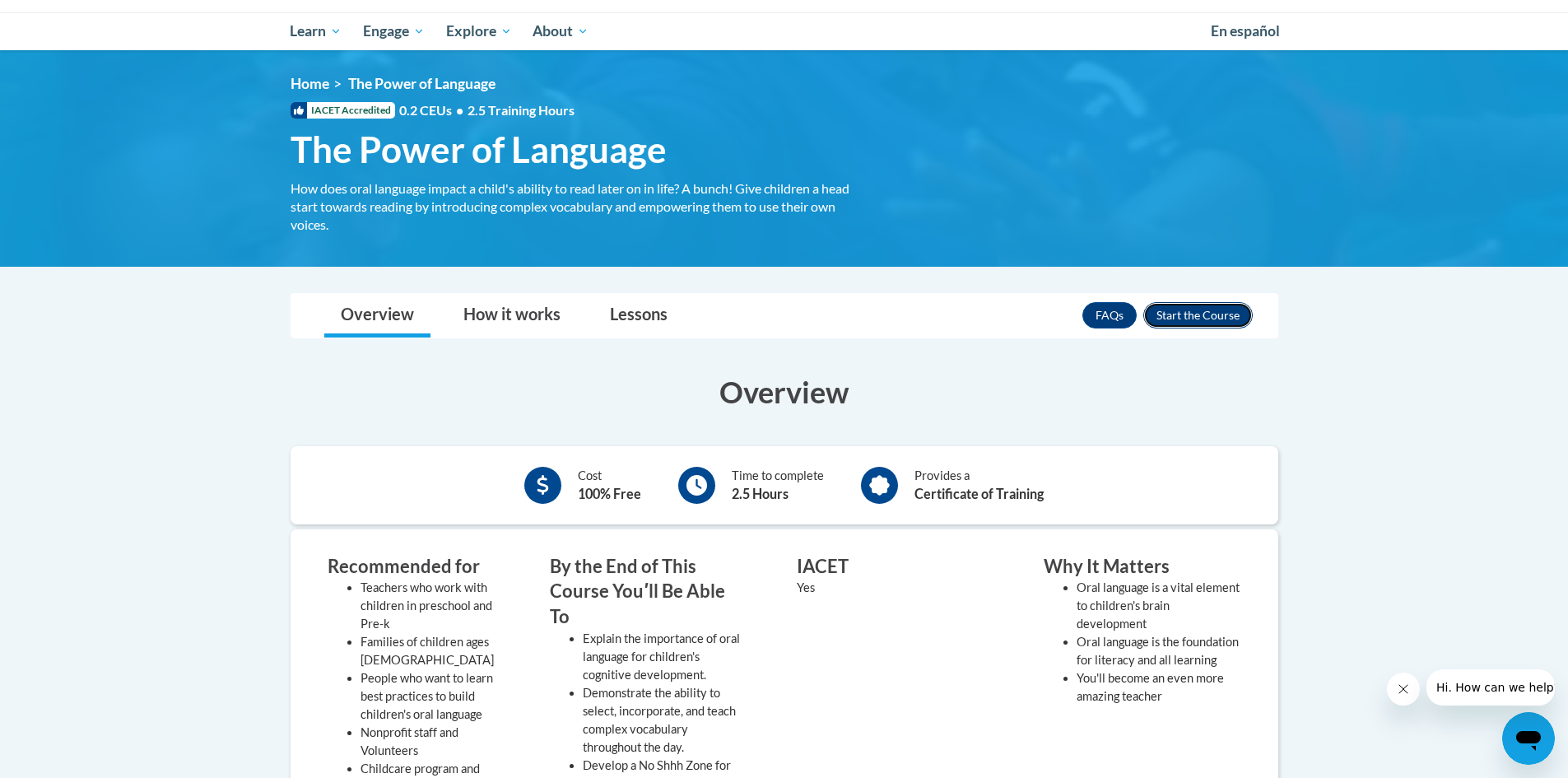
click at [1203, 317] on button "Enroll" at bounding box center [1198, 315] width 109 height 26
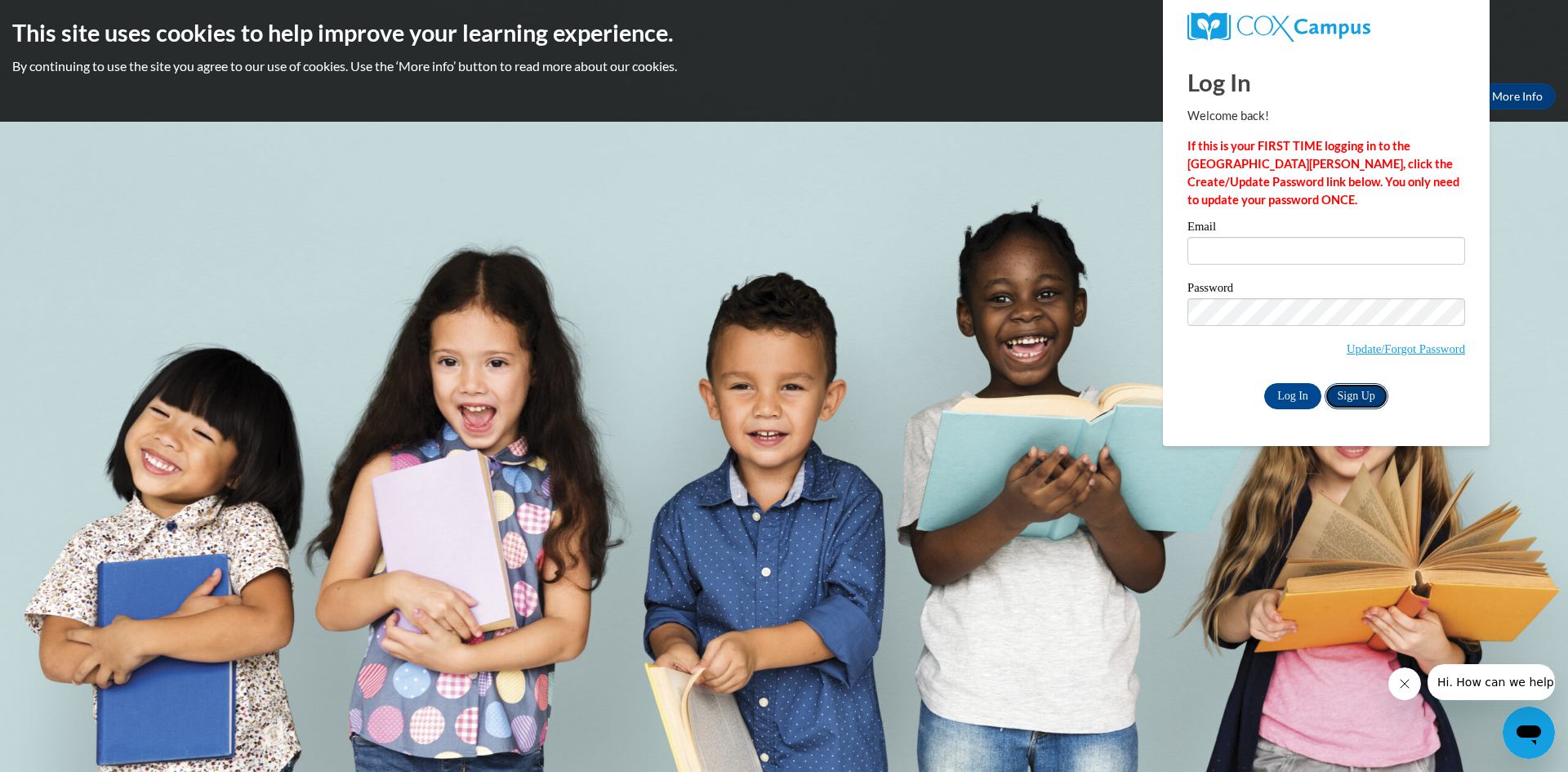
click at [1340, 391] on link "Sign Up" at bounding box center [1356, 396] width 64 height 26
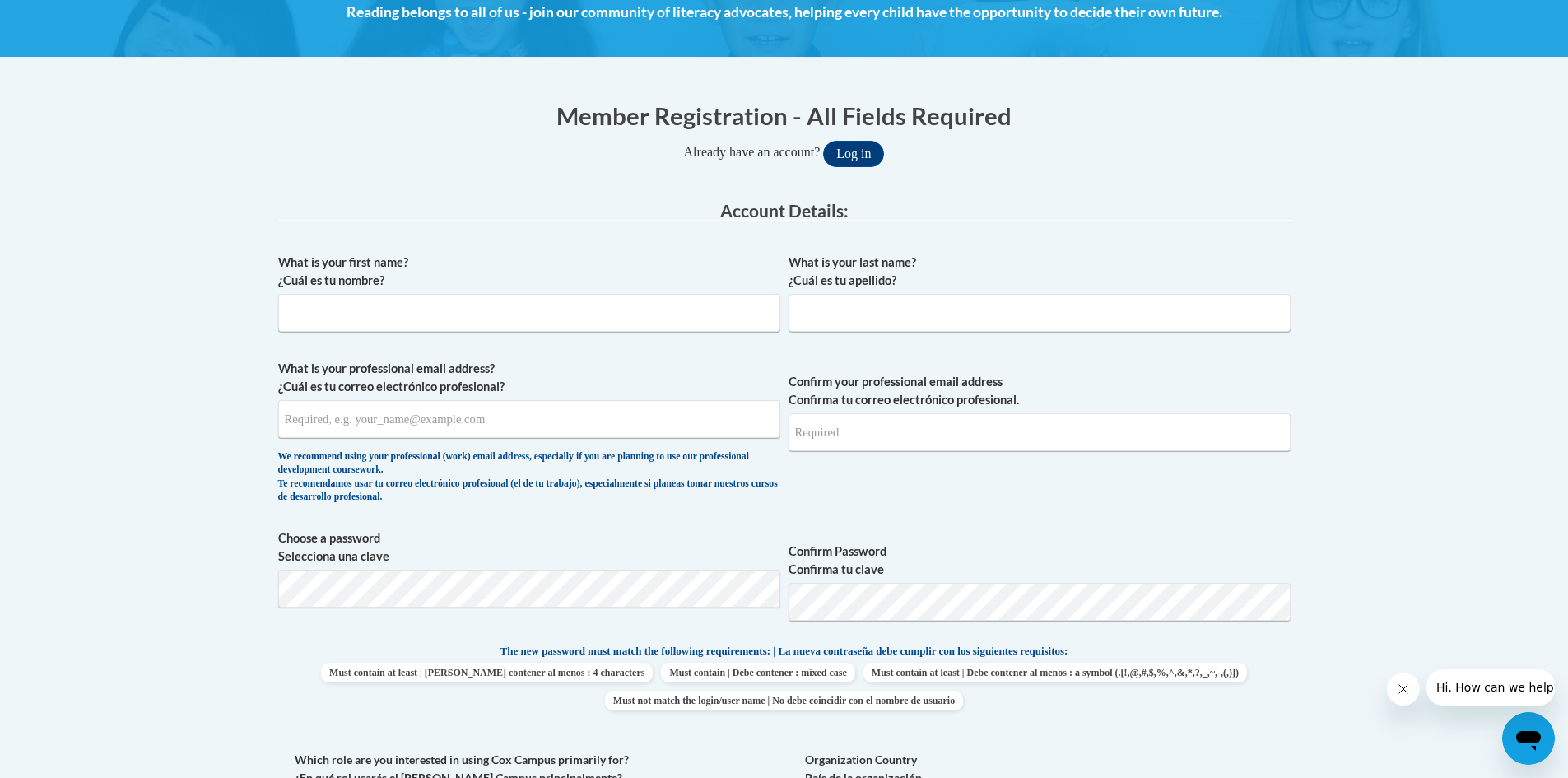
scroll to position [329, 0]
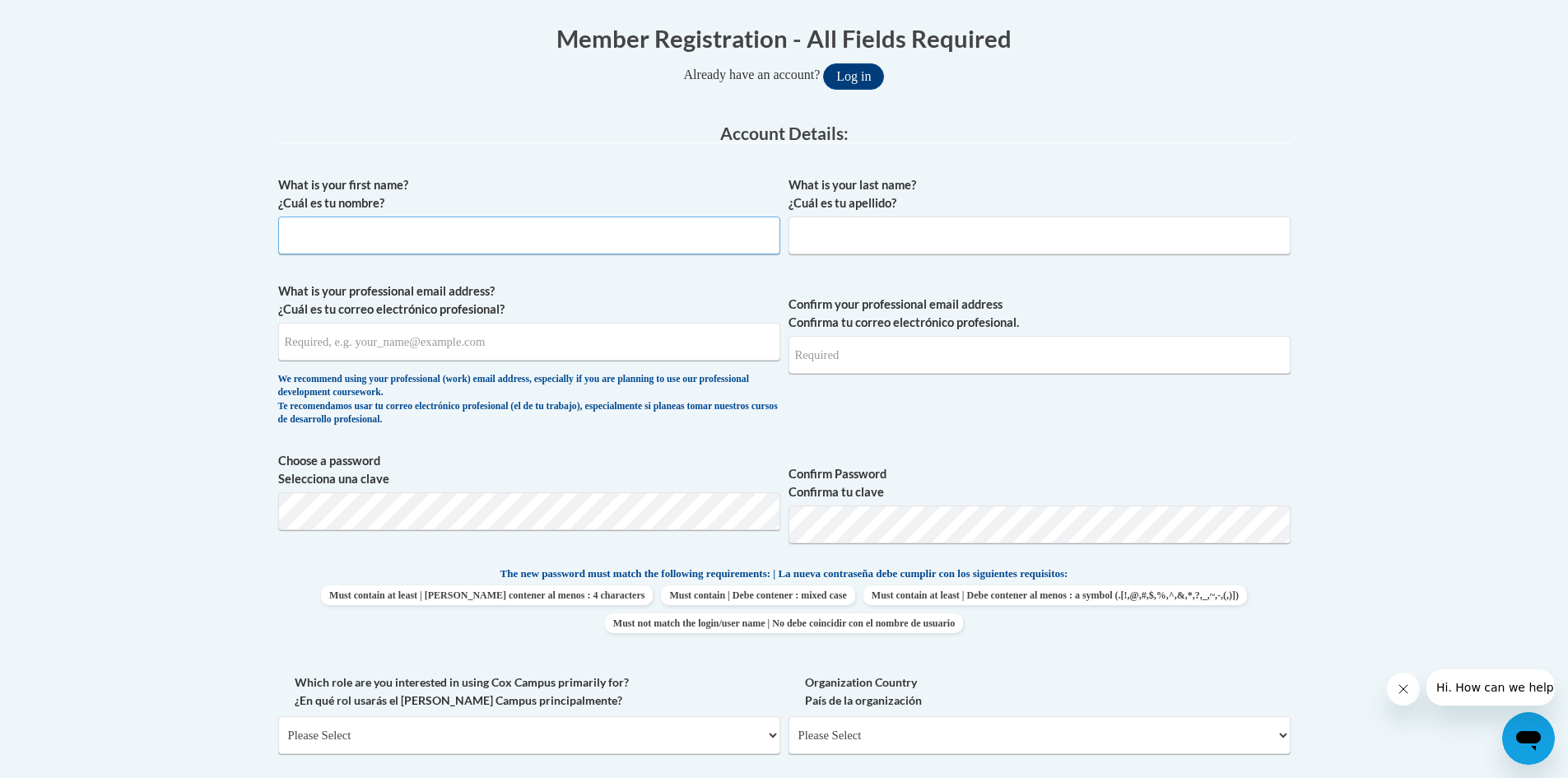
click at [419, 232] on input "What is your first name? ¿Cuál es tu nombre?" at bounding box center [529, 236] width 502 height 38
type input "[PERSON_NAME]"
click at [852, 241] on input "What is your last name? ¿Cuál es tu apellido?" at bounding box center [1040, 236] width 502 height 38
type input "Showers"
click at [519, 339] on input "What is your professional email address? ¿Cuál es tu correo electrónico profesi…" at bounding box center [529, 341] width 502 height 38
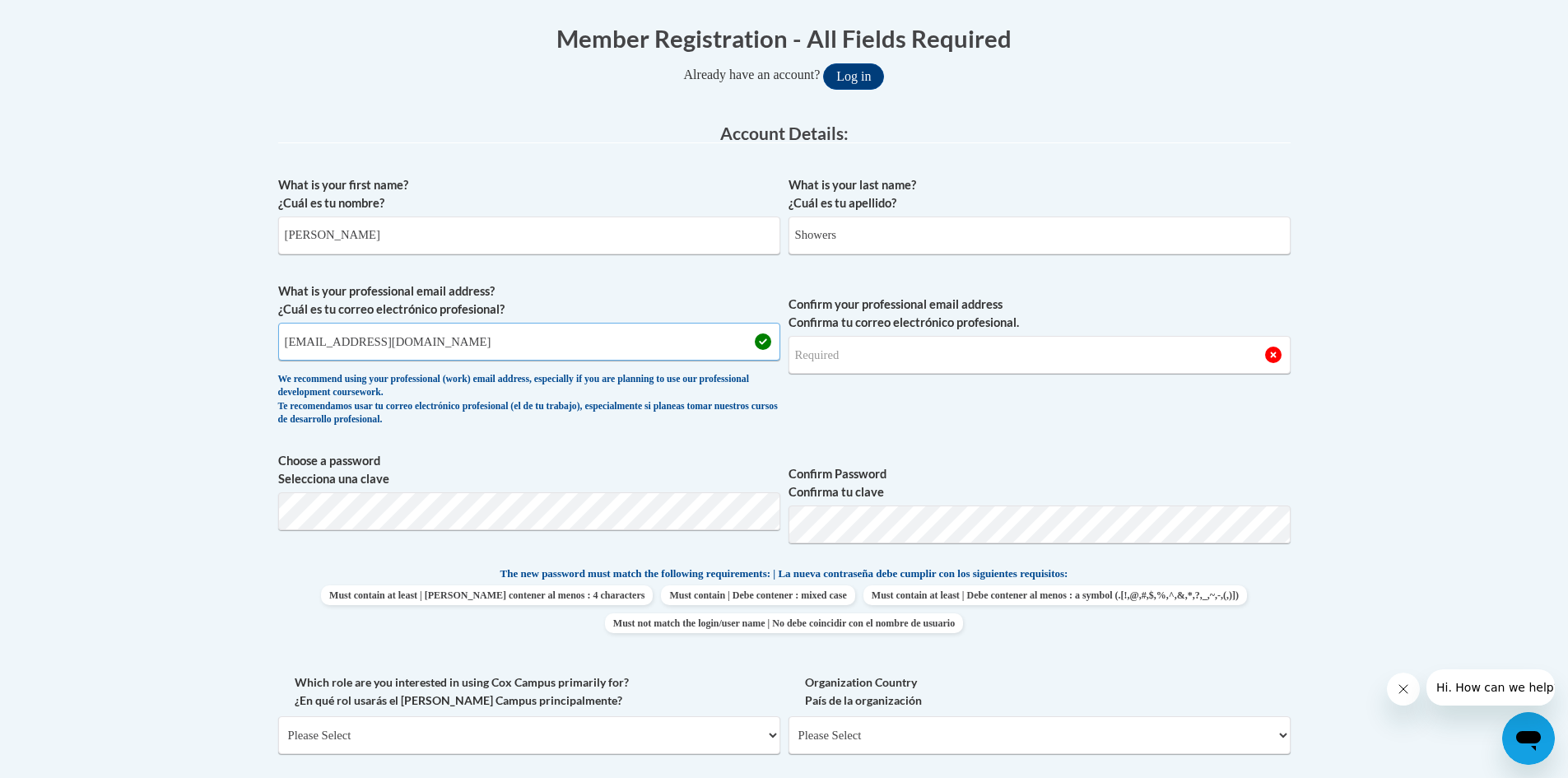
type input "[EMAIL_ADDRESS][DOMAIN_NAME]"
click at [899, 370] on input "Confirm your professional email address Confirma tu correo electrónico profesio…" at bounding box center [1040, 355] width 502 height 38
type input "[EMAIL_ADDRESS][DOMAIN_NAME]"
click at [1395, 499] on body "This site uses cookies to help improve your learning experience. By continuing …" at bounding box center [784, 676] width 1568 height 2010
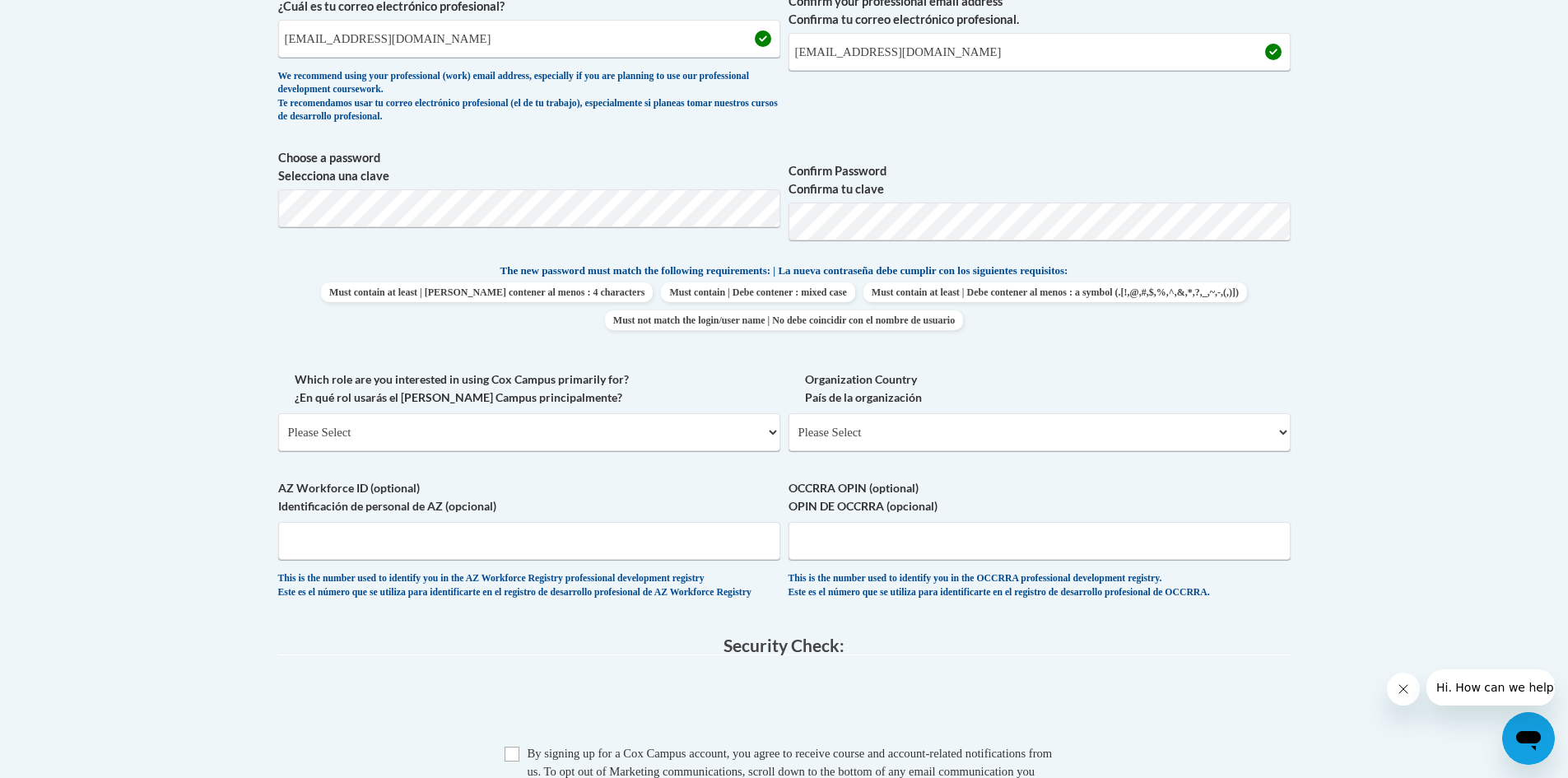
scroll to position [659, 0]
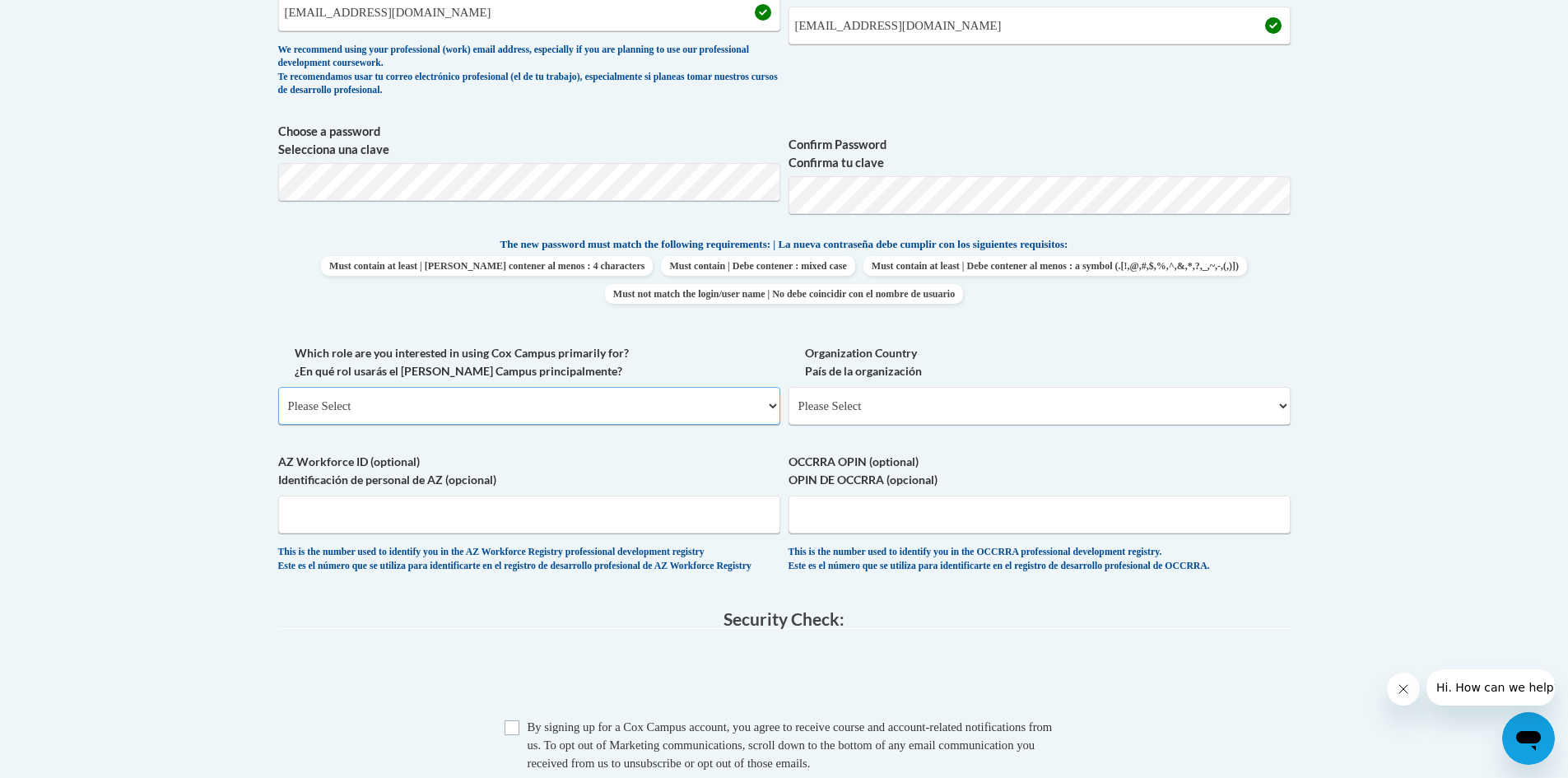
click at [561, 406] on select "Please Select College/University | Colegio/Universidad Community/Nonprofit Part…" at bounding box center [529, 406] width 502 height 38
select select "fbf2d438-af2f-41f8-98f1-81c410e29de3"
click at [279, 387] on select "Please Select College/University | Colegio/Universidad Community/Nonprofit Part…" at bounding box center [529, 406] width 502 height 38
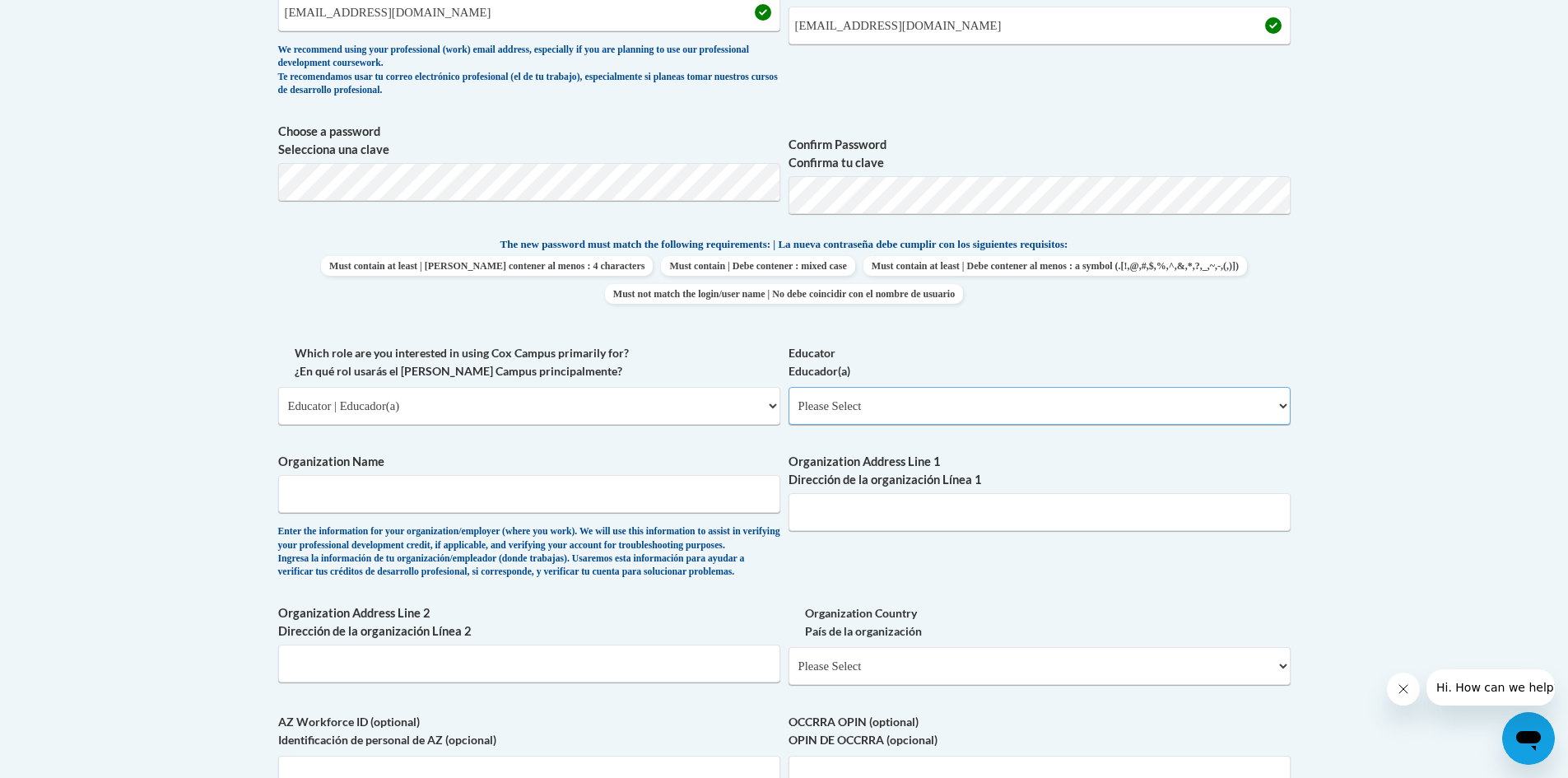
click at [918, 395] on select "Please Select Early Learning/Daycare Teacher/Family Home Care Provider | Maestr…" at bounding box center [1040, 406] width 502 height 38
select select "5e2af403-4f2c-4e49-a02f-103e55d7b75b"
click at [789, 387] on select "Please Select Early Learning/Daycare Teacher/Family Home Care Provider | Maestr…" at bounding box center [1040, 406] width 502 height 38
click at [475, 486] on input "Organization Name" at bounding box center [529, 493] width 502 height 38
type input "[PERSON_NAME] State"
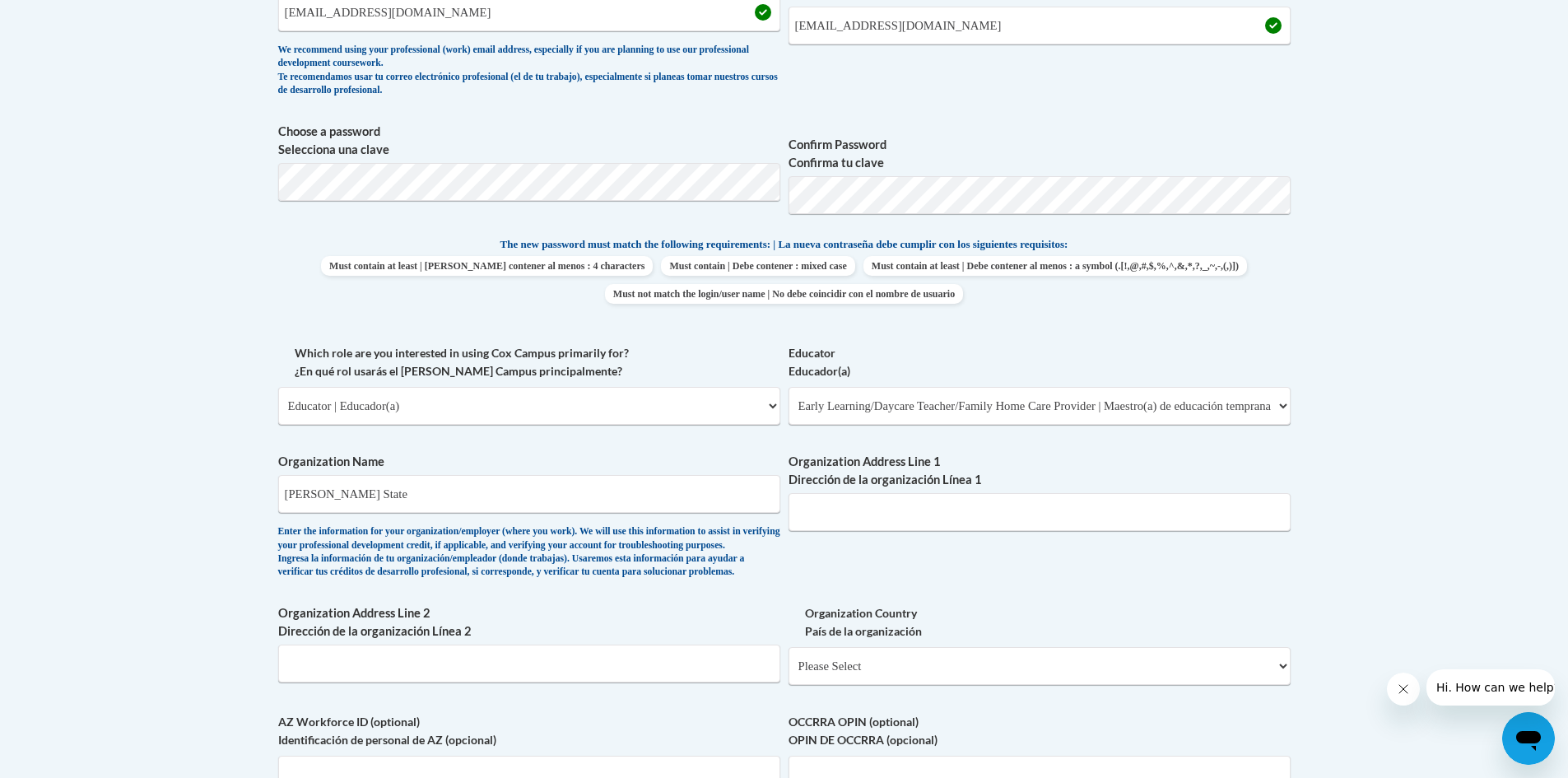
click at [1414, 508] on body "This site uses cookies to help improve your learning experience. By continuing …" at bounding box center [784, 476] width 1568 height 2269
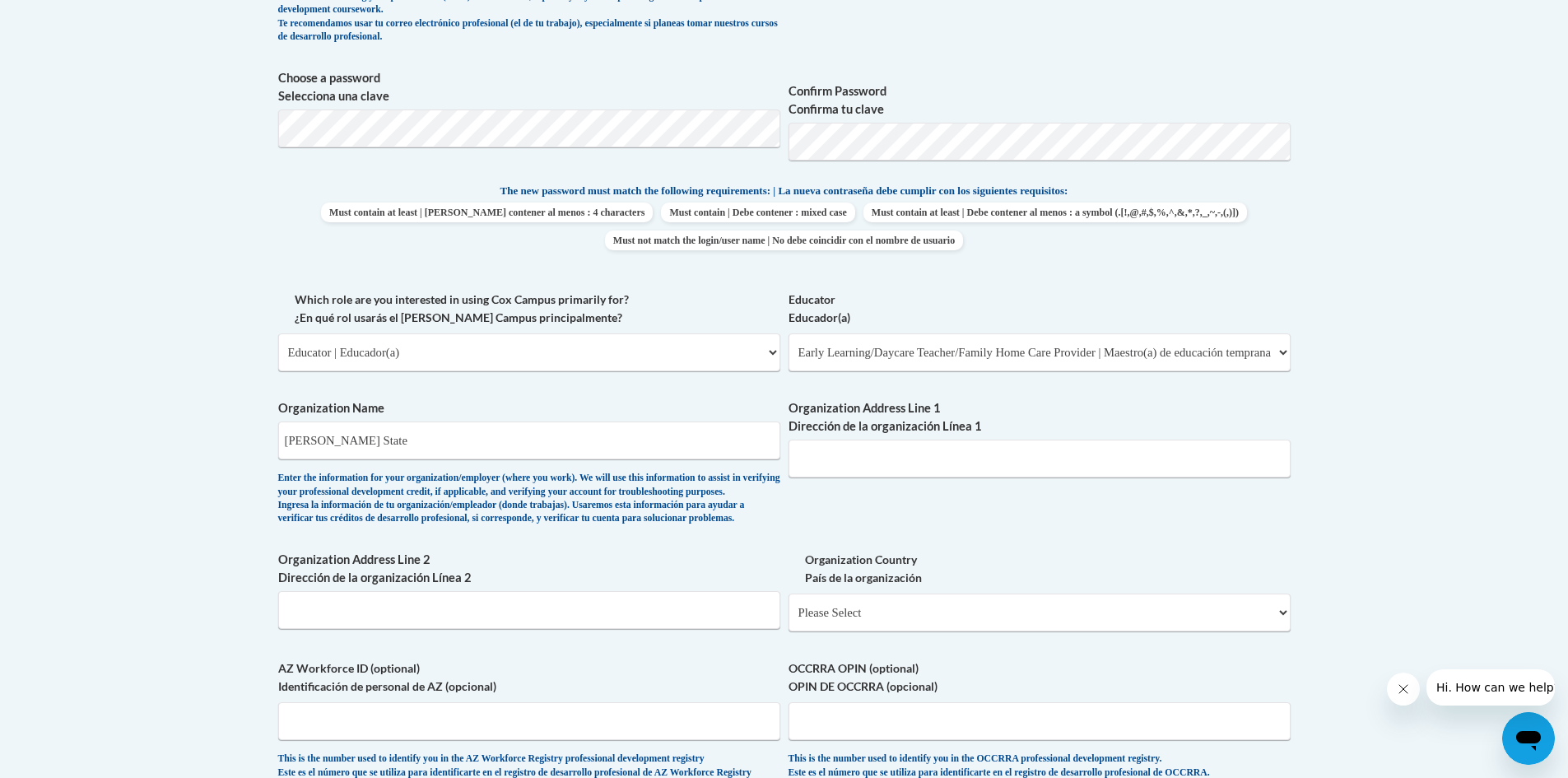
scroll to position [741, 0]
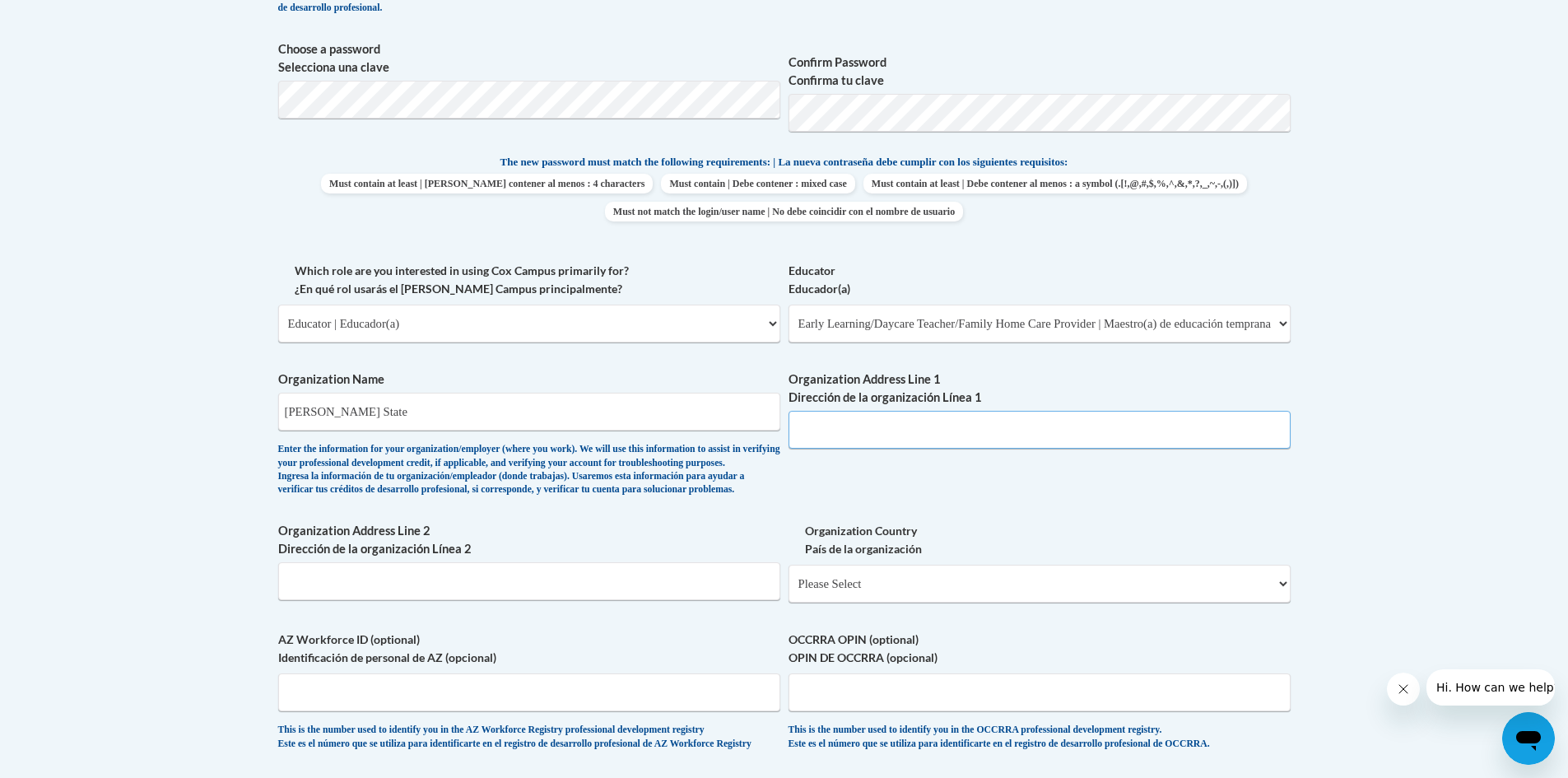
click at [918, 421] on input "Organization Address Line 1 Dirección de la organización Línea 1" at bounding box center [1040, 430] width 502 height 38
click at [952, 466] on div "What is your first name? ¿Cuál es tu nombre? [PERSON_NAME] What is your last na…" at bounding box center [785, 262] width 1013 height 1011
click at [906, 434] on input "3401 MLK Jr" at bounding box center [1040, 430] width 502 height 38
type input "3401 MLK Jr Tuscaloosa Al 35401"
click at [1444, 486] on body "This site uses cookies to help improve your learning experience. By continuing …" at bounding box center [784, 393] width 1568 height 2269
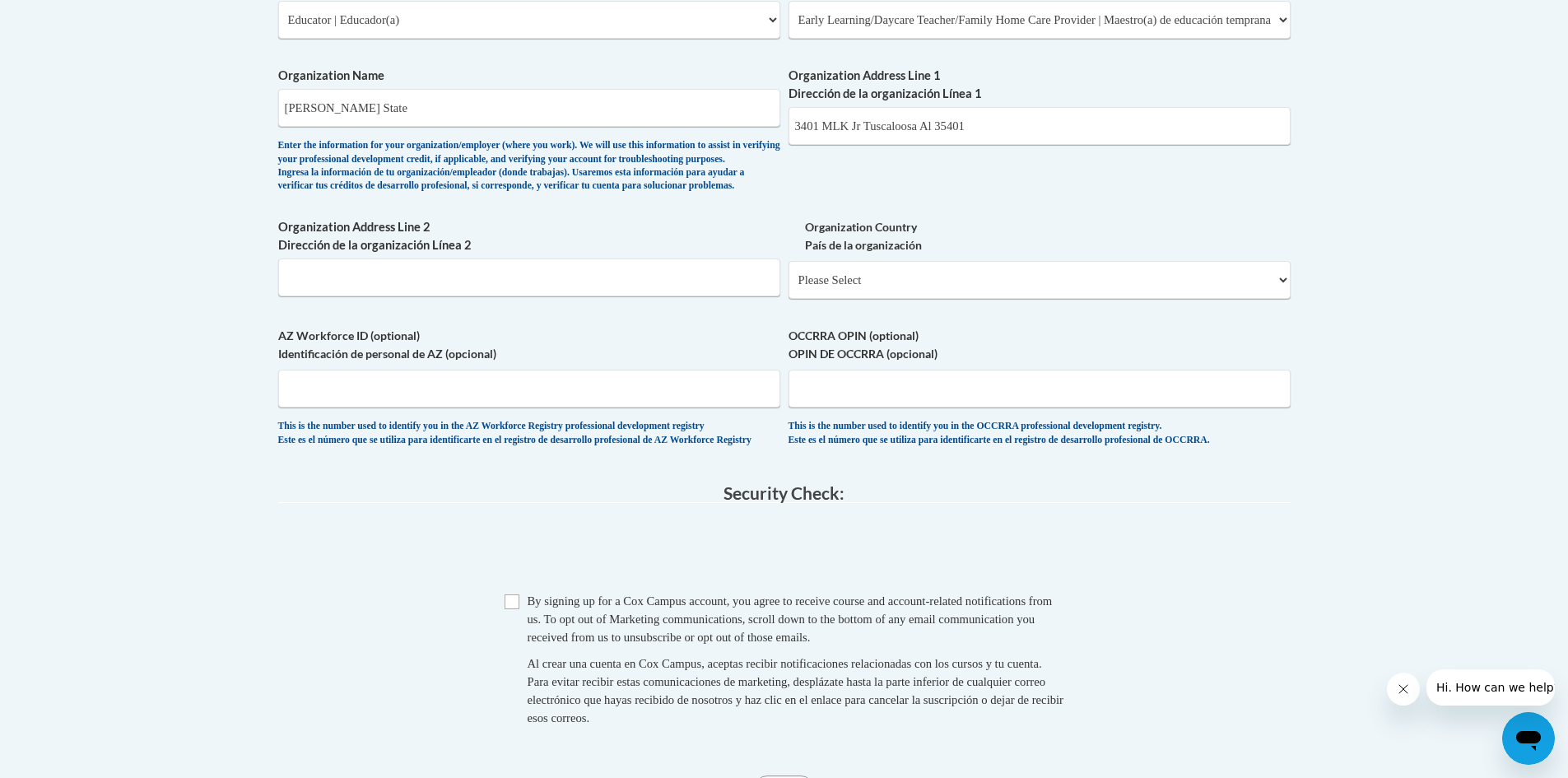
scroll to position [1152, 0]
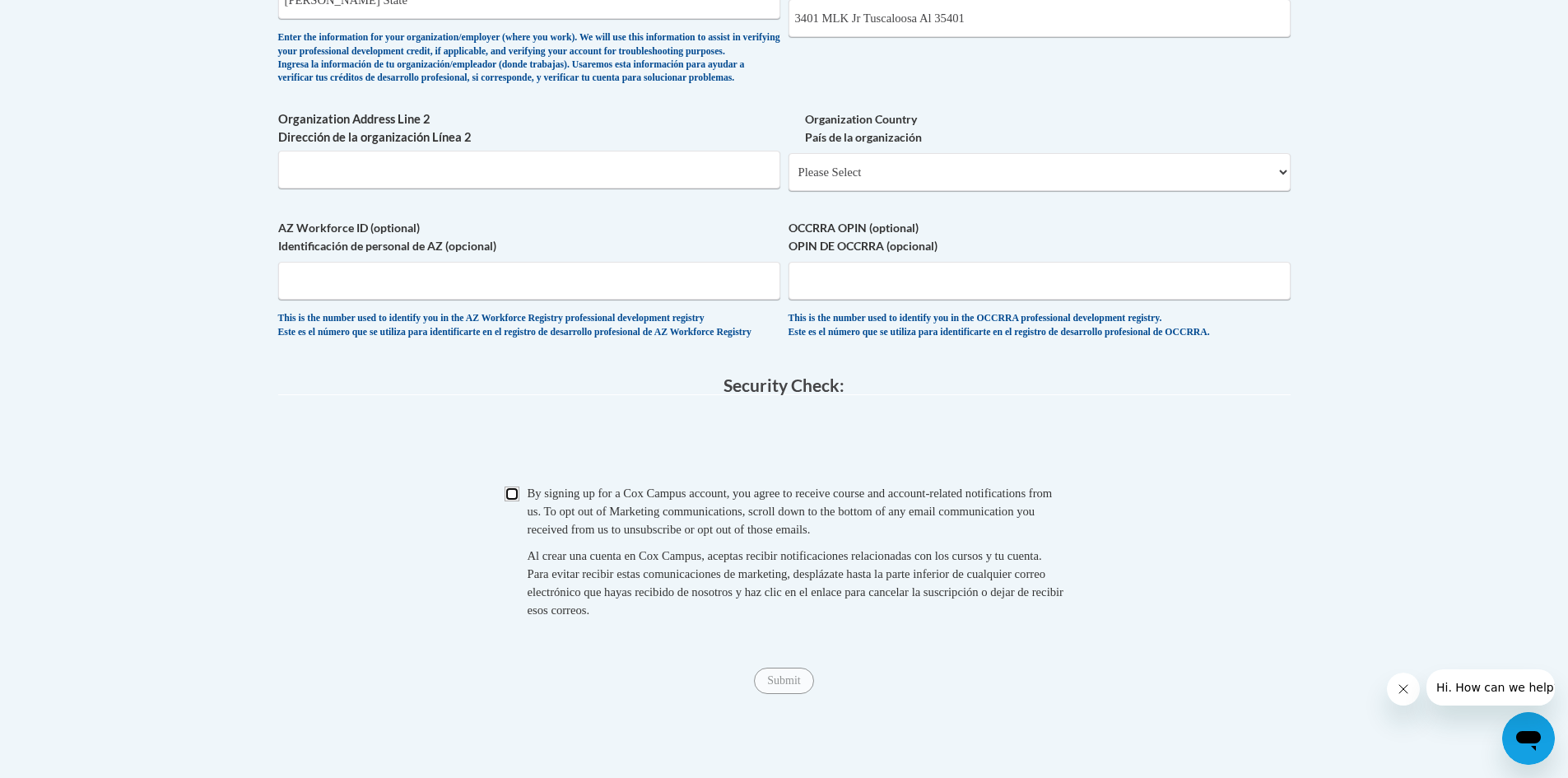
click at [517, 501] on input "Checkbox" at bounding box center [511, 493] width 15 height 15
checkbox input "true"
click at [775, 694] on input "Submit" at bounding box center [784, 681] width 60 height 26
click at [1281, 182] on select "Please Select [GEOGRAPHIC_DATA] | [GEOGRAPHIC_DATA] Outside of [GEOGRAPHIC_DATA…" at bounding box center [1040, 172] width 502 height 38
select select "ad49bcad-a171-4b2e-b99c-48b446064914"
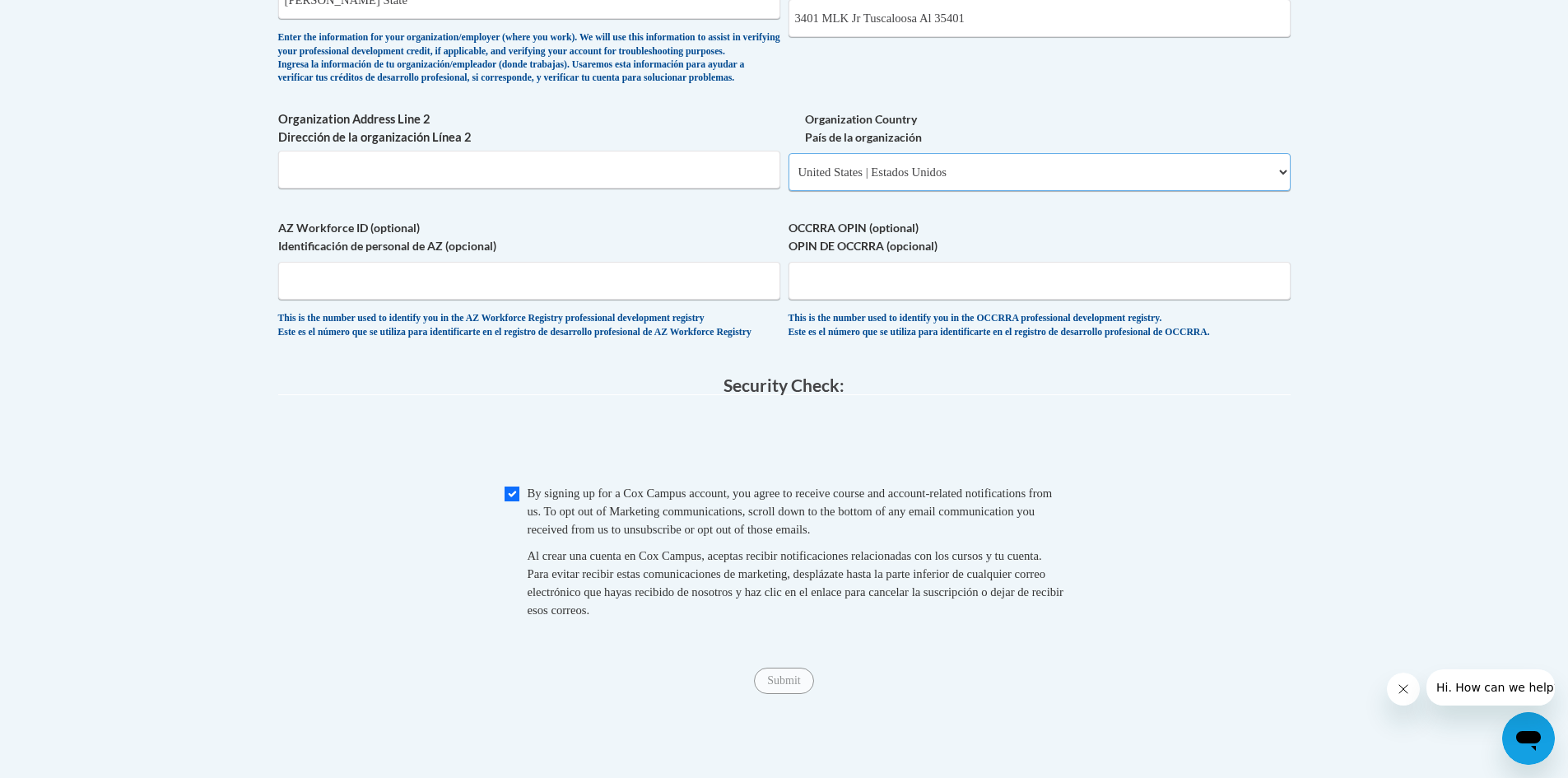
click at [789, 179] on select "Please Select [GEOGRAPHIC_DATA] | [GEOGRAPHIC_DATA] Outside of [GEOGRAPHIC_DATA…" at bounding box center [1040, 172] width 502 height 38
select select
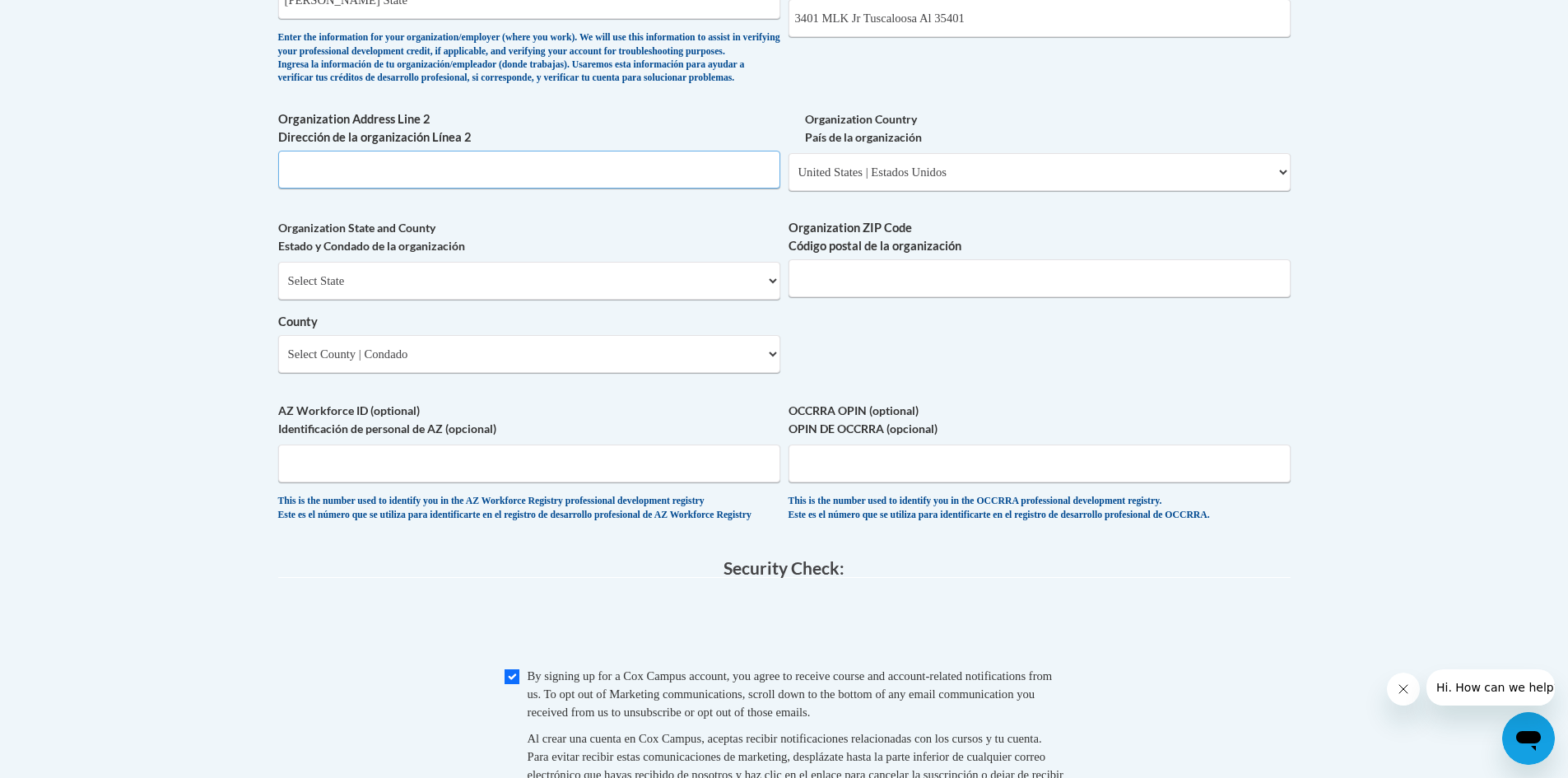
click at [458, 188] on input "Organization Address Line 2 Dirección de la organización Línea 2" at bounding box center [529, 169] width 502 height 38
type input "s"
type input "[PERSON_NAME] State"
click at [833, 297] on input "Organization ZIP Code Código postal de la organización" at bounding box center [1040, 279] width 502 height 38
type input "3"
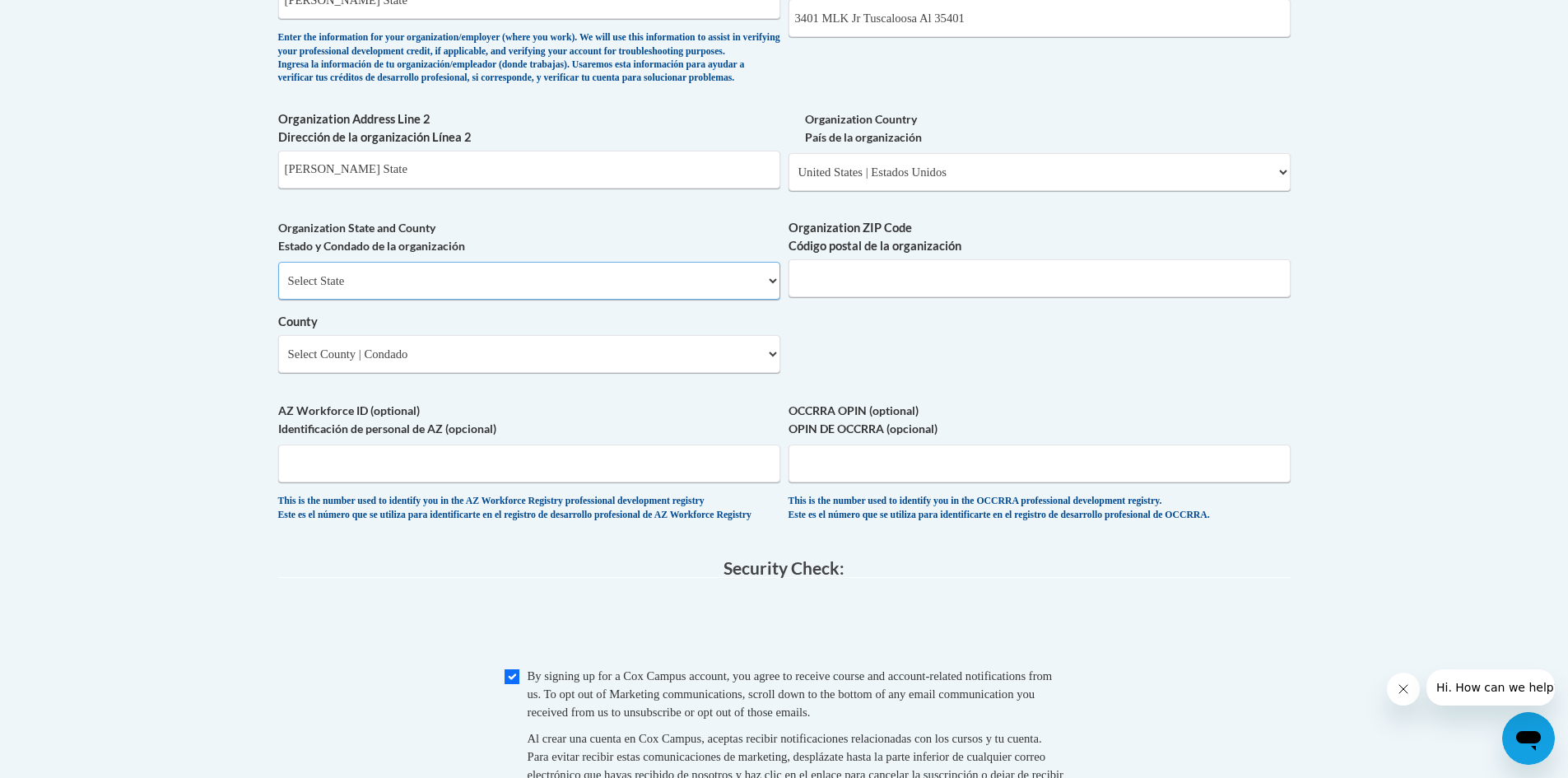
click at [673, 299] on select "Select State [US_STATE] [US_STATE] [US_STATE] [US_STATE] [US_STATE] [US_STATE] …" at bounding box center [529, 281] width 502 height 38
select select "[US_STATE]"
click at [279, 289] on select "Select State [US_STATE] [US_STATE] [US_STATE] [US_STATE] [US_STATE] [US_STATE] …" at bounding box center [529, 281] width 502 height 38
click at [852, 297] on input "Organization ZIP Code Código postal de la organización" at bounding box center [1040, 279] width 502 height 38
type input "35401"
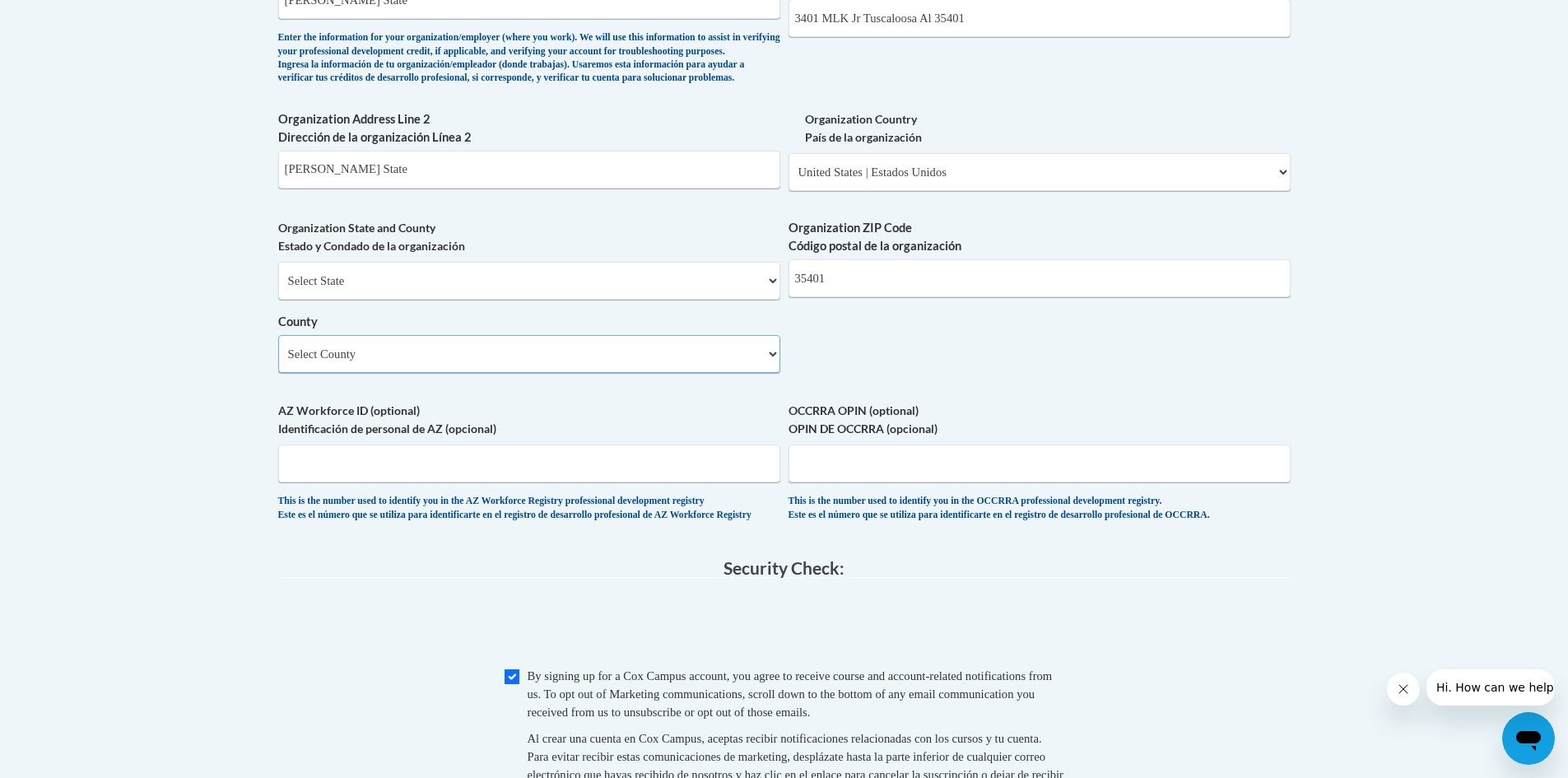
click at [764, 365] on select "Select County Autauga [PERSON_NAME] [PERSON_NAME] [PERSON_NAME] [PERSON_NAME] […" at bounding box center [529, 354] width 502 height 38
select select "Tuscaloosa"
click at [279, 362] on select "Select County Autauga [PERSON_NAME] [PERSON_NAME] [PERSON_NAME] [PERSON_NAME] […" at bounding box center [529, 354] width 502 height 38
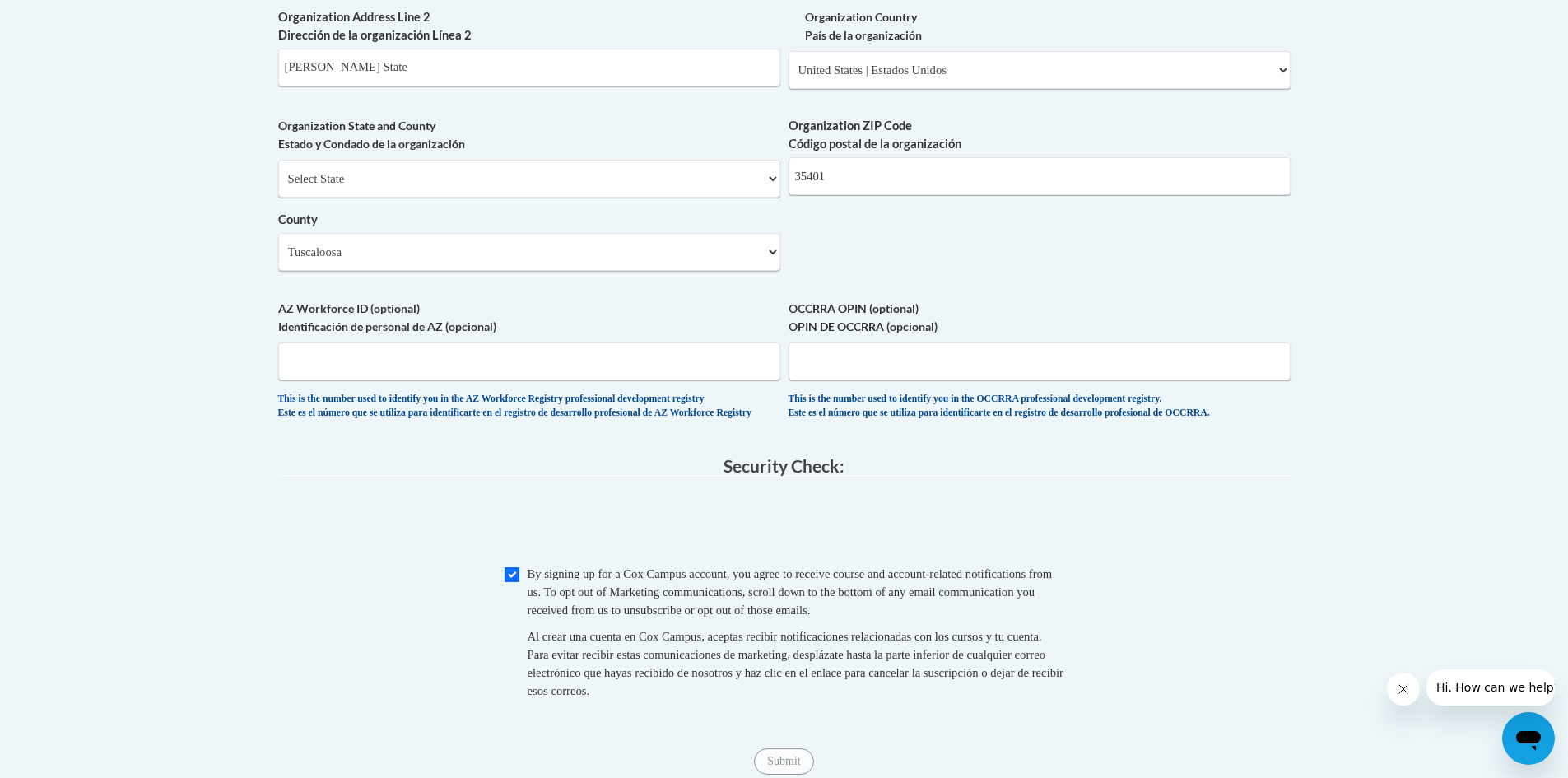
scroll to position [1400, 0]
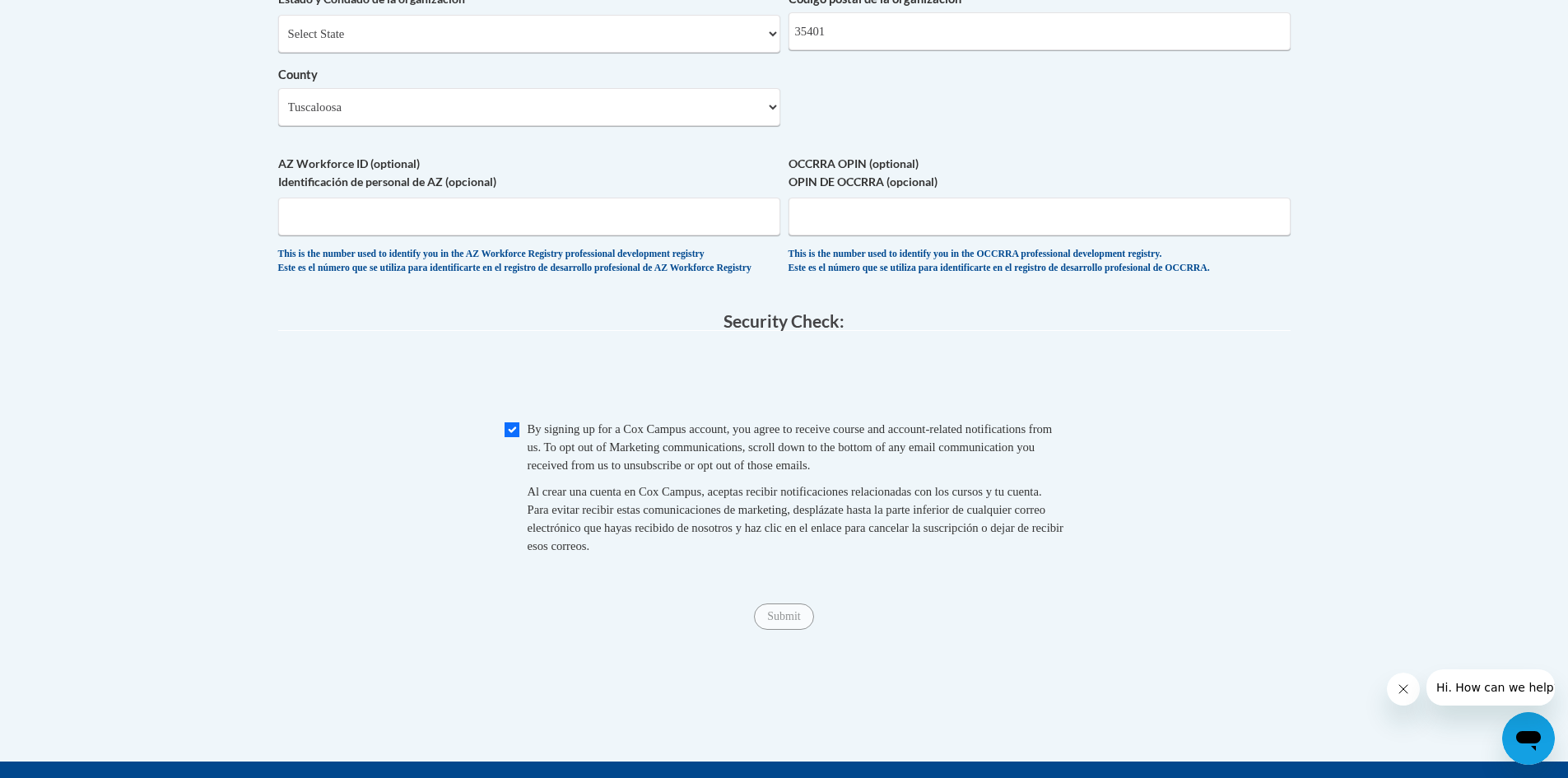
drag, startPoint x: 1307, startPoint y: 209, endPoint x: 1367, endPoint y: 209, distance: 60.0
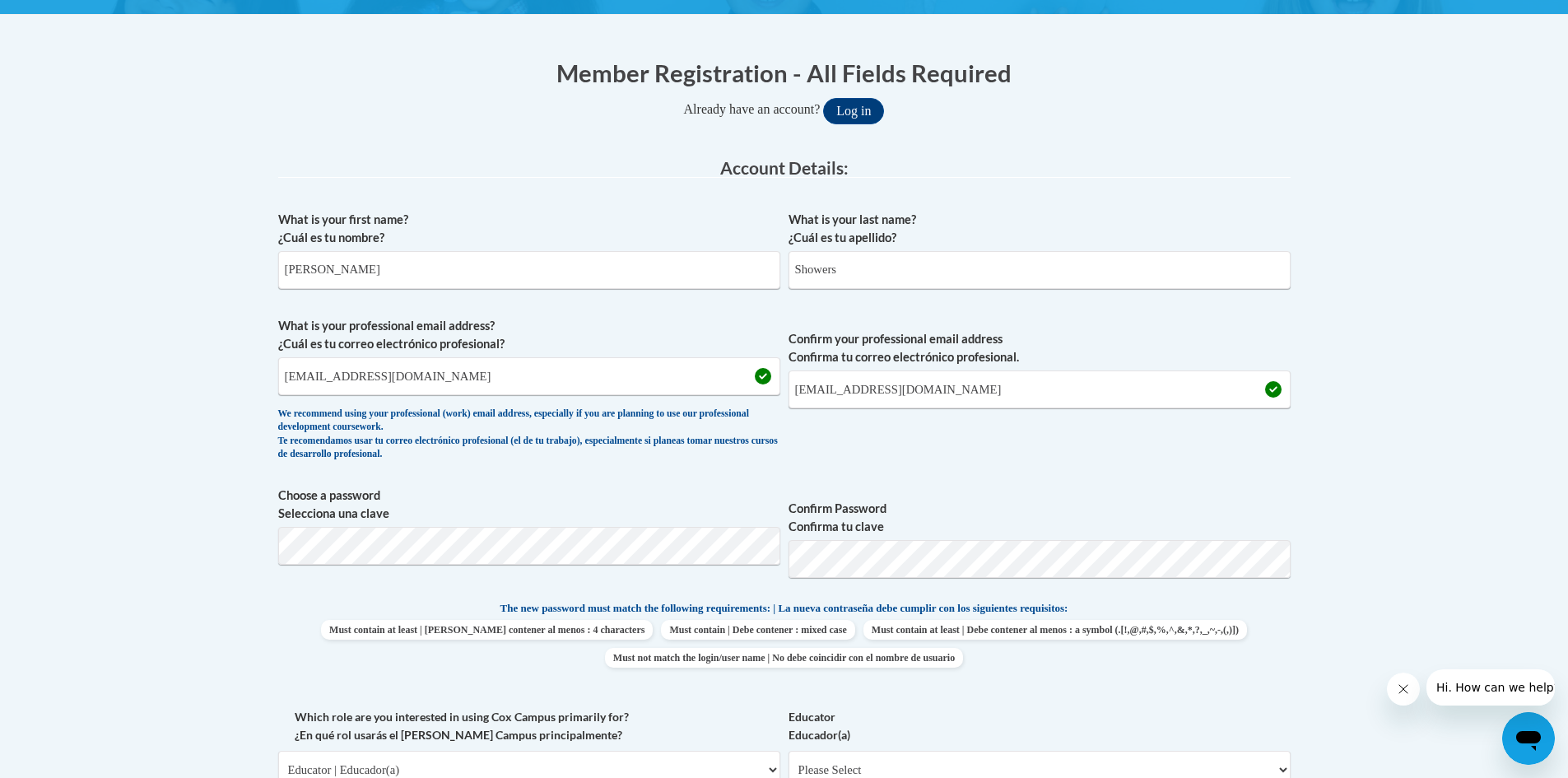
scroll to position [284, 0]
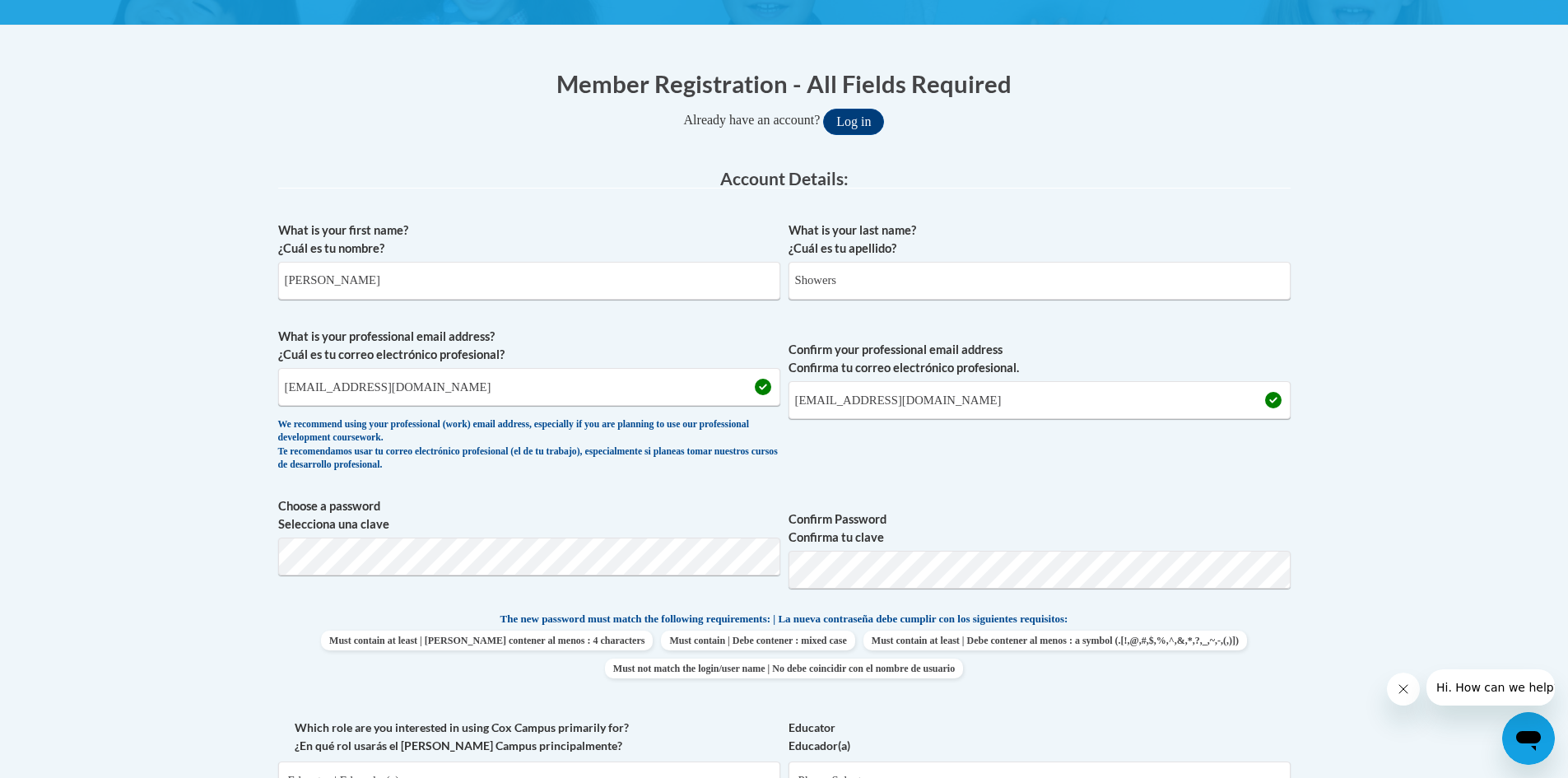
click at [429, 288] on input "[PERSON_NAME]" at bounding box center [529, 281] width 502 height 38
click at [905, 273] on input "Showers" at bounding box center [1040, 281] width 502 height 38
click at [580, 399] on input "[EMAIL_ADDRESS][DOMAIN_NAME]" at bounding box center [529, 387] width 502 height 38
click at [989, 409] on input "[EMAIL_ADDRESS][DOMAIN_NAME]" at bounding box center [1040, 400] width 502 height 38
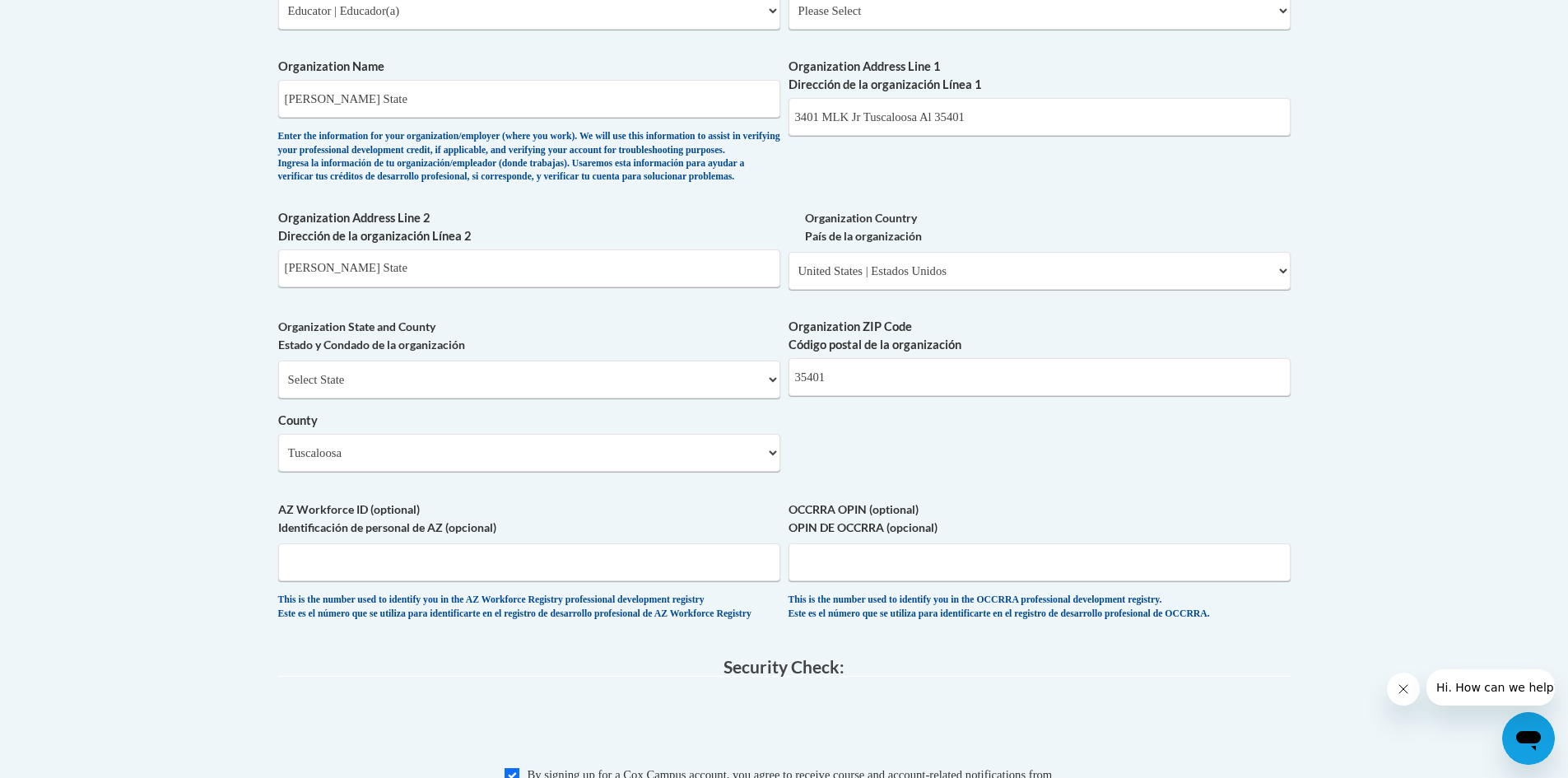
scroll to position [942, 0]
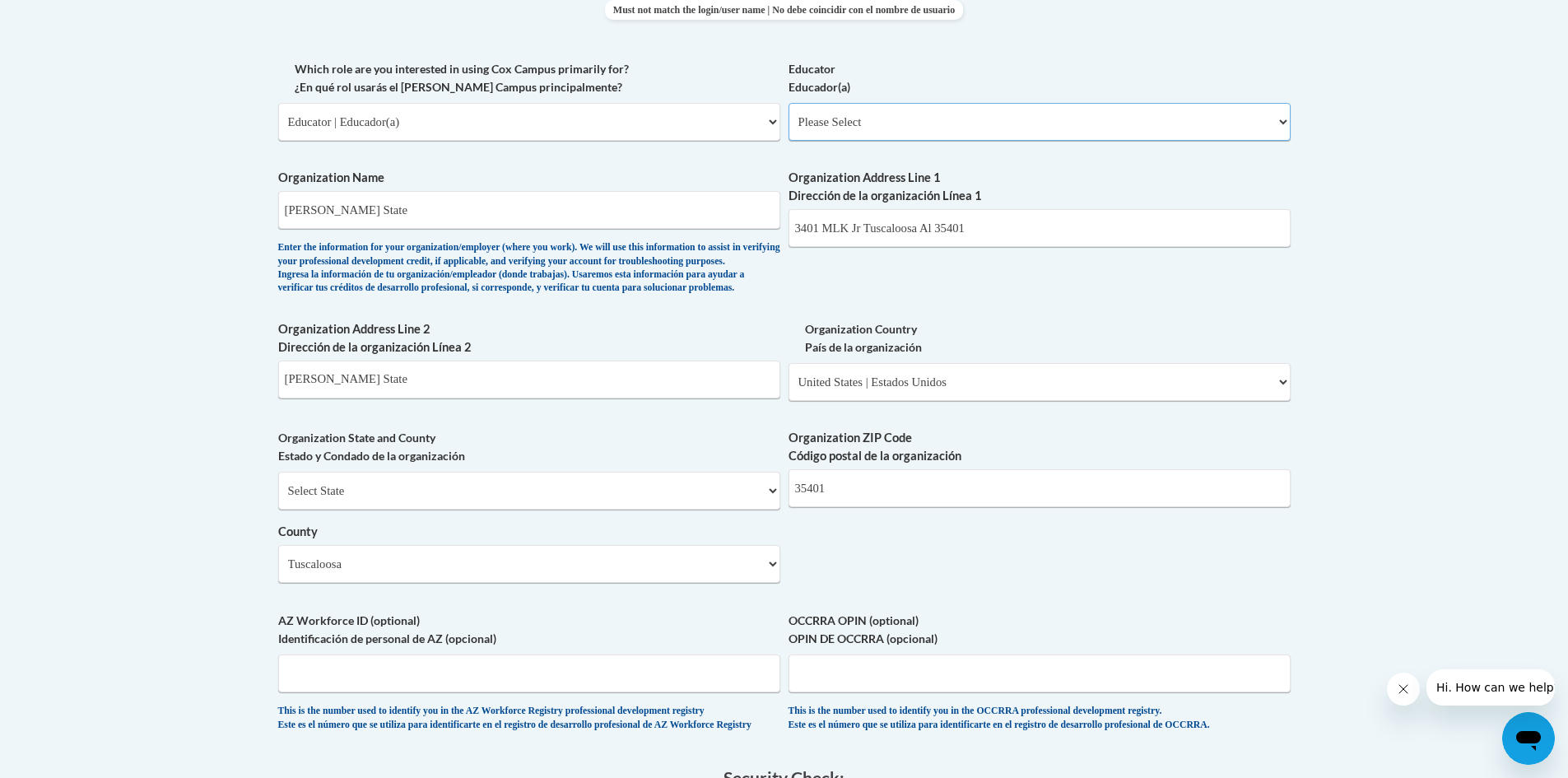
click at [985, 125] on select "Please Select Early Learning/Daycare Teacher/Family Home Care Provider | Maestr…" at bounding box center [1040, 121] width 502 height 38
select select "5e2af403-4f2c-4e49-a02f-103e55d7b75b"
click at [789, 102] on select "Please Select Early Learning/Daycare Teacher/Family Home Care Provider | Maestr…" at bounding box center [1040, 121] width 502 height 38
select select "null"
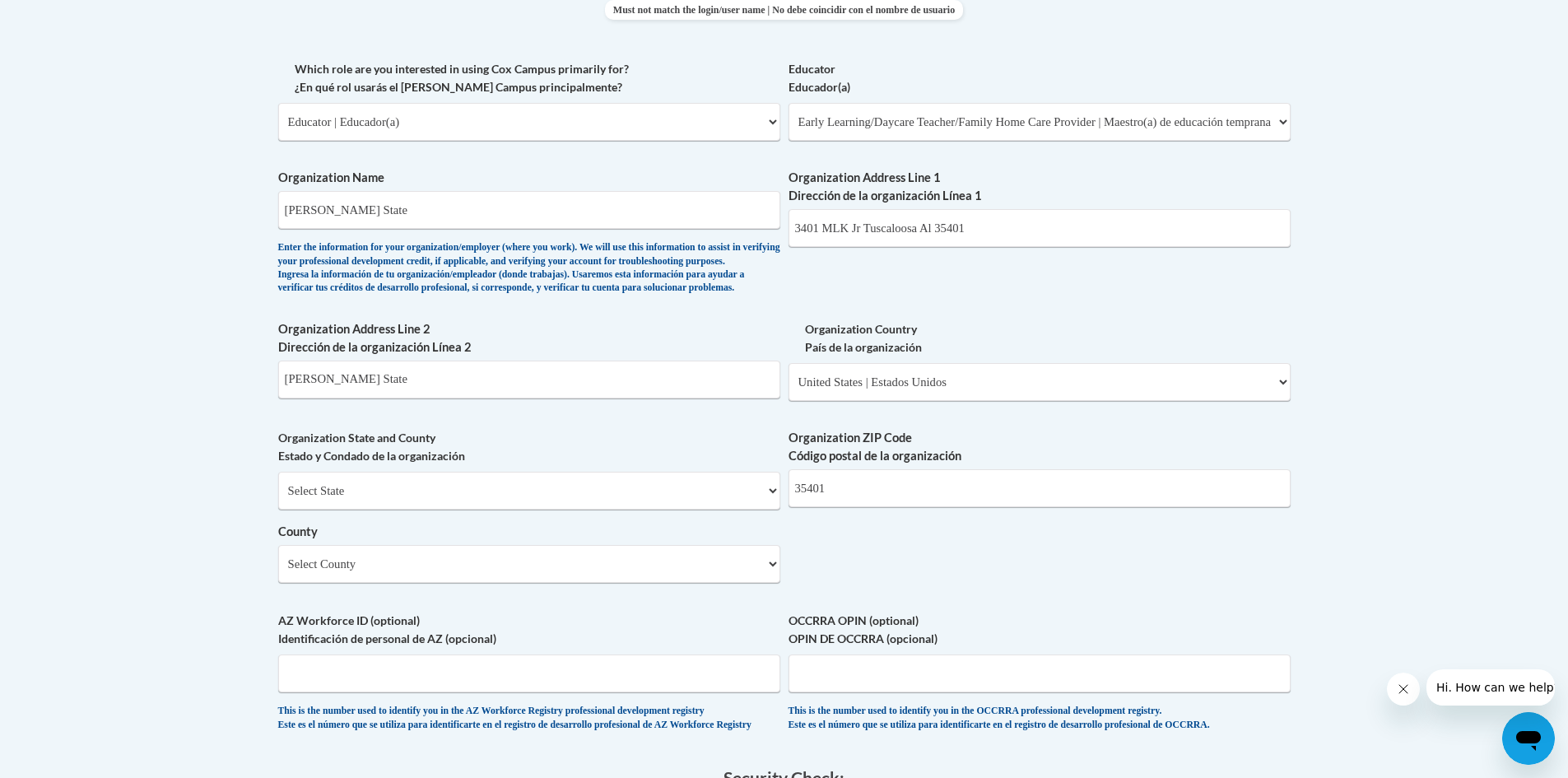
click at [1342, 208] on body "This site uses cookies to help improve your learning experience. By continuing …" at bounding box center [784, 284] width 1568 height 2452
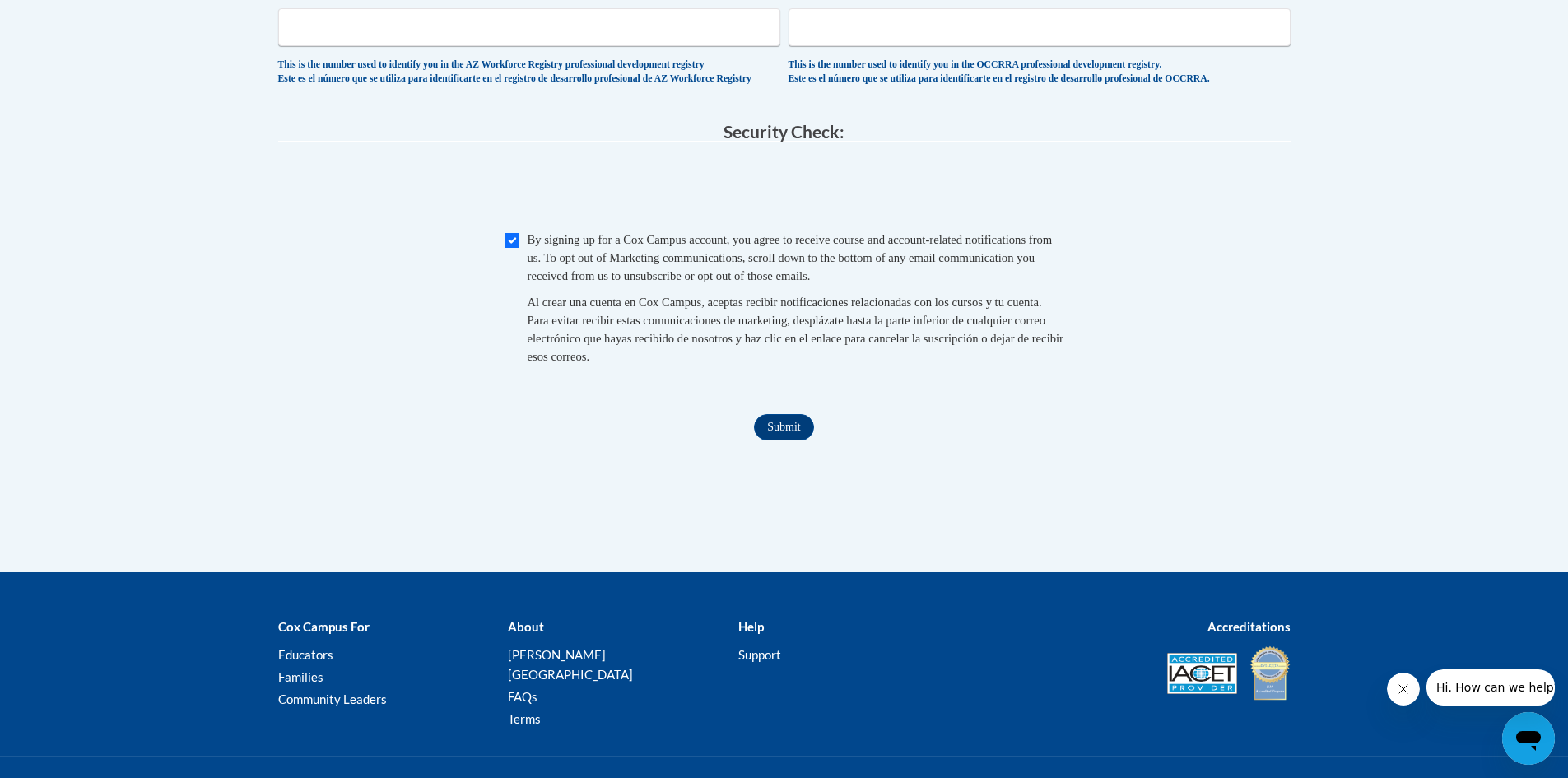
scroll to position [1601, 0]
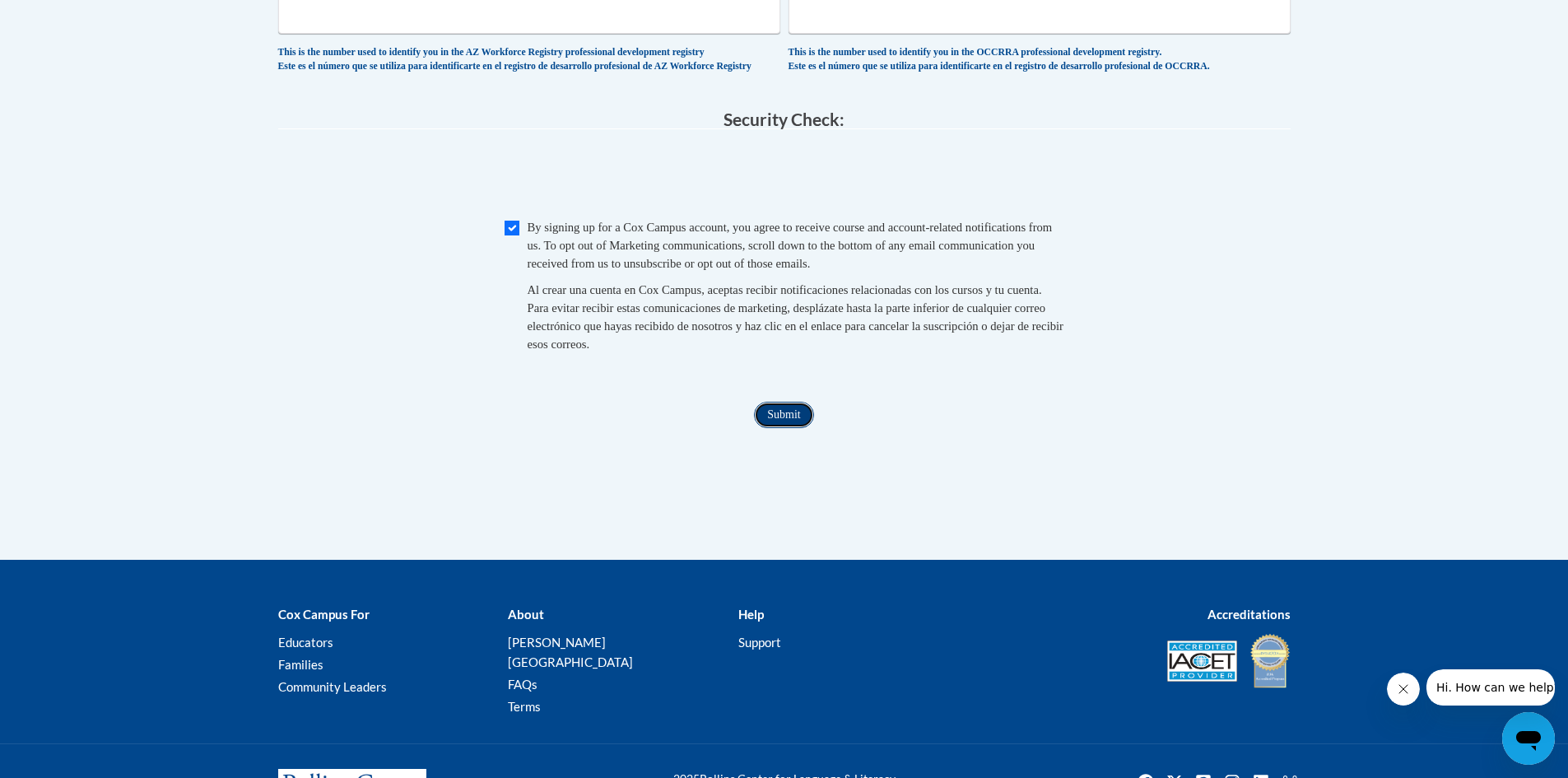
click at [795, 428] on input "Submit" at bounding box center [784, 415] width 60 height 26
